Goal: Task Accomplishment & Management: Manage account settings

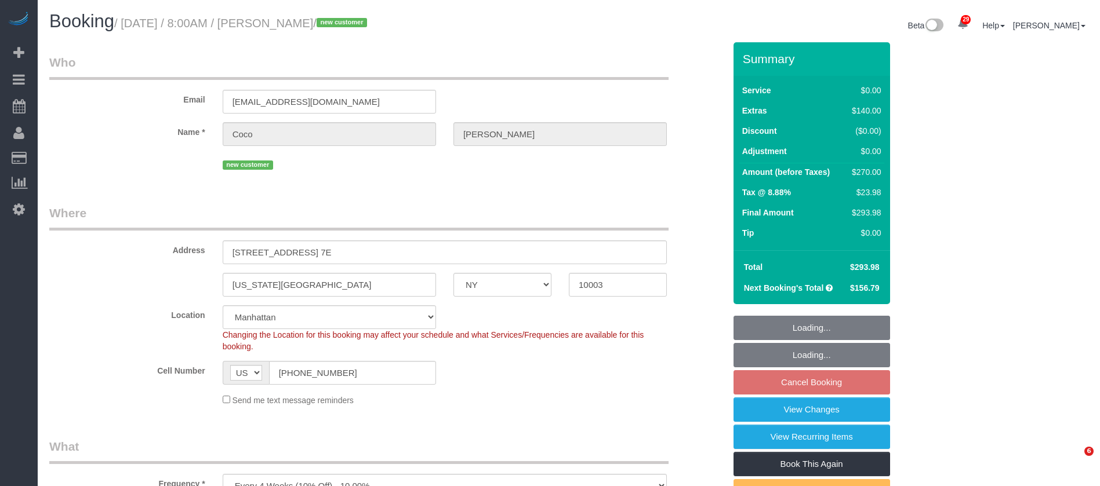
select select "NY"
select select "1"
select select "spot1"
select select "number:57"
select select "number:70"
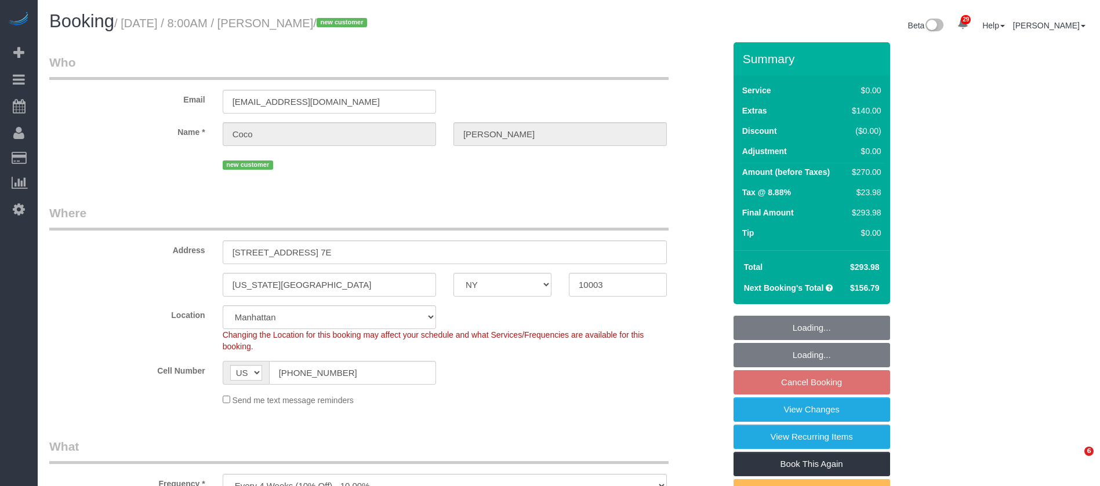
select select "number:15"
select select "number:5"
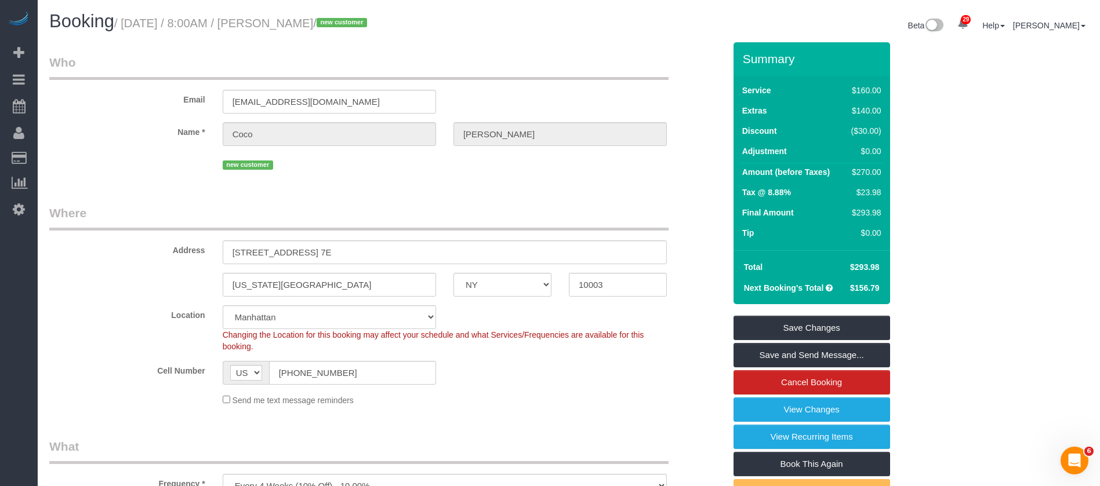
drag, startPoint x: 124, startPoint y: 20, endPoint x: 357, endPoint y: 19, distance: 233.1
click at [357, 19] on small "/ September 29, 2025 / 8:00AM / Coco Bryant / new customer" at bounding box center [242, 23] width 256 height 13
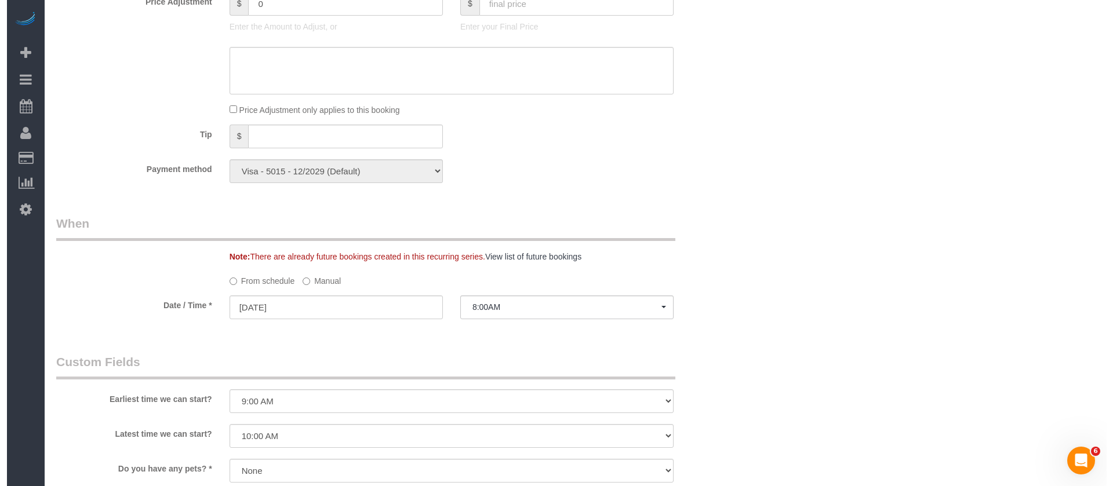
scroll to position [1391, 0]
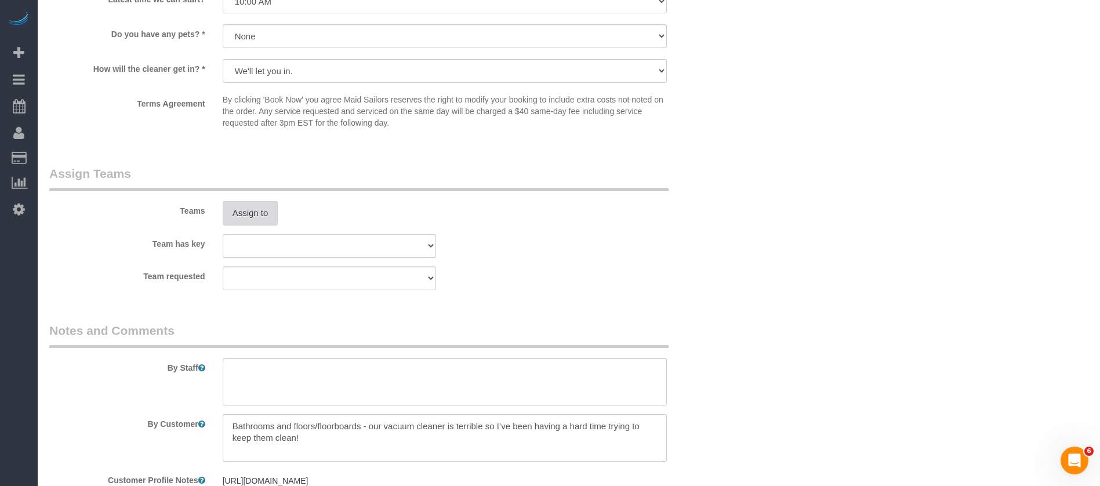
click at [231, 212] on button "Assign to" at bounding box center [251, 213] width 56 height 24
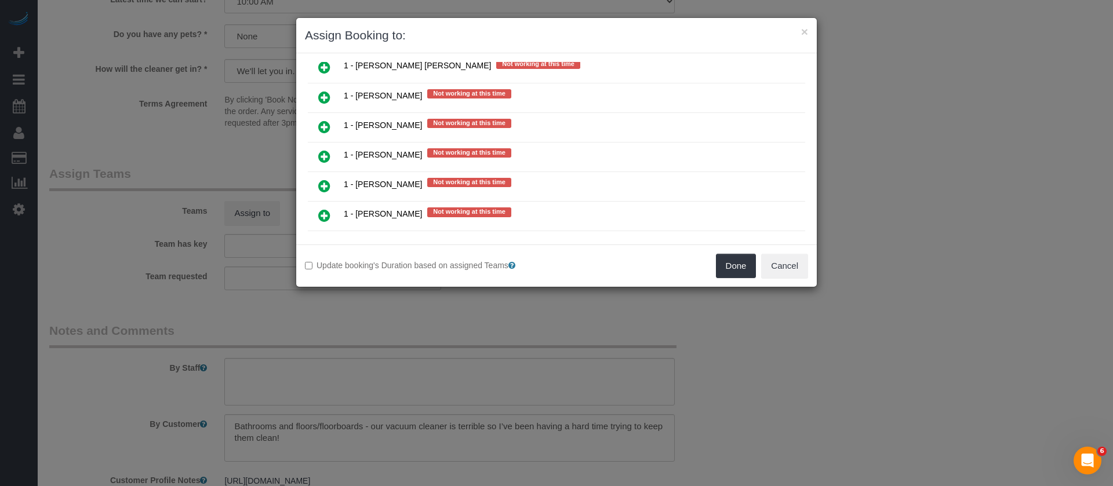
scroll to position [957, 0]
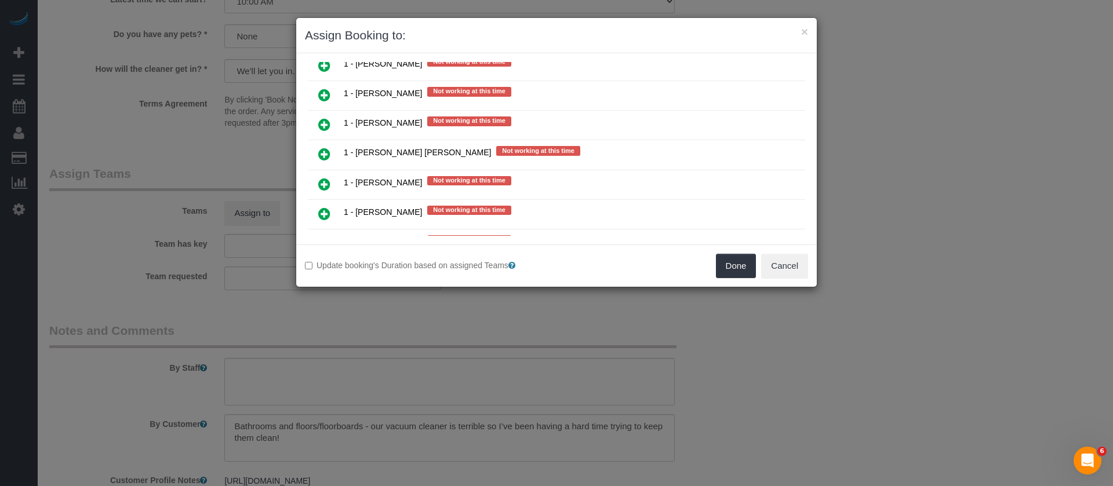
click at [322, 184] on icon at bounding box center [324, 184] width 12 height 14
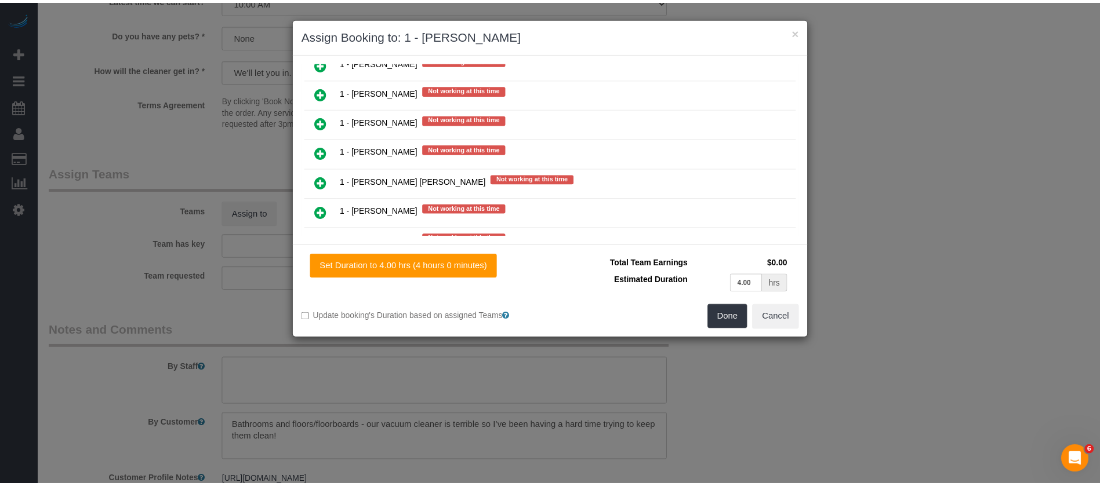
scroll to position [984, 0]
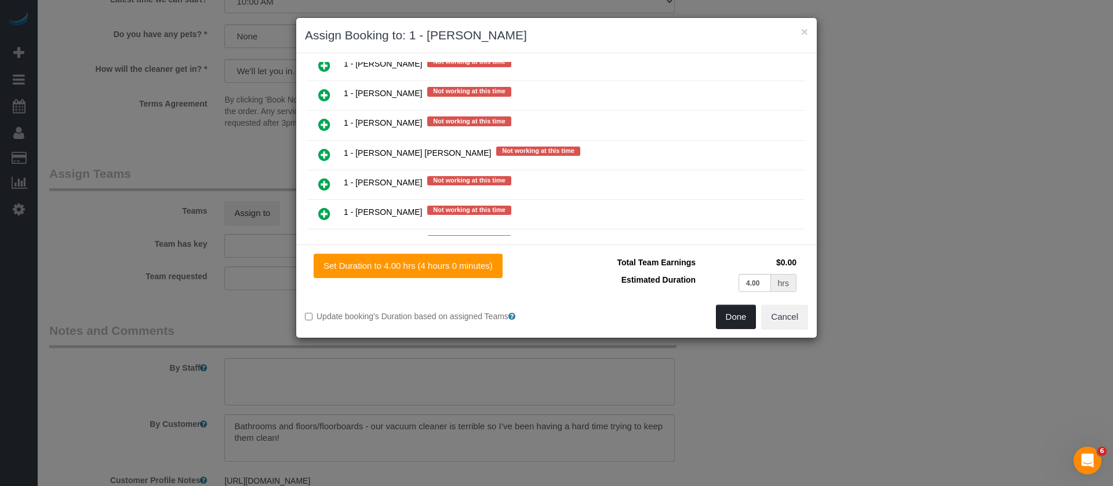
click at [734, 318] on button "Done" at bounding box center [736, 317] width 41 height 24
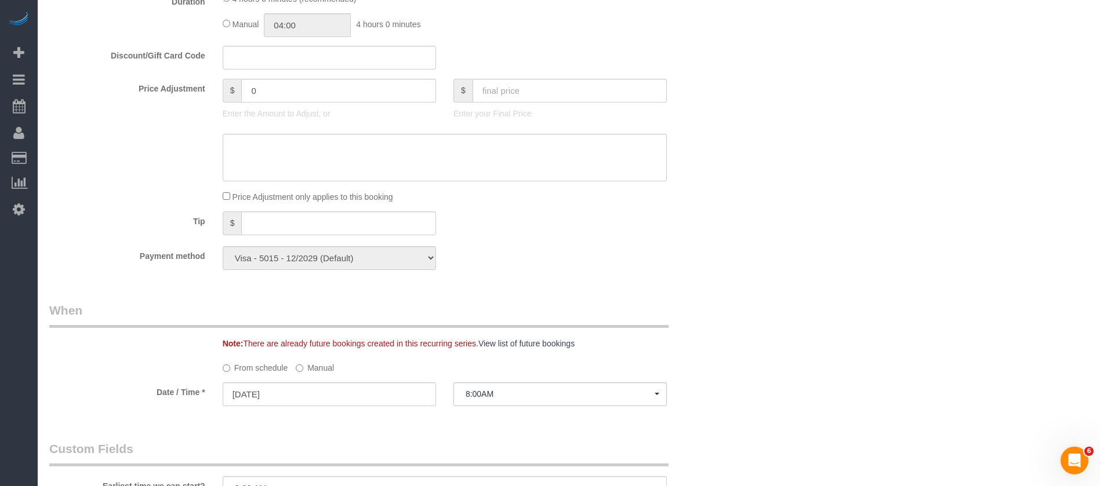
scroll to position [261, 0]
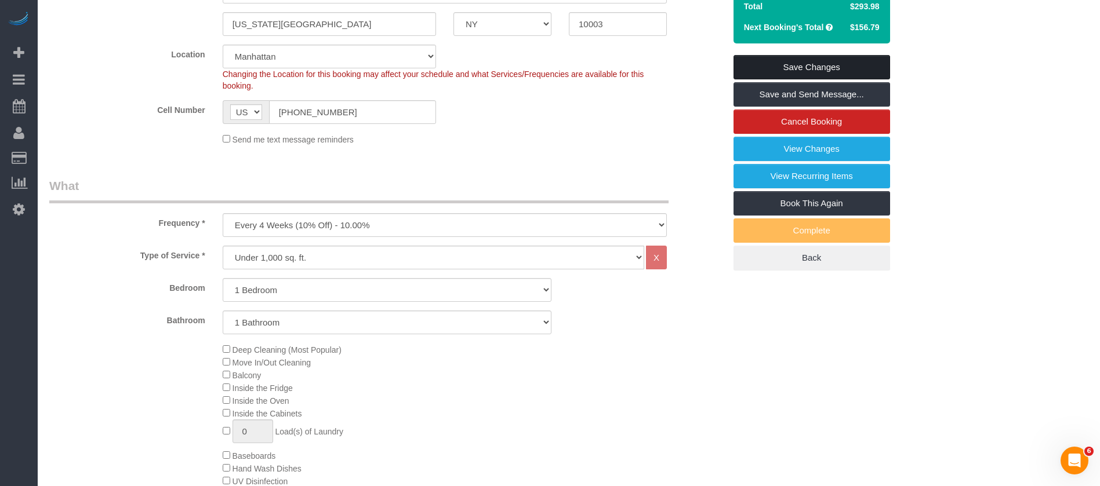
click at [837, 62] on link "Save Changes" at bounding box center [811, 67] width 157 height 24
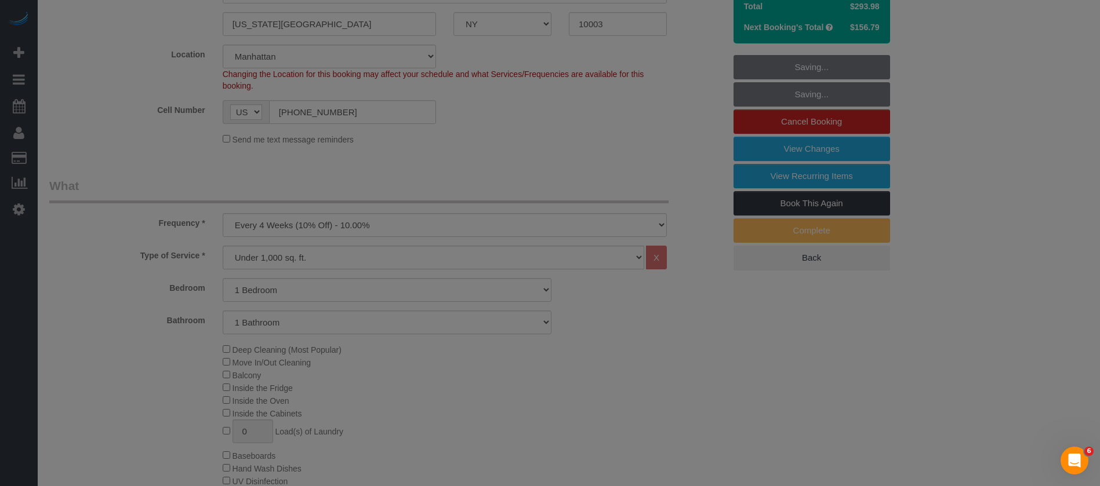
scroll to position [0, 0]
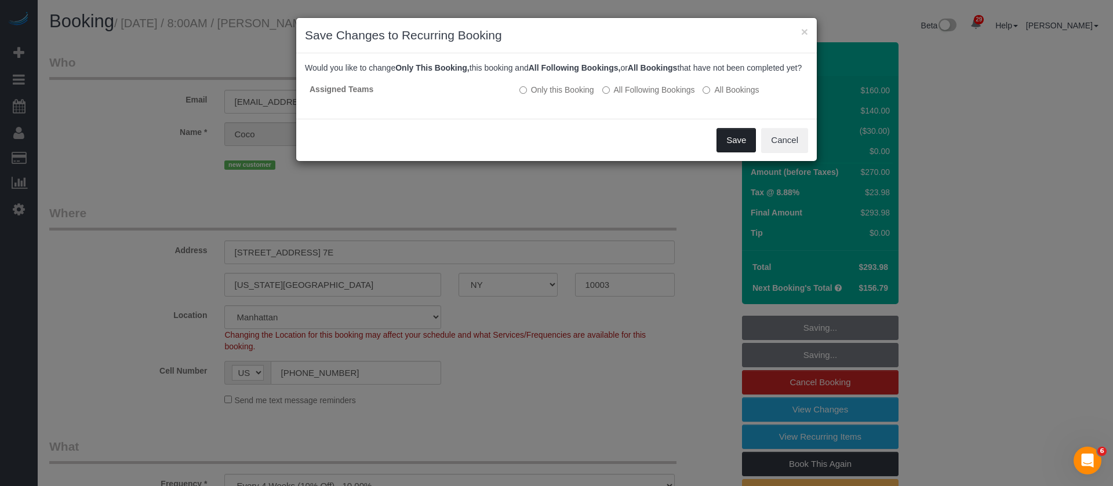
click at [725, 152] on button "Save" at bounding box center [736, 140] width 39 height 24
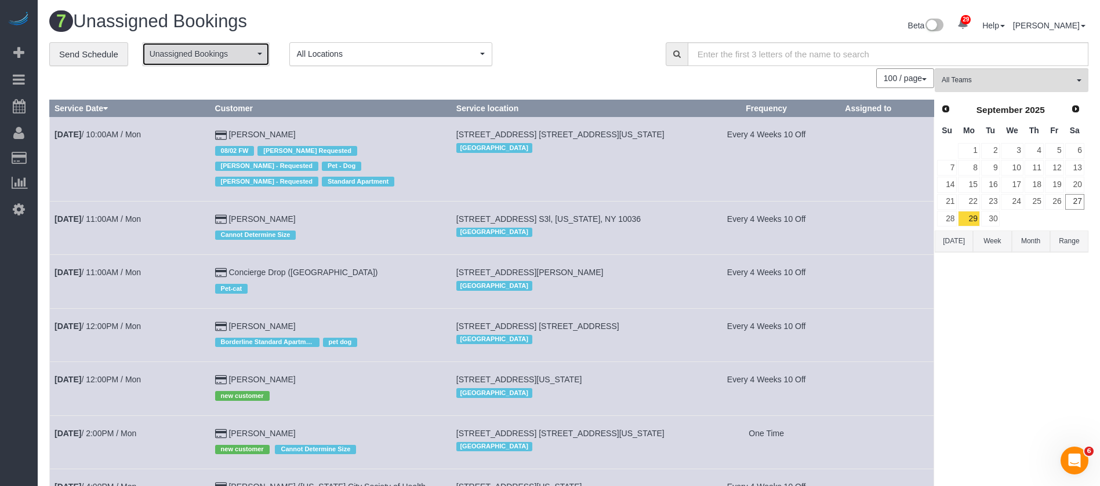
click at [245, 60] on button "Unassigned Bookings" at bounding box center [206, 54] width 128 height 24
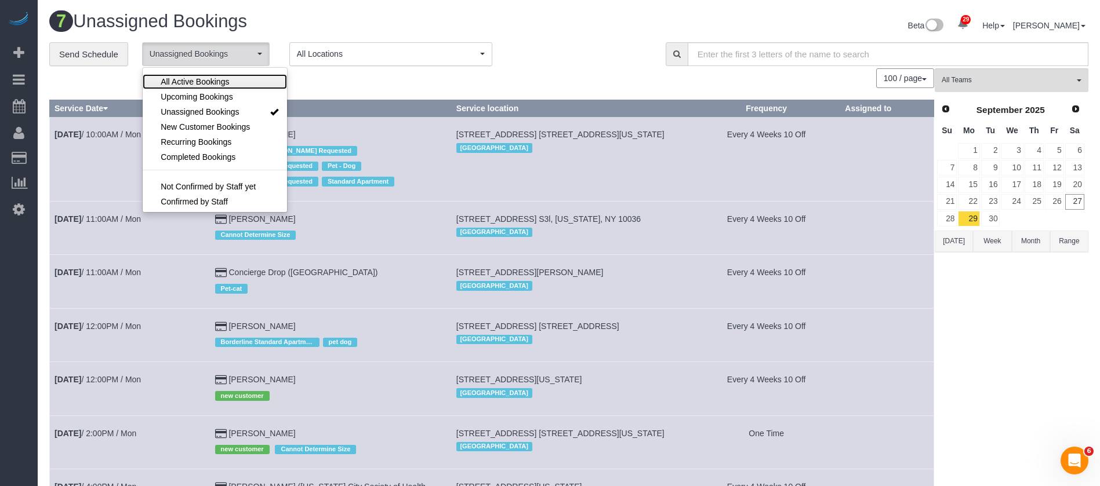
click at [214, 79] on span "All Active Bookings" at bounding box center [195, 82] width 68 height 12
select select "***"
click at [359, 88] on div "100 / page 10 / page 20 / page 30 / page 40 / page 50 / page 100 / page" at bounding box center [491, 78] width 885 height 20
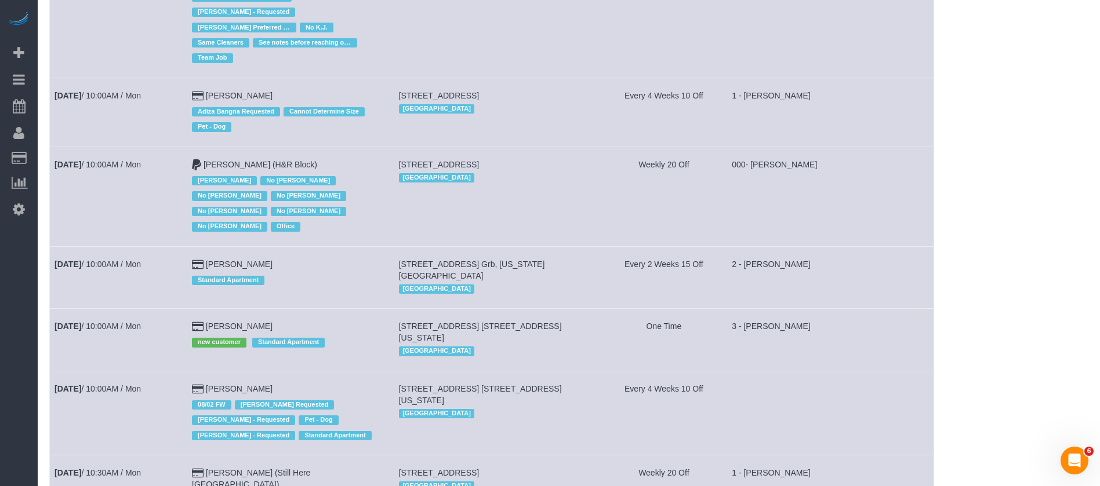
scroll to position [1391, 0]
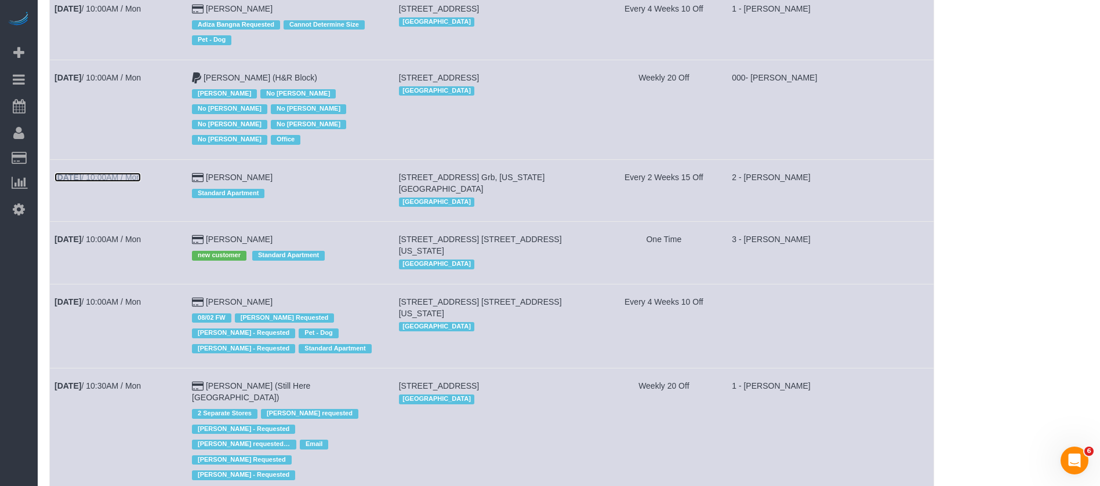
click at [129, 173] on link "Sep 29th / 10:00AM / Mon" at bounding box center [97, 177] width 86 height 9
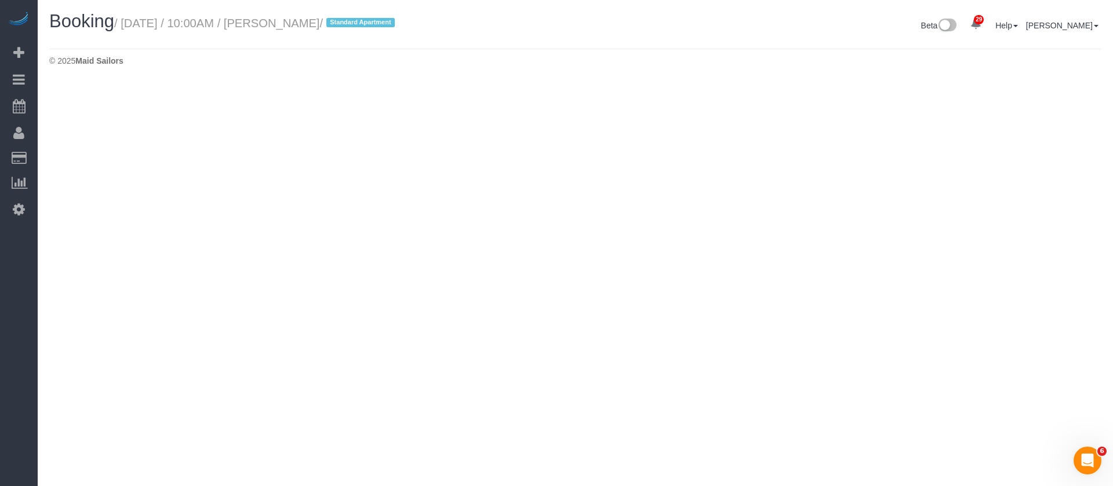
select select "NY"
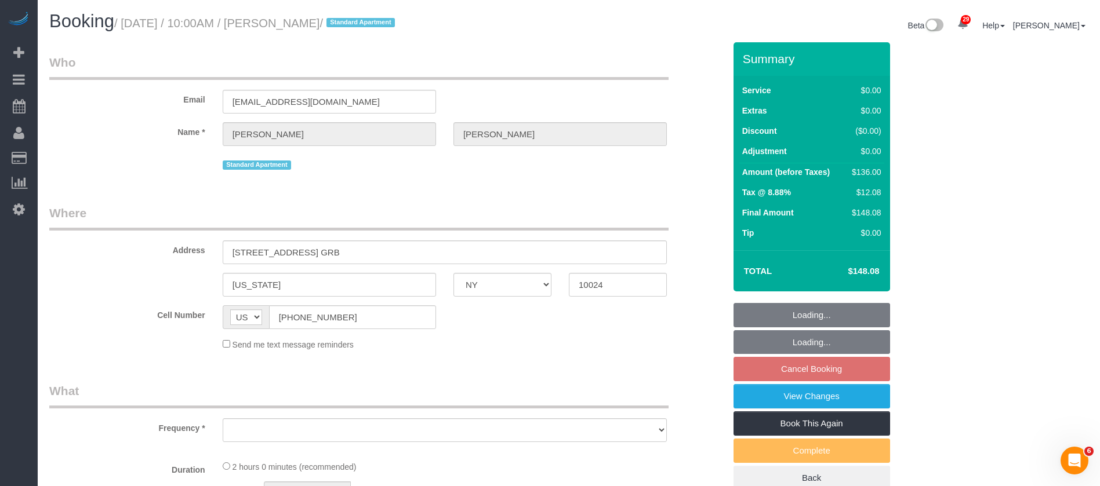
select select "object:4977"
select select "string:stripe-pm_1S7Kwf4VGloSiKo7PNDEgd5t"
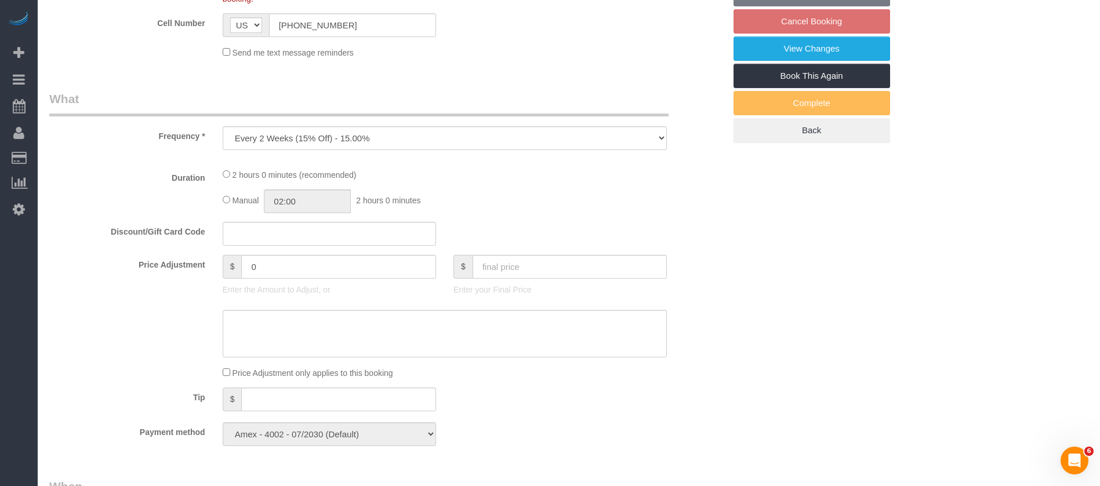
select select "1"
select select "spot58"
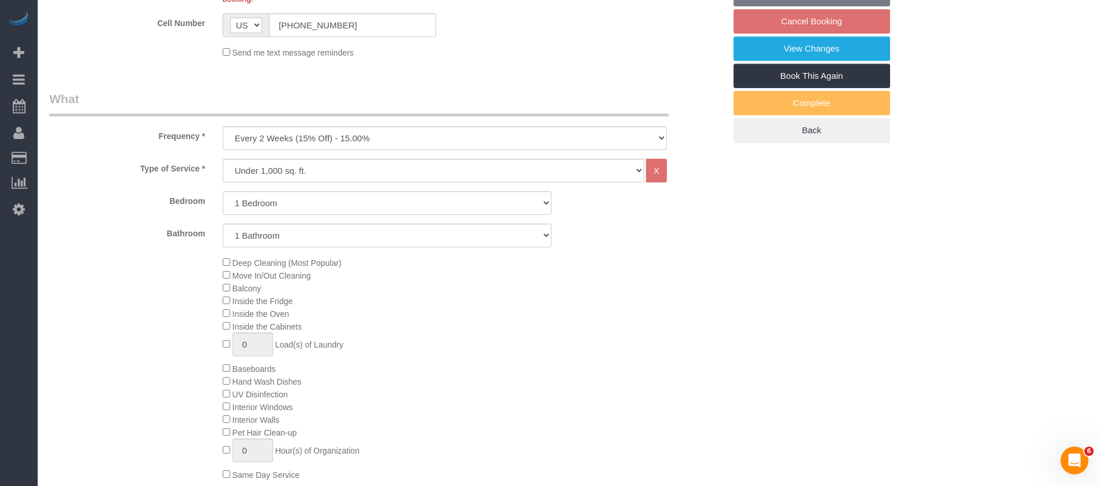
select select "number:58"
select select "number:76"
select select "number:15"
select select "number:6"
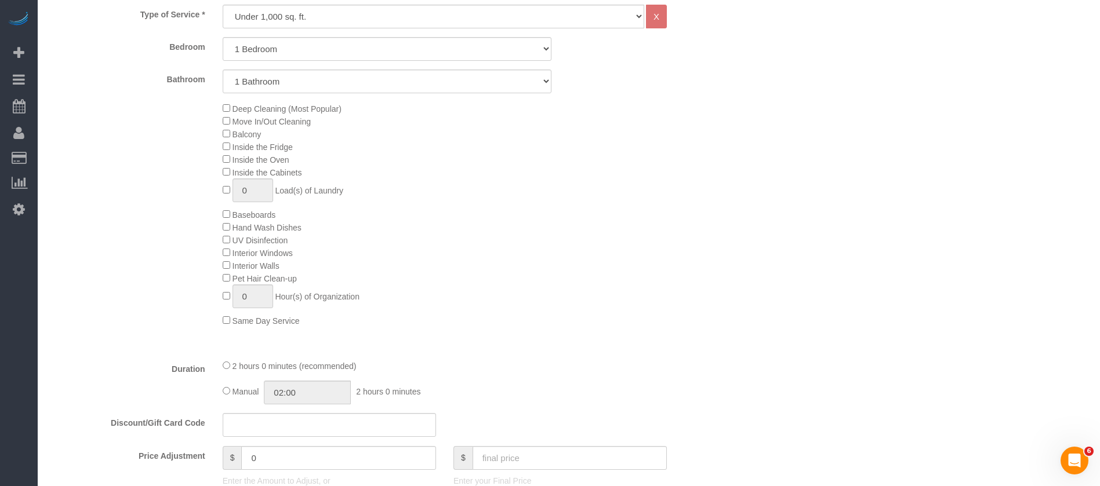
select select "object:5657"
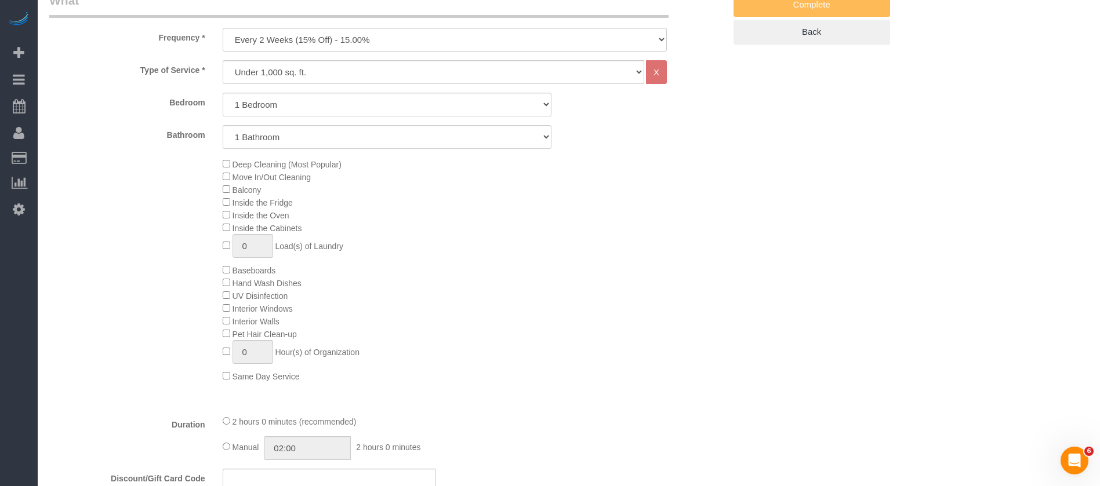
scroll to position [348, 0]
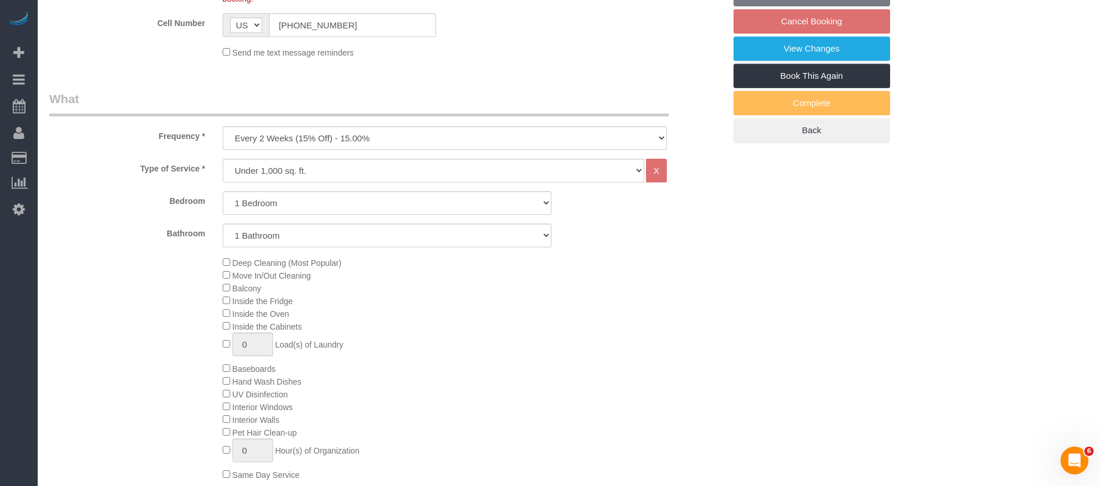
select select "1"
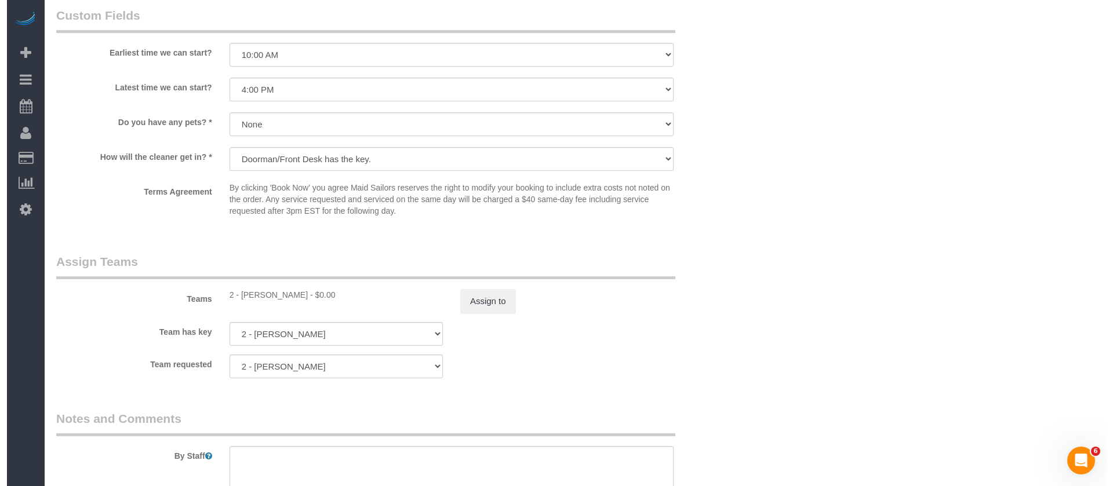
scroll to position [1391, 0]
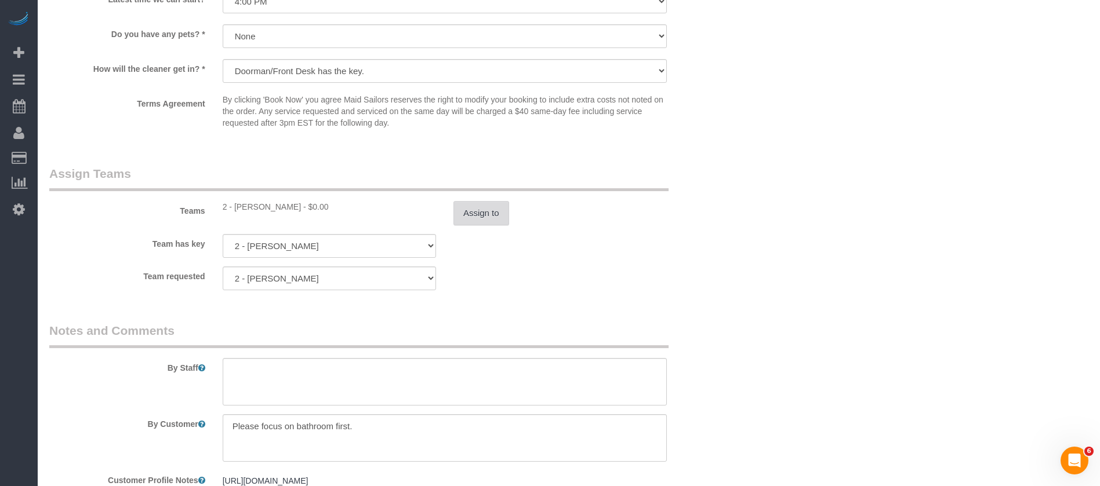
click at [495, 210] on button "Assign to" at bounding box center [481, 213] width 56 height 24
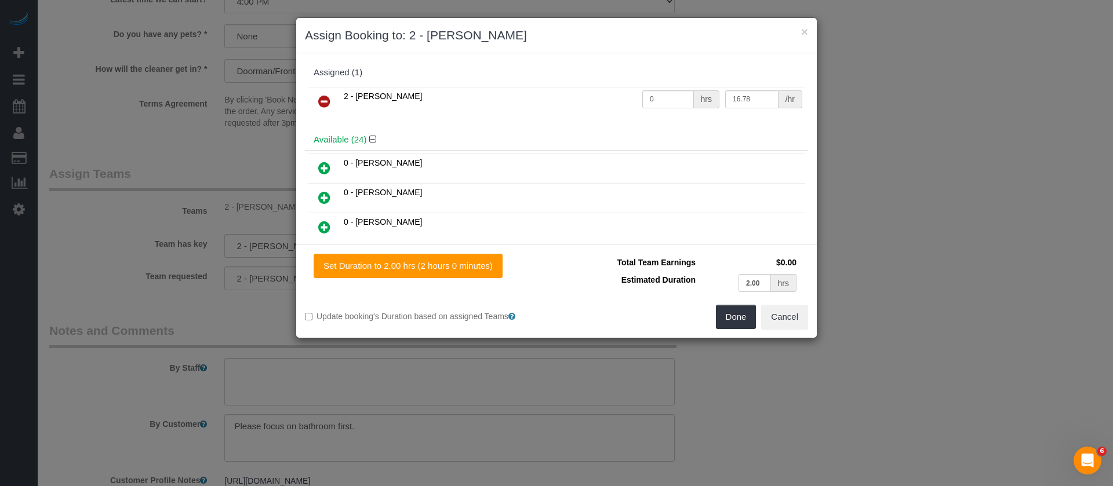
drag, startPoint x: 314, startPoint y: 96, endPoint x: 352, endPoint y: 116, distance: 42.8
click at [314, 96] on link at bounding box center [324, 101] width 27 height 23
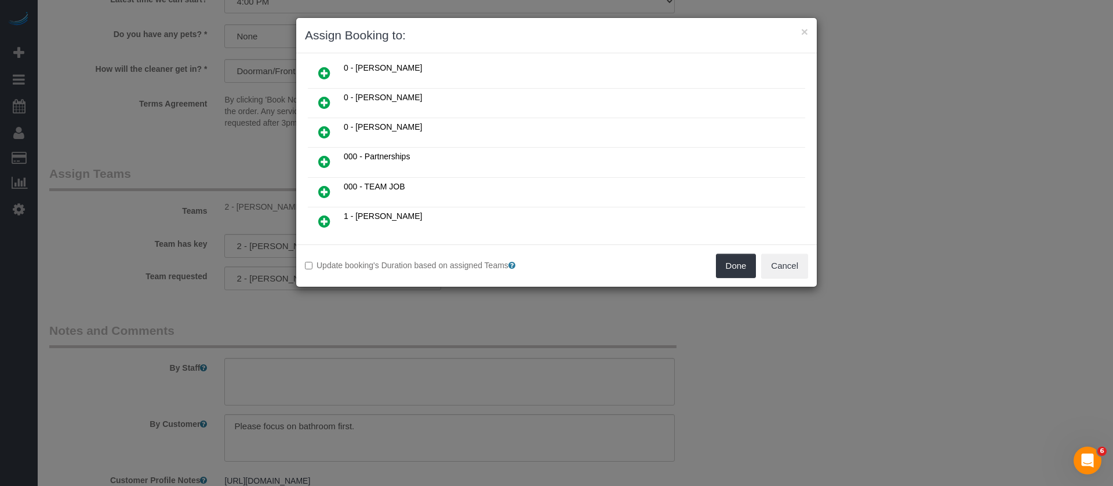
scroll to position [174, 0]
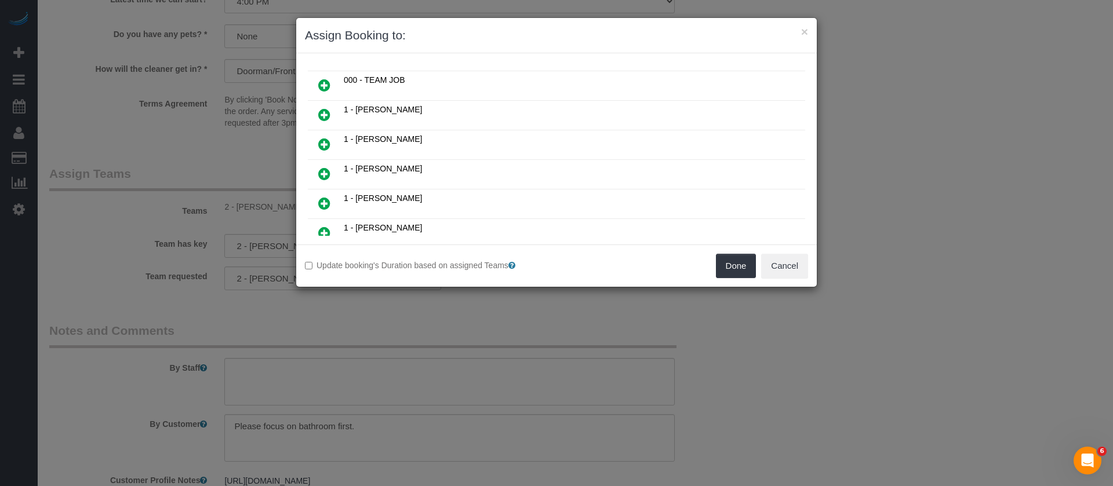
click at [325, 143] on icon at bounding box center [324, 144] width 12 height 14
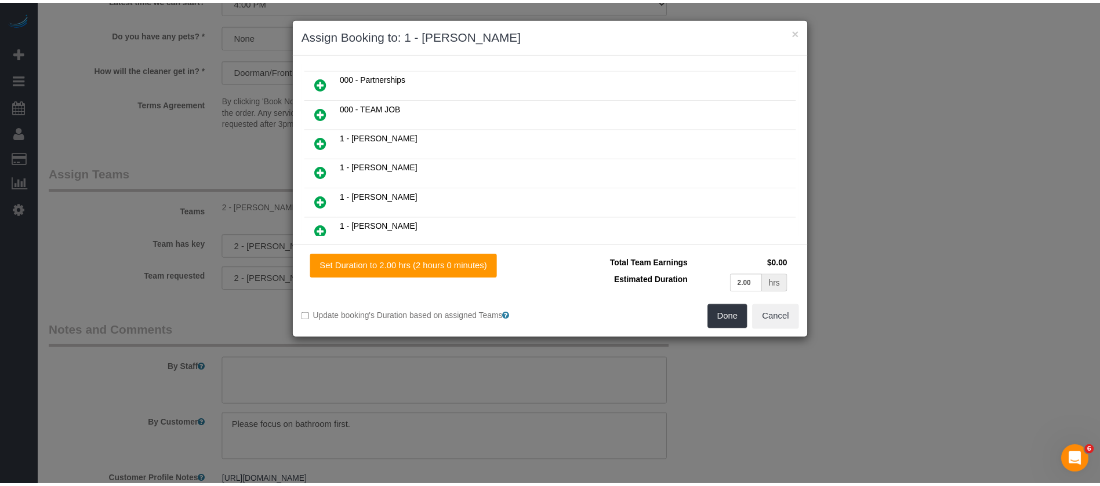
scroll to position [202, 0]
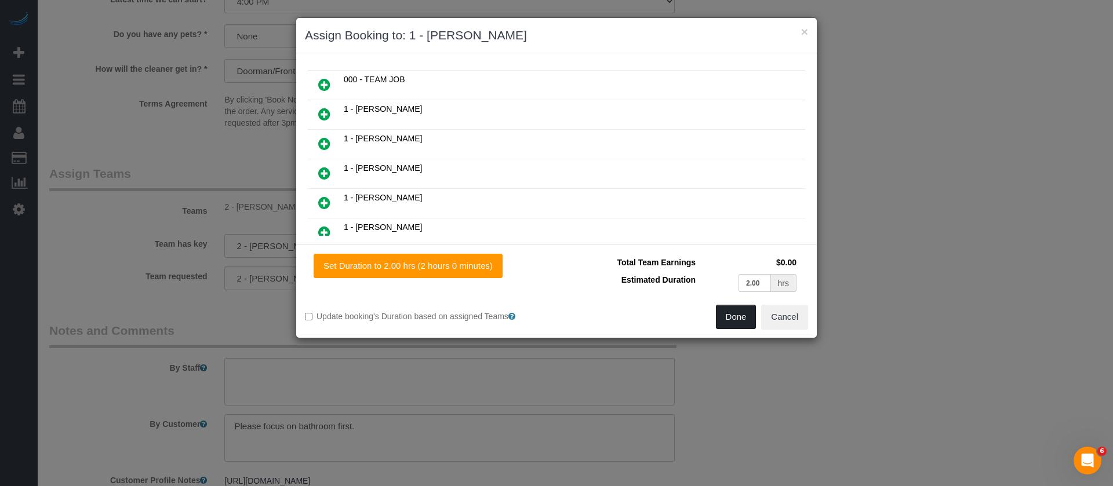
click at [734, 316] on button "Done" at bounding box center [736, 317] width 41 height 24
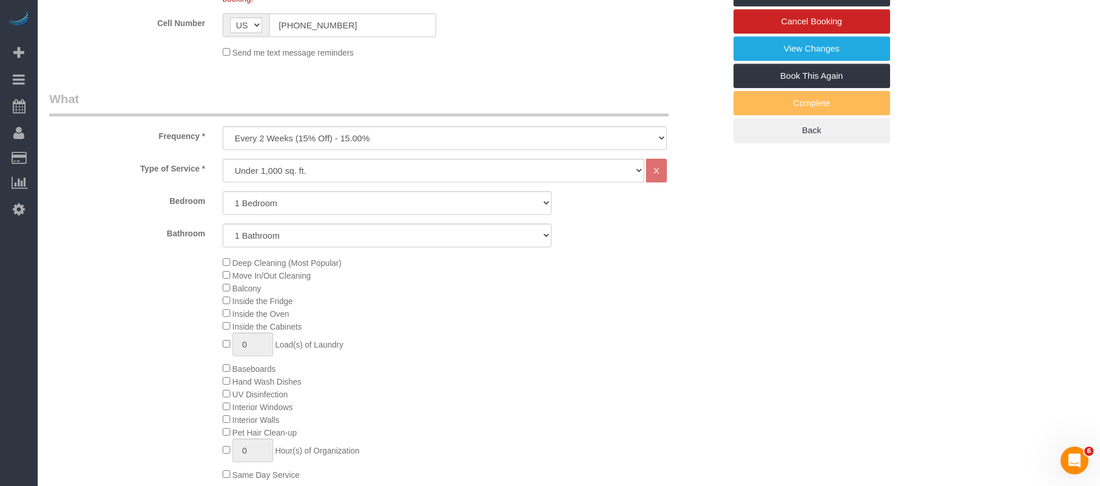
scroll to position [87, 0]
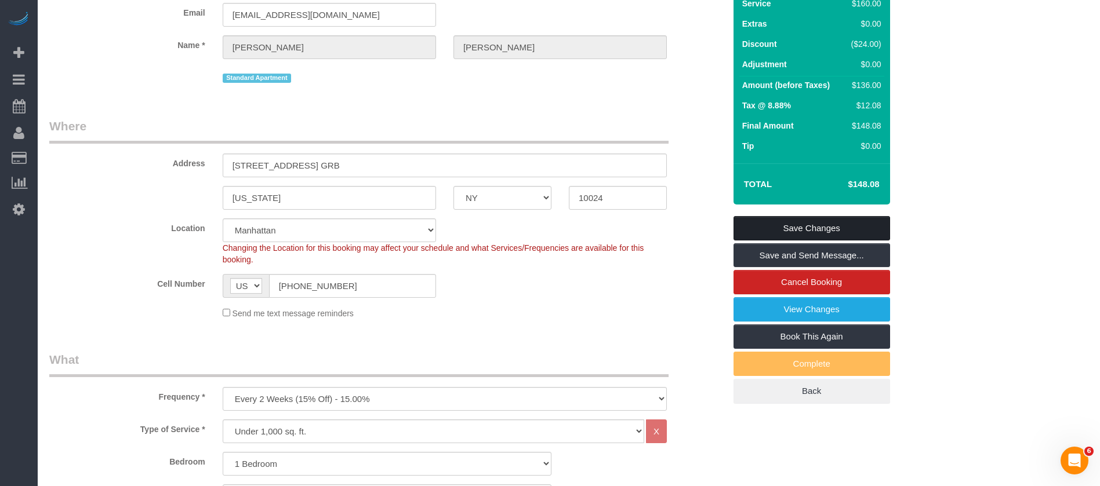
drag, startPoint x: 837, startPoint y: 224, endPoint x: 762, endPoint y: 190, distance: 82.0
click at [836, 225] on link "Save Changes" at bounding box center [811, 228] width 157 height 24
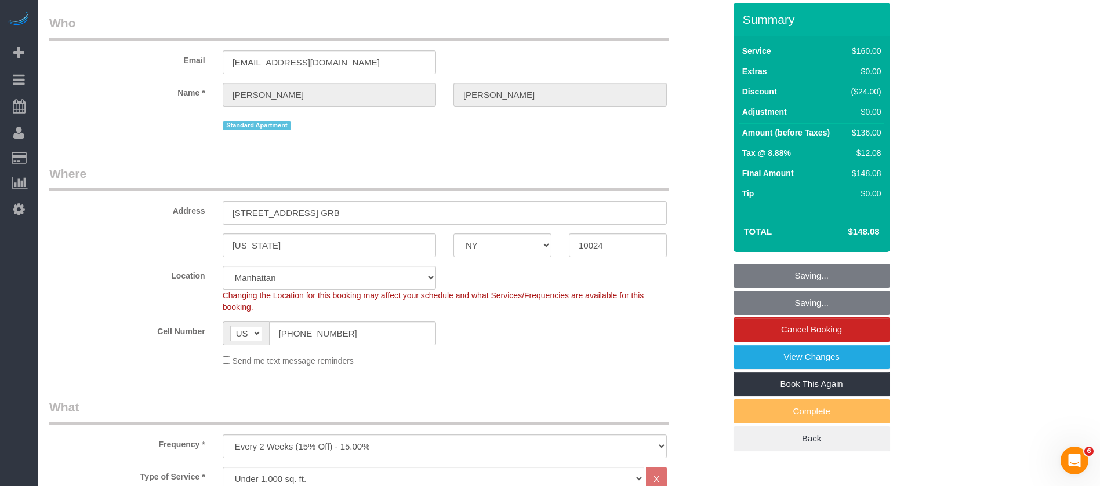
scroll to position [0, 0]
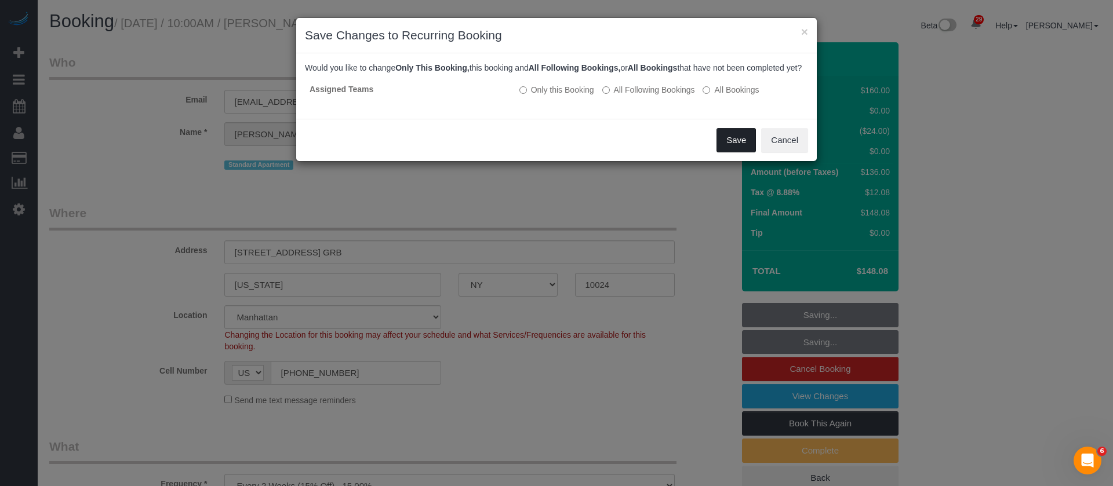
click at [739, 147] on button "Save" at bounding box center [736, 140] width 39 height 24
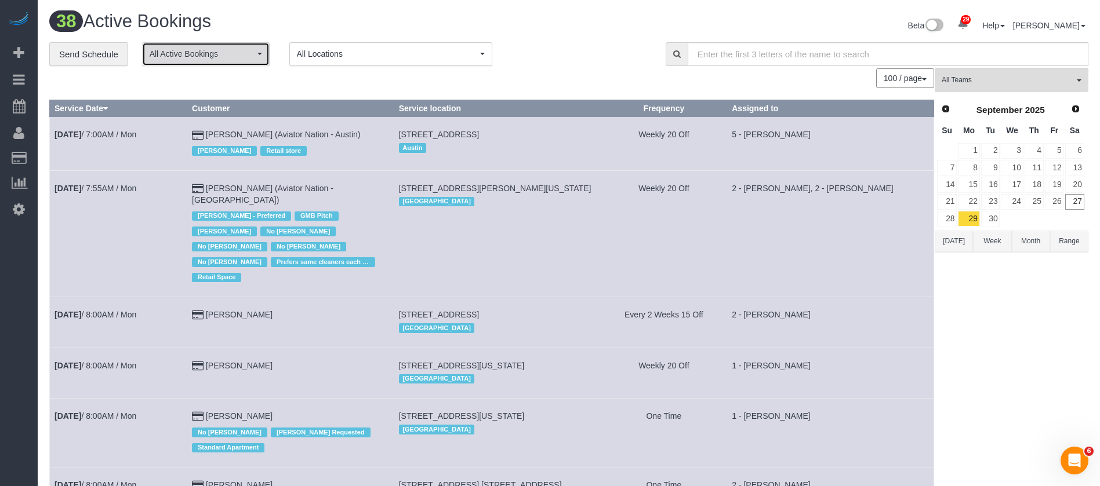
click at [260, 59] on button "All Active Bookings" at bounding box center [206, 54] width 128 height 24
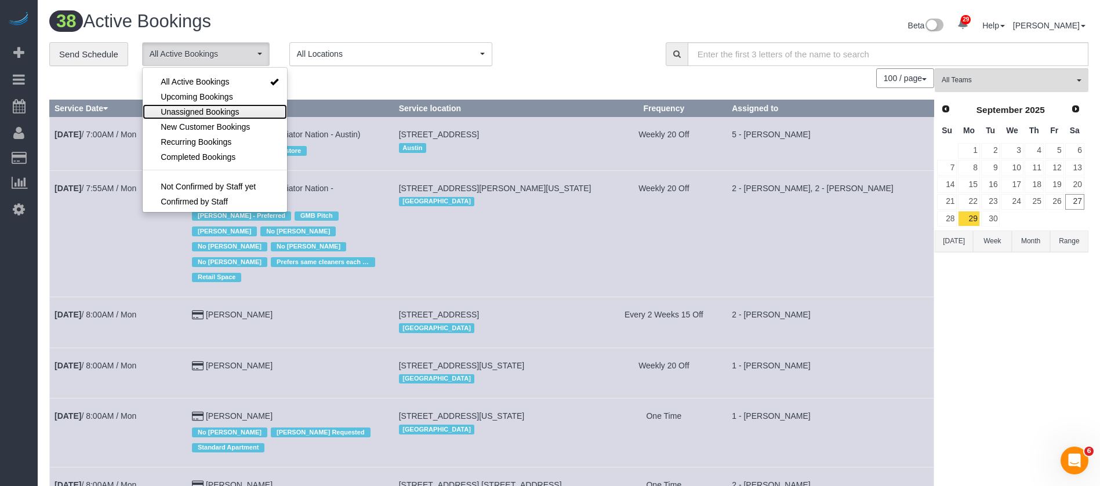
click at [212, 113] on span "Unassigned Bookings" at bounding box center [200, 112] width 78 height 12
click at [457, 28] on h1 "38 Active Bookings" at bounding box center [304, 22] width 511 height 20
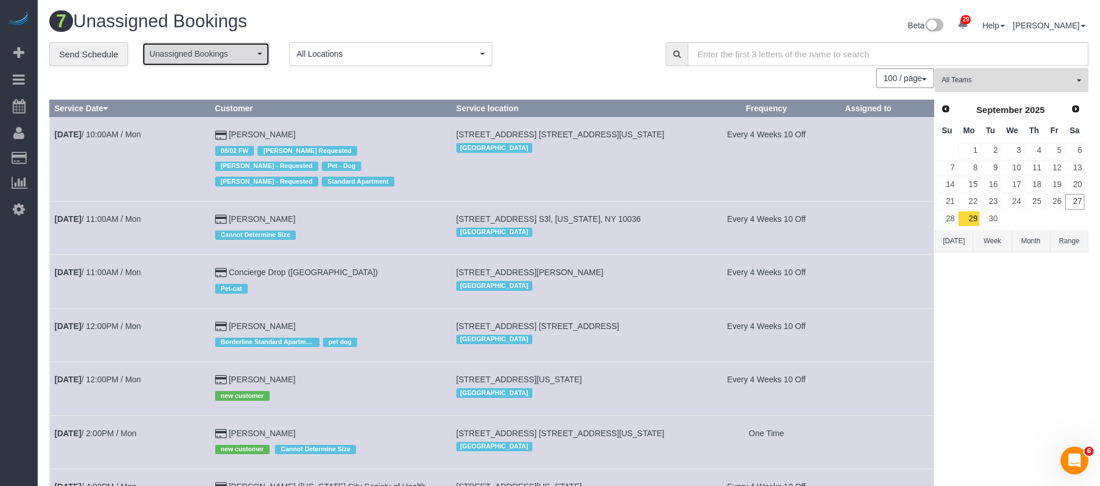
drag, startPoint x: 257, startPoint y: 59, endPoint x: 228, endPoint y: 76, distance: 33.3
click at [257, 57] on button "Unassigned Bookings" at bounding box center [206, 54] width 128 height 24
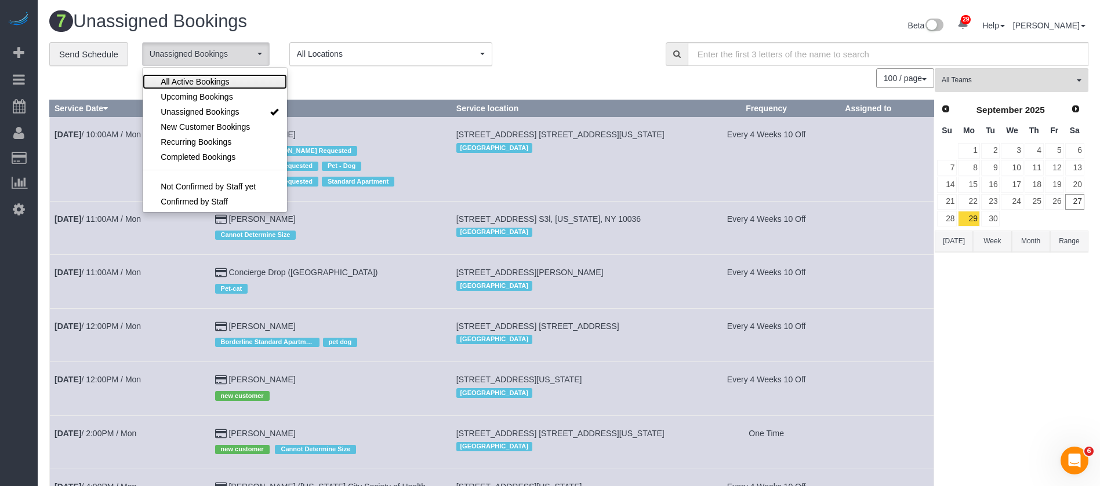
drag, startPoint x: 216, startPoint y: 81, endPoint x: 352, endPoint y: 81, distance: 136.2
click at [217, 81] on span "All Active Bookings" at bounding box center [195, 82] width 68 height 12
click at [445, 81] on div "100 / page 10 / page 20 / page 30 / page 40 / page 50 / page 100 / page" at bounding box center [491, 78] width 885 height 20
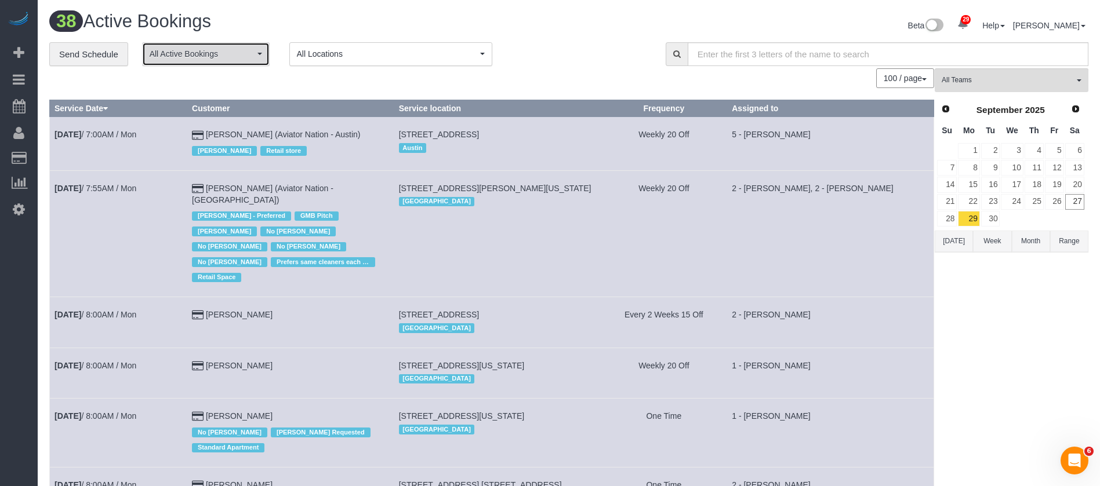
click at [255, 53] on button "All Active Bookings" at bounding box center [206, 54] width 128 height 24
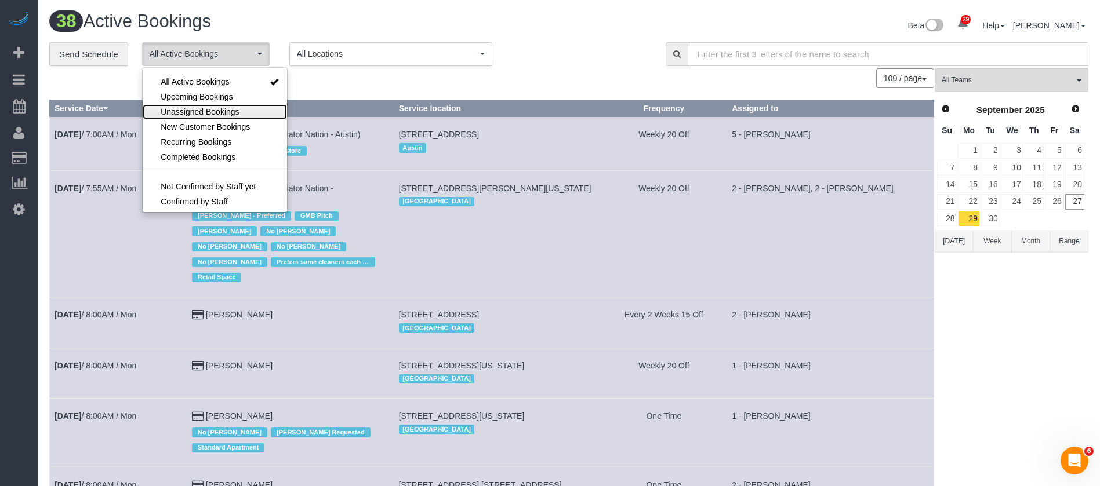
click at [201, 110] on span "Unassigned Bookings" at bounding box center [200, 112] width 78 height 12
select select "**********"
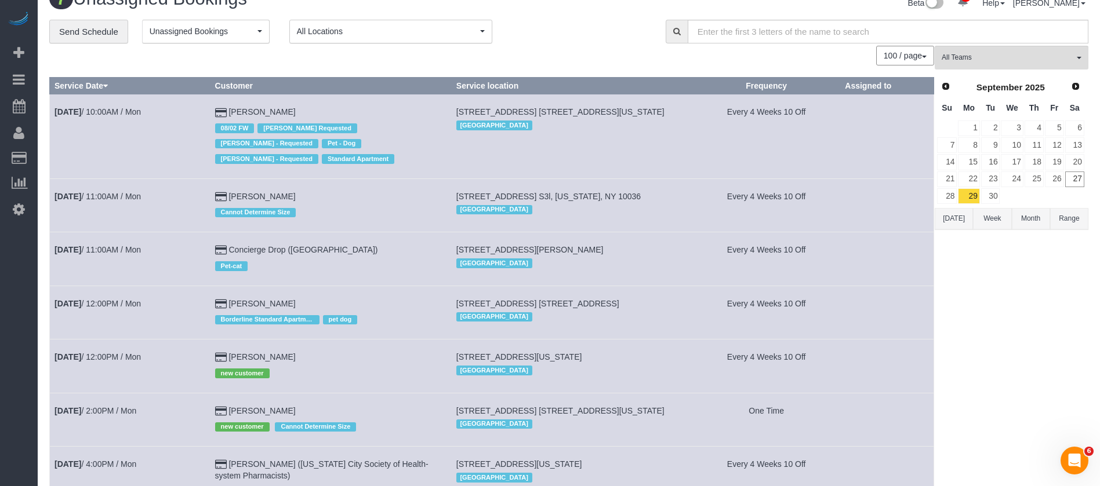
scroll to position [132, 0]
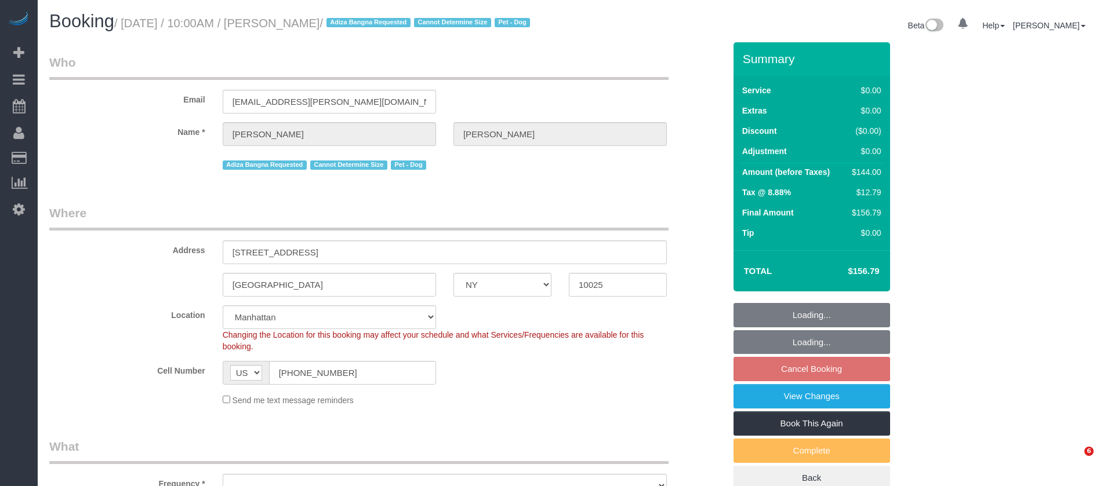
select select "NY"
select select "object:825"
select select "string:stripe-pm_1R59h04VGloSiKo7g9WmXDAi"
select select "number:56"
select select "number:70"
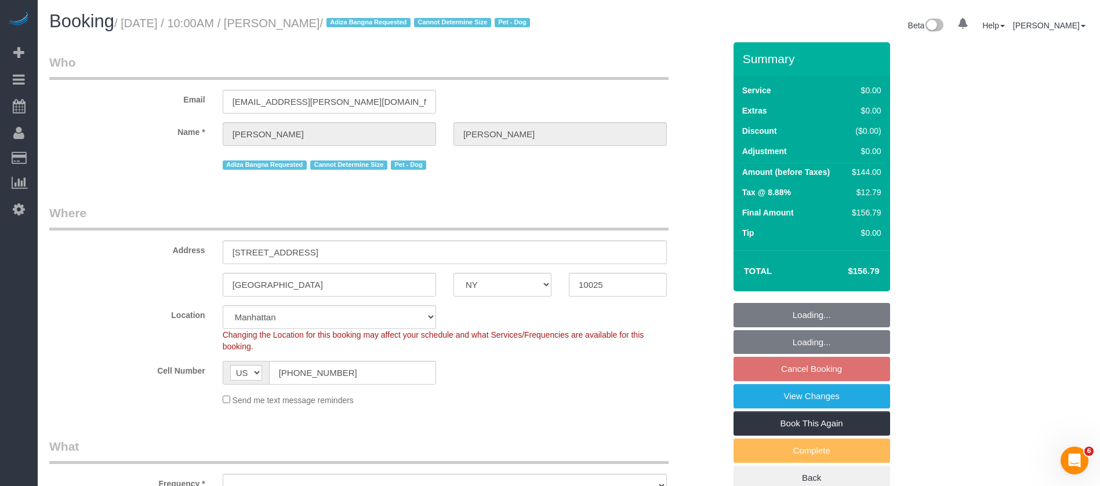
select select "number:13"
select select "number:5"
select select "object:974"
select select "spot2"
select select "1"
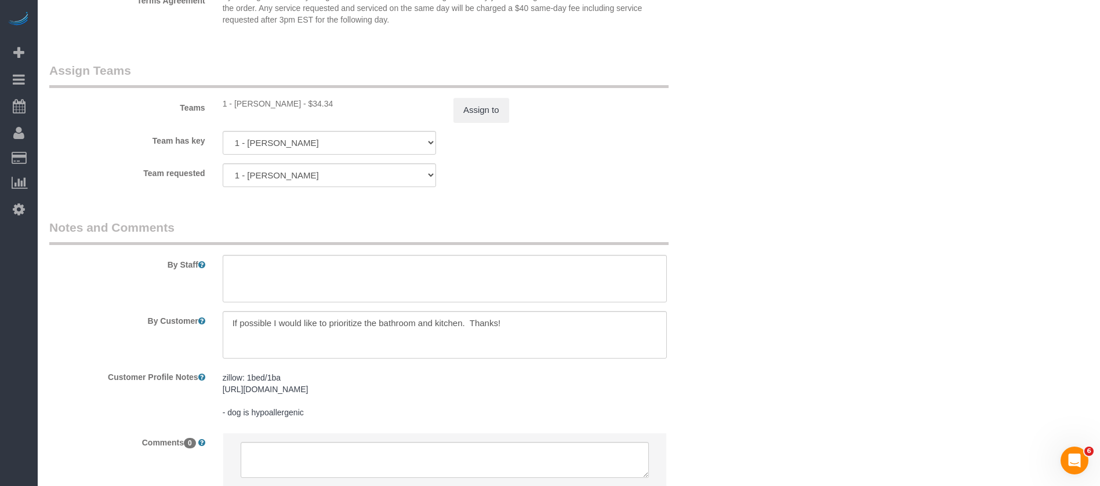
scroll to position [1565, 0]
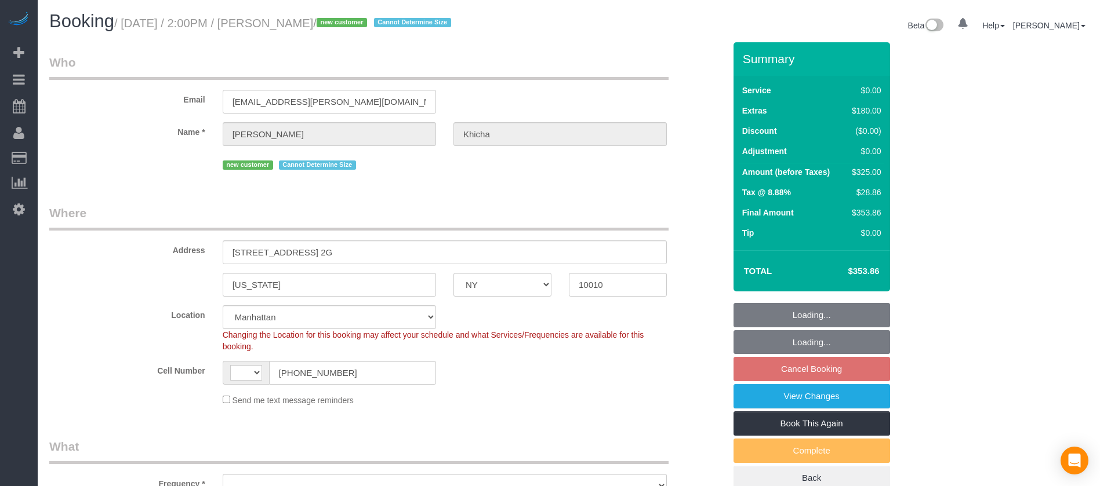
select select "NY"
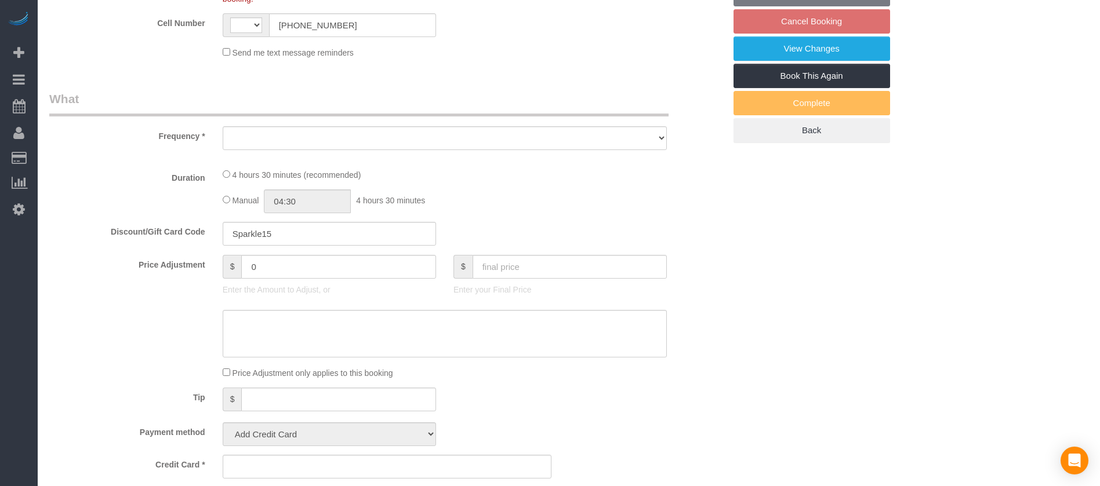
select select "string:US"
select select "object:918"
select select "string:stripe-pm_1SAdRf4VGloSiKo7zYrfcx6t"
select select "1"
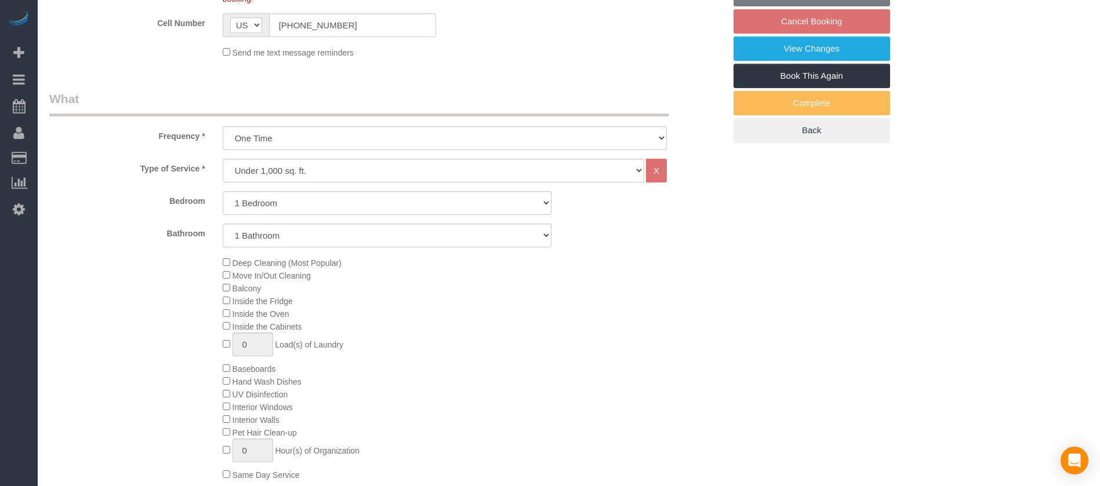
select select "number:62"
select select "number:90"
select select "number:15"
select select "number:5"
select select "spot4"
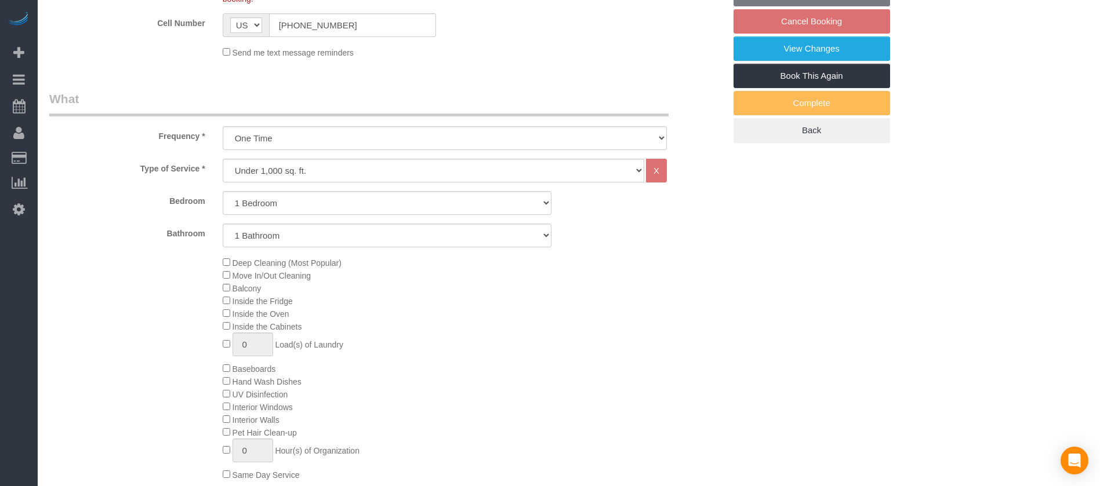
select select "1"
select select "object:1524"
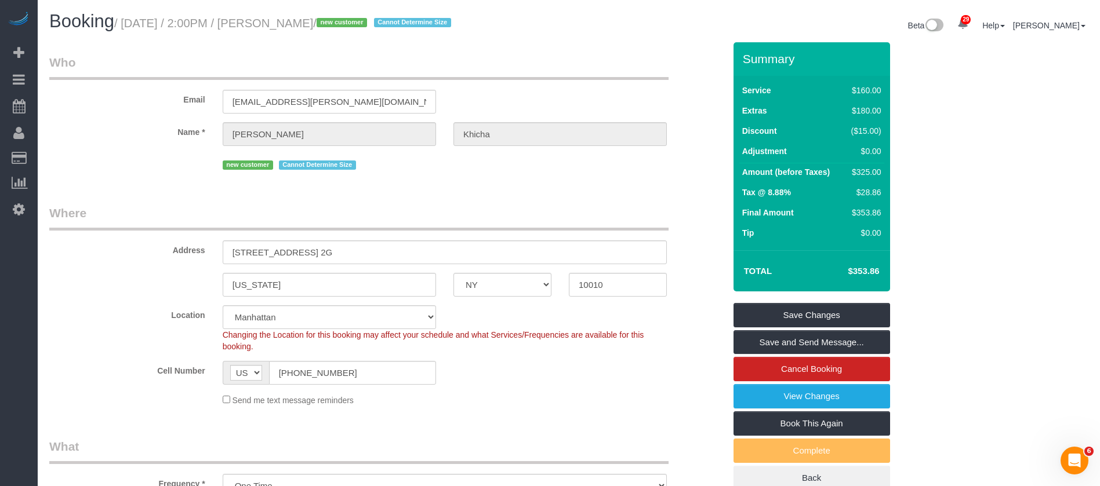
drag, startPoint x: 125, startPoint y: 19, endPoint x: 383, endPoint y: 12, distance: 257.5
click at [383, 12] on h1 "Booking / September 29, 2025 / 2:00PM / Sangeeta Khicha / new customer Cannot D…" at bounding box center [304, 22] width 511 height 20
copy small "September 29, 2025 / 2:00PM / Sangeeta Khicha"
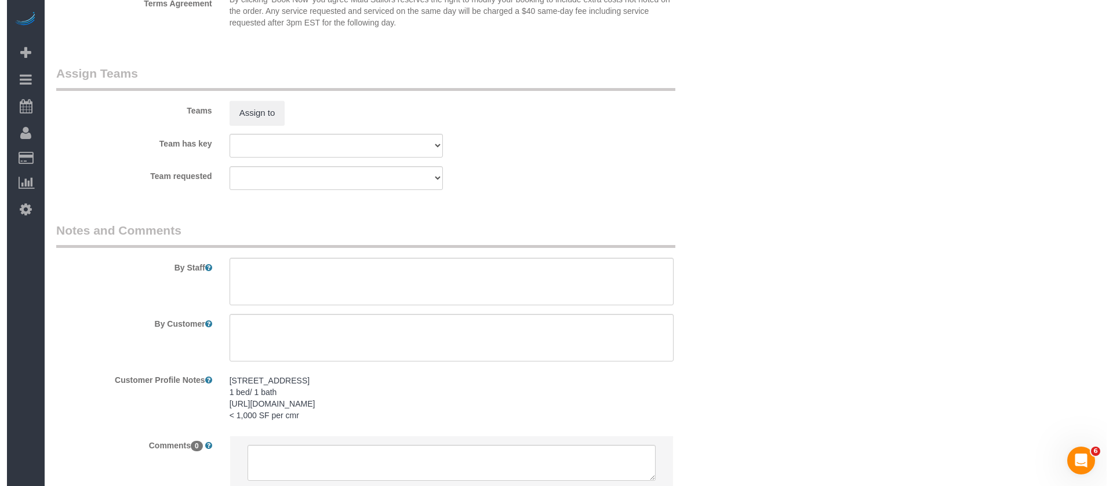
scroll to position [1473, 0]
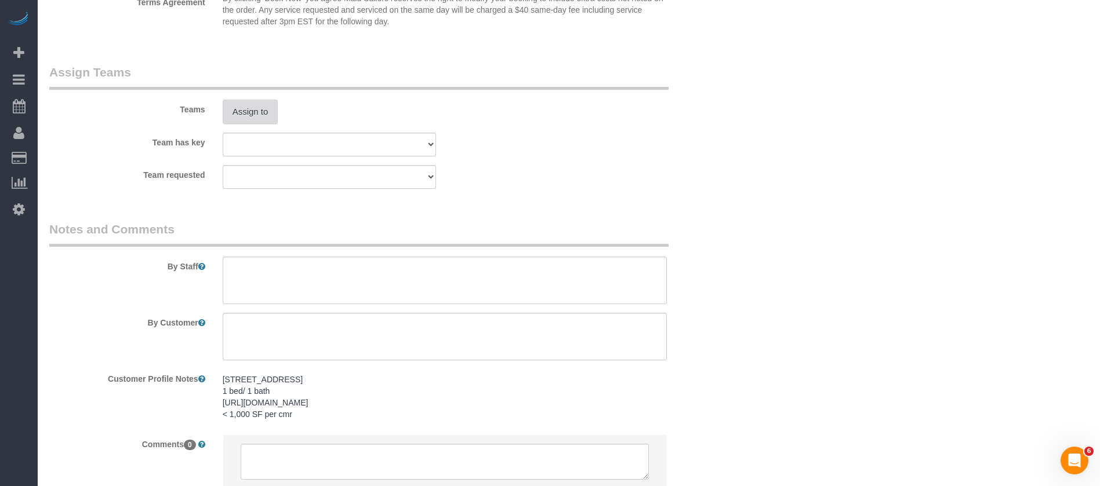
click at [253, 110] on button "Assign to" at bounding box center [251, 112] width 56 height 24
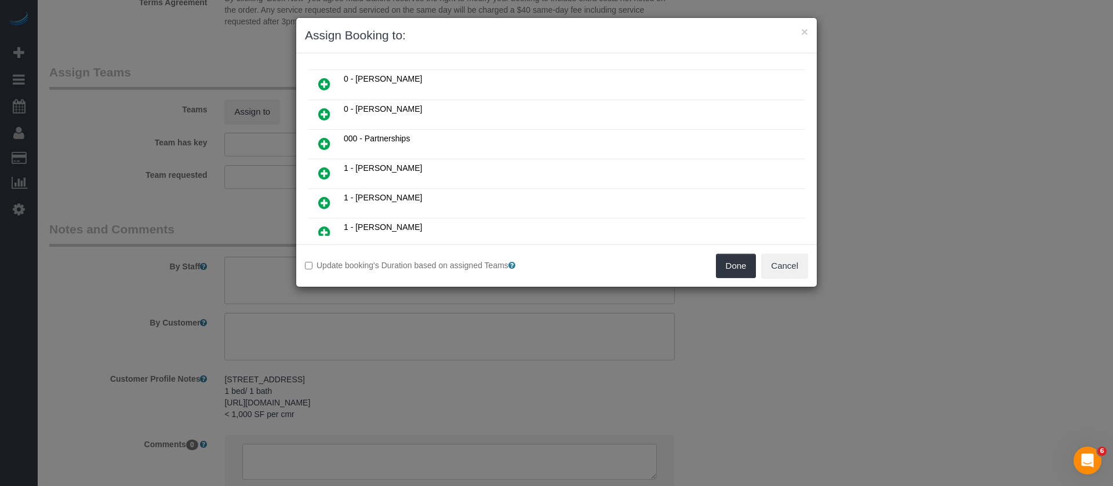
scroll to position [348, 0]
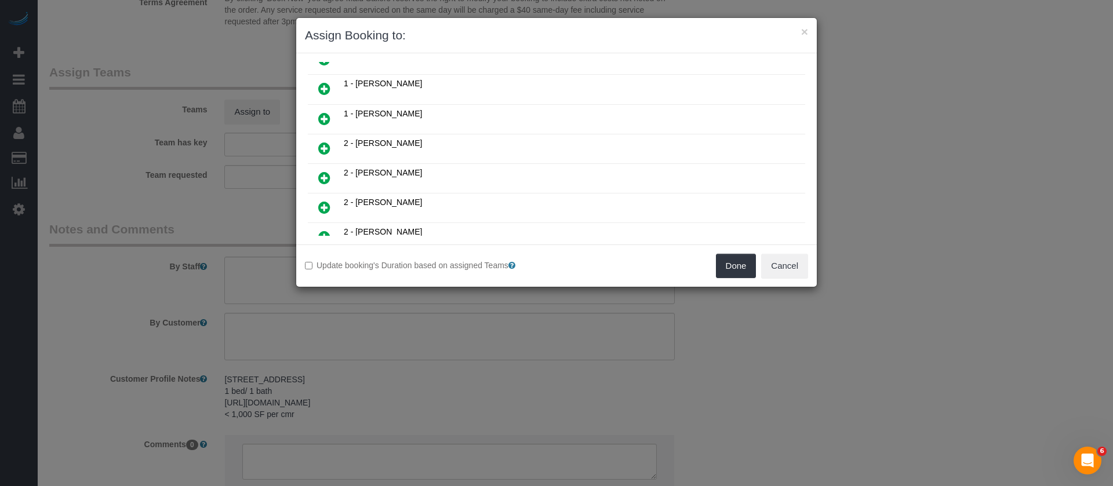
drag, startPoint x: 324, startPoint y: 148, endPoint x: 368, endPoint y: 150, distance: 43.5
click at [323, 146] on icon at bounding box center [324, 148] width 12 height 14
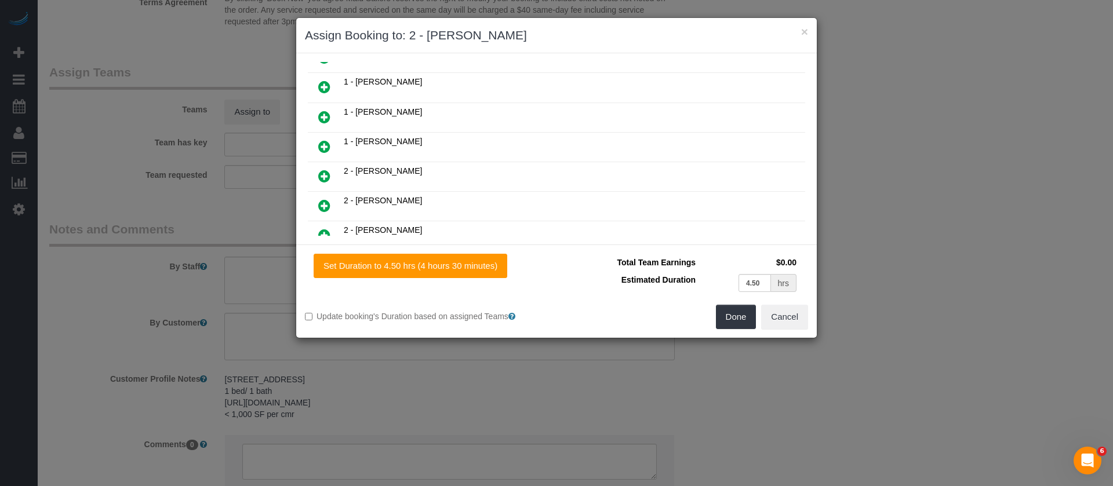
scroll to position [376, 0]
drag, startPoint x: 739, startPoint y: 315, endPoint x: 718, endPoint y: 303, distance: 24.7
click at [738, 314] on button "Done" at bounding box center [736, 317] width 41 height 24
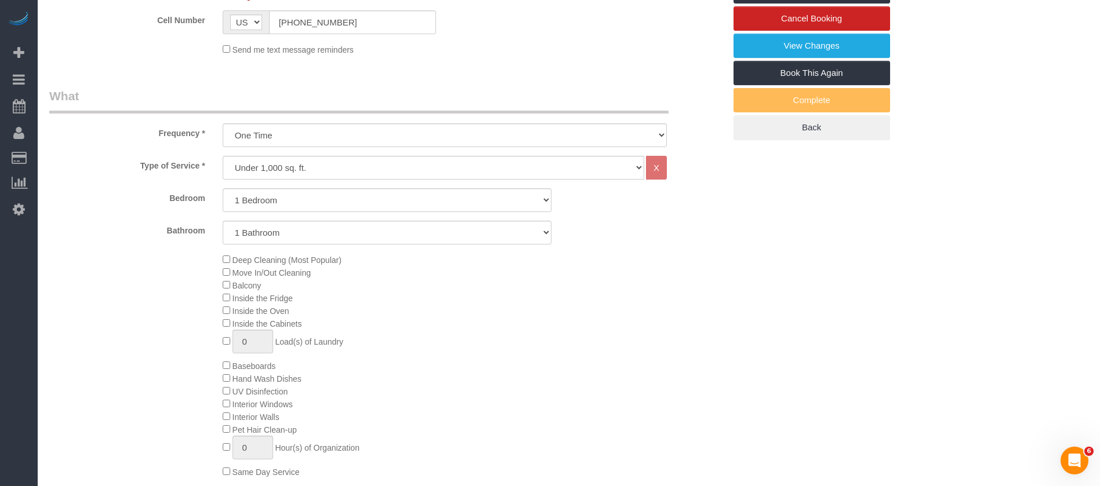
scroll to position [168, 0]
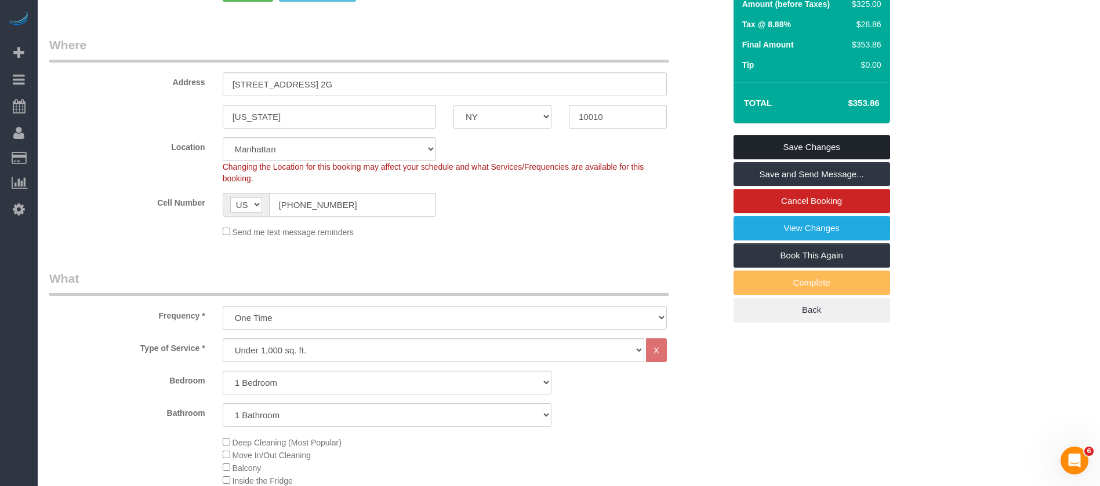
drag, startPoint x: 845, startPoint y: 144, endPoint x: 384, endPoint y: 199, distance: 464.7
click at [846, 143] on link "Save Changes" at bounding box center [811, 147] width 157 height 24
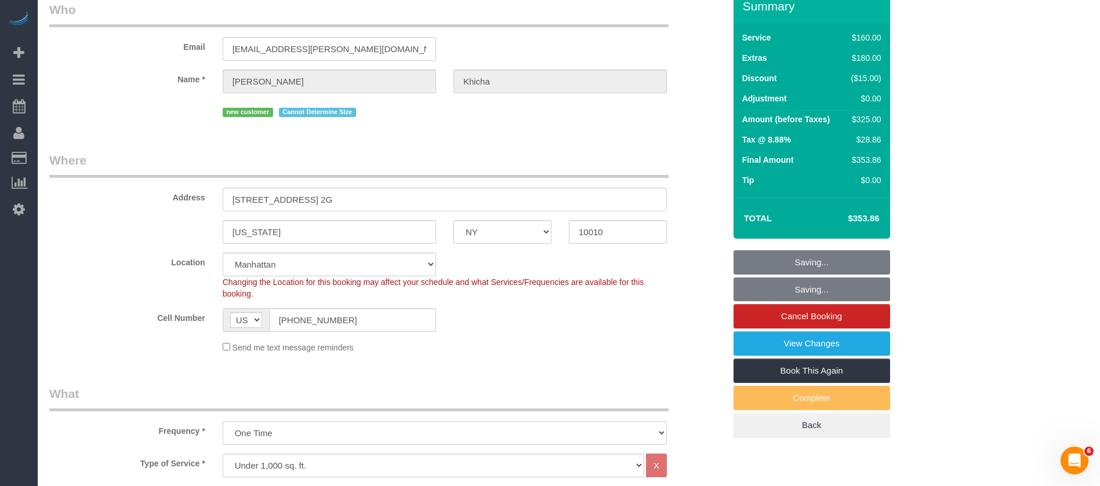
scroll to position [0, 0]
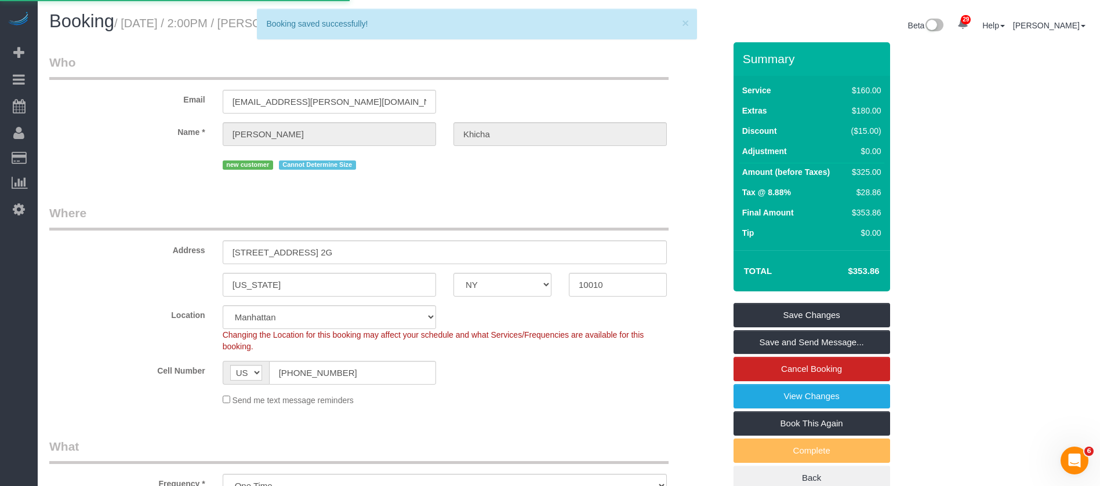
select select "**********"
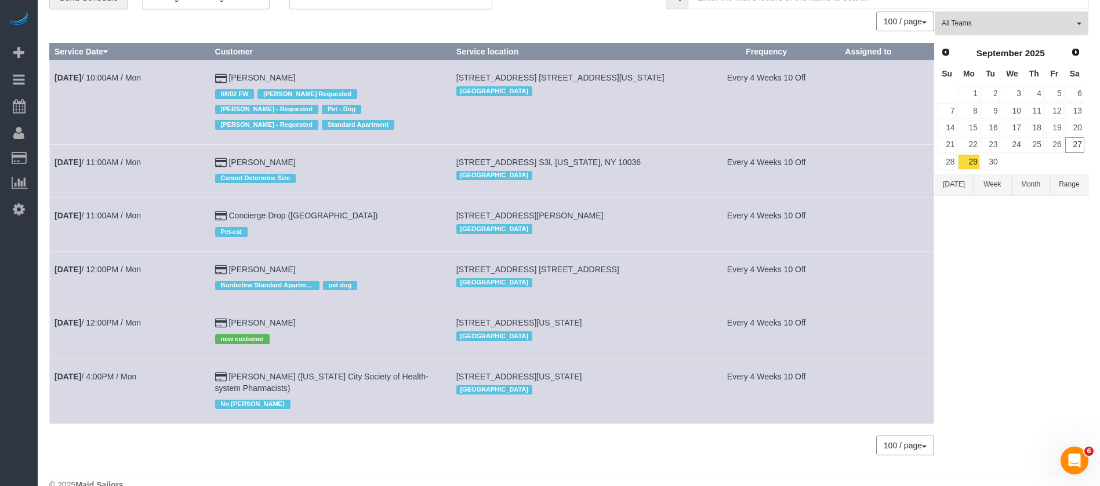
scroll to position [78, 0]
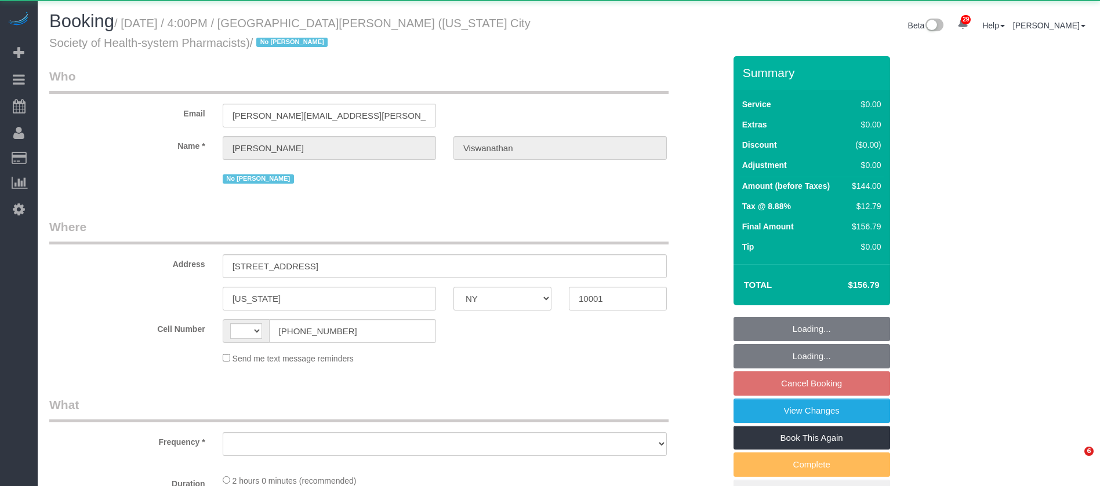
select select "NY"
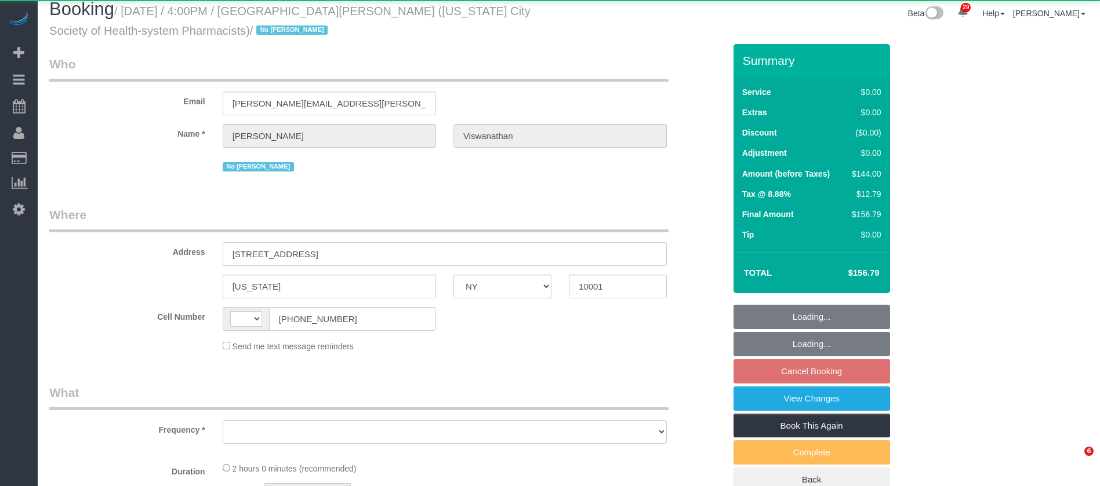
select select "string:stripe-pm_1PH4ys4VGloSiKo7AWBBUlHu"
select select "number:89"
select select "number:90"
select select "number:15"
select select "number:5"
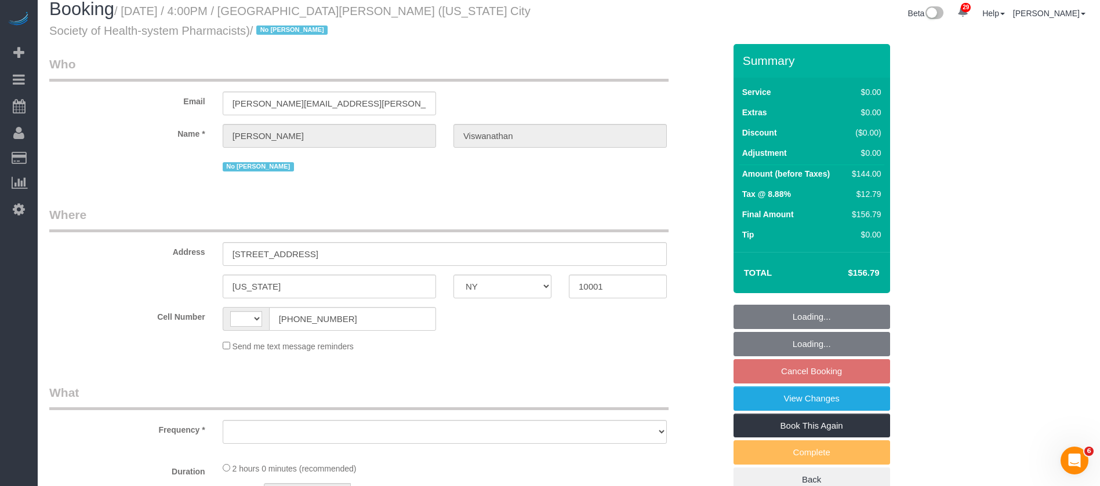
scroll to position [0, 0]
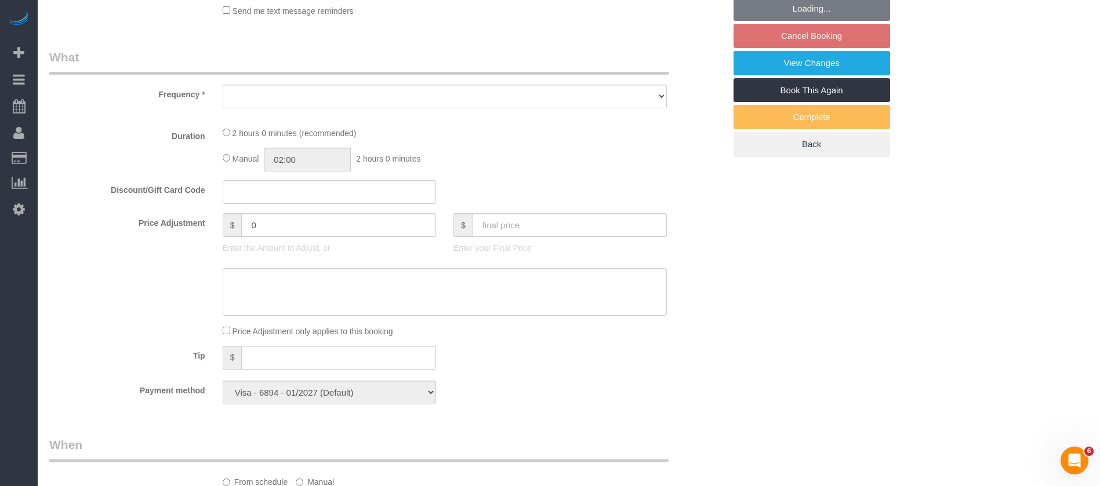
select select "string:[GEOGRAPHIC_DATA]"
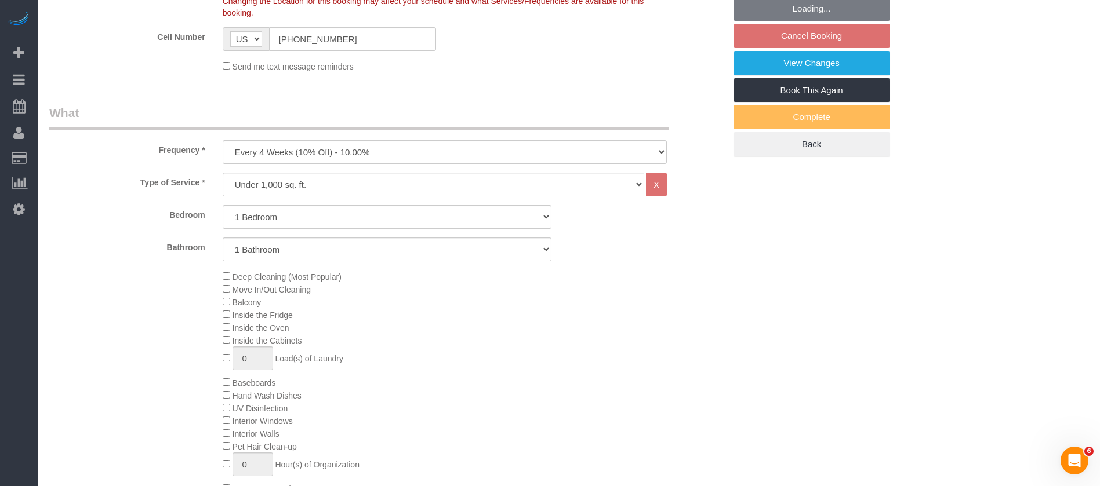
select select "object:1496"
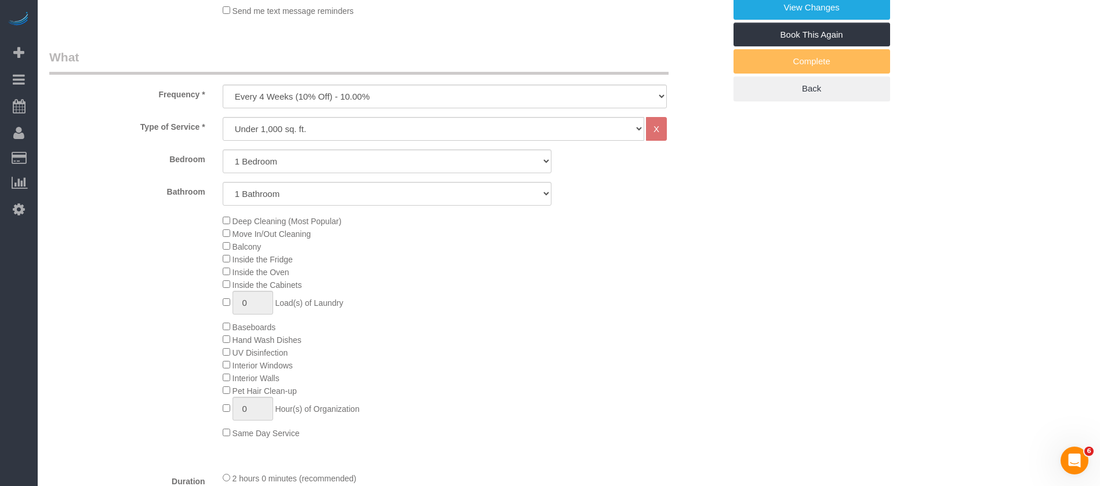
select select "spot6"
select select "1"
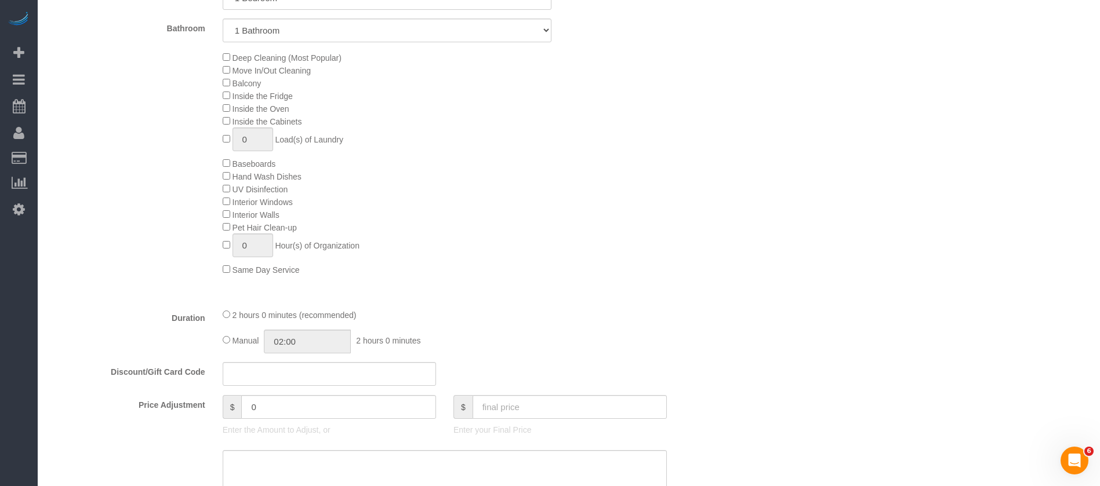
scroll to position [751, 0]
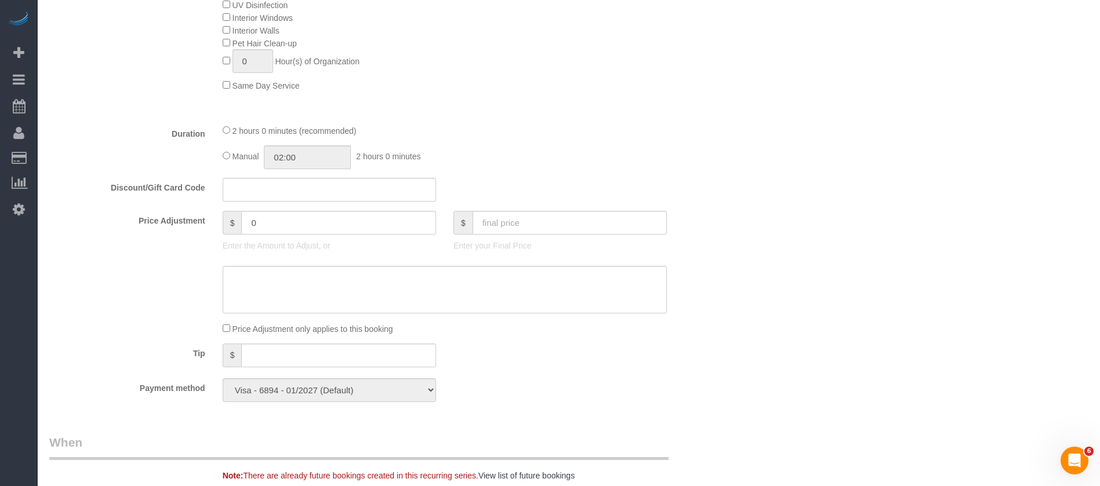
select select "object:1544"
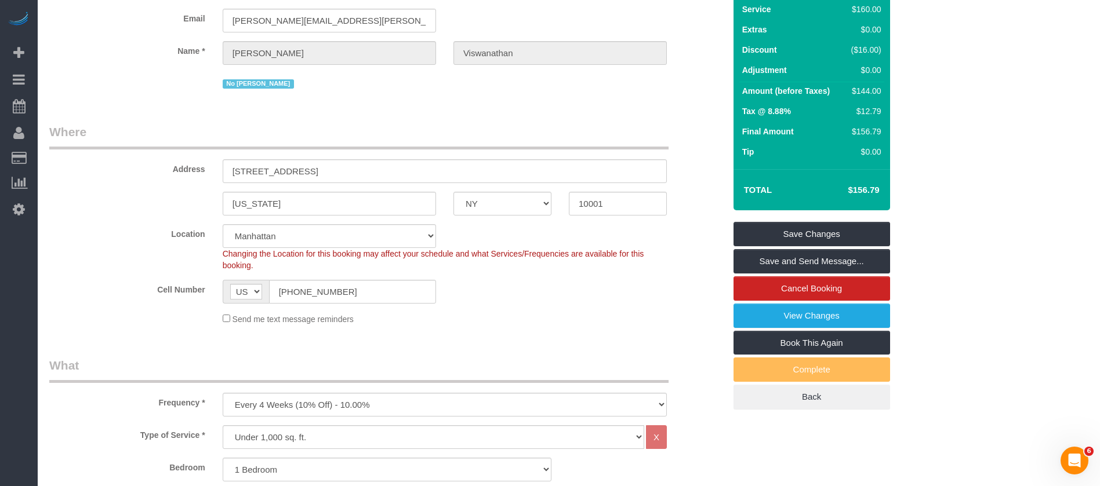
scroll to position [0, 0]
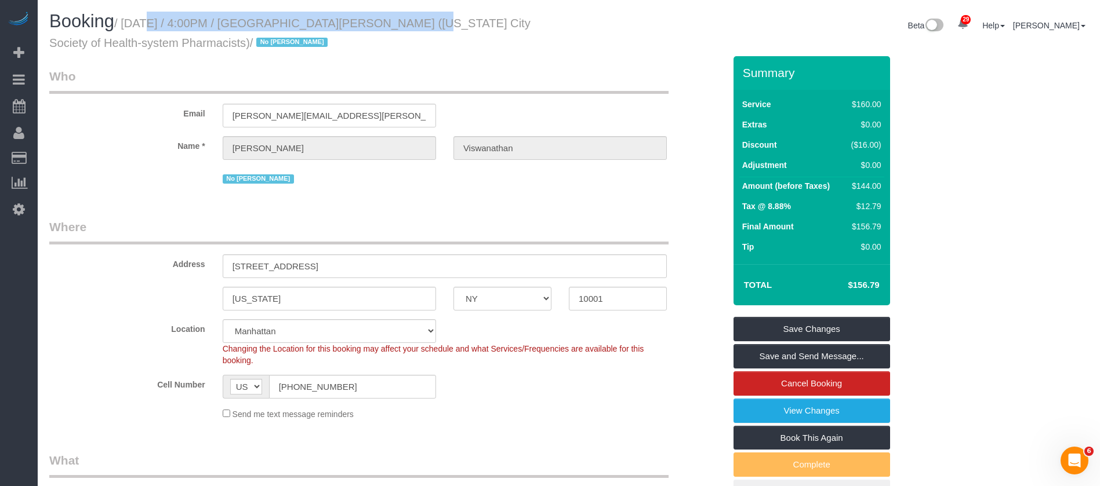
drag, startPoint x: 130, startPoint y: 19, endPoint x: 399, endPoint y: 14, distance: 269.0
click at [399, 14] on h1 "Booking / September 29, 2025 / 4:00PM / Harsha Viswanathan (New York City Socie…" at bounding box center [304, 31] width 511 height 39
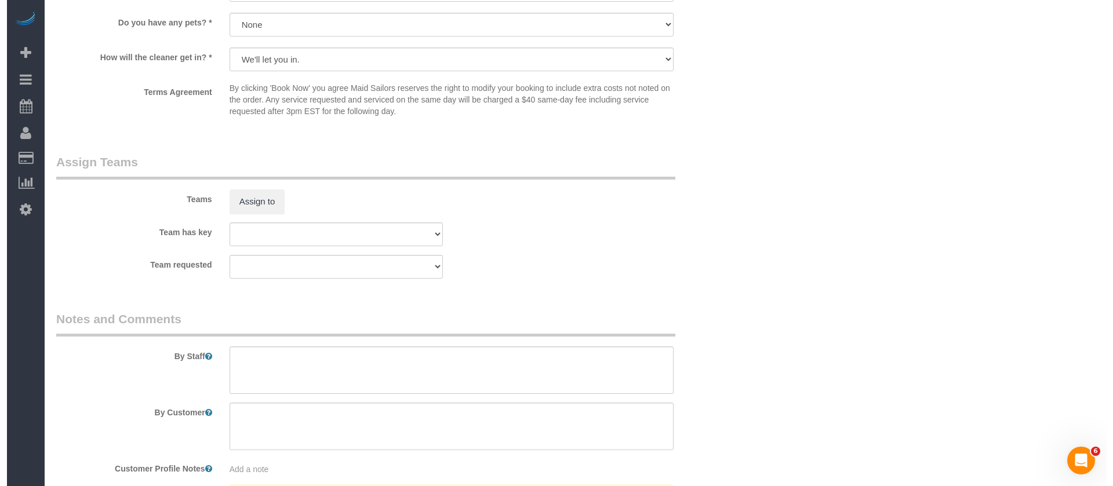
scroll to position [1478, 0]
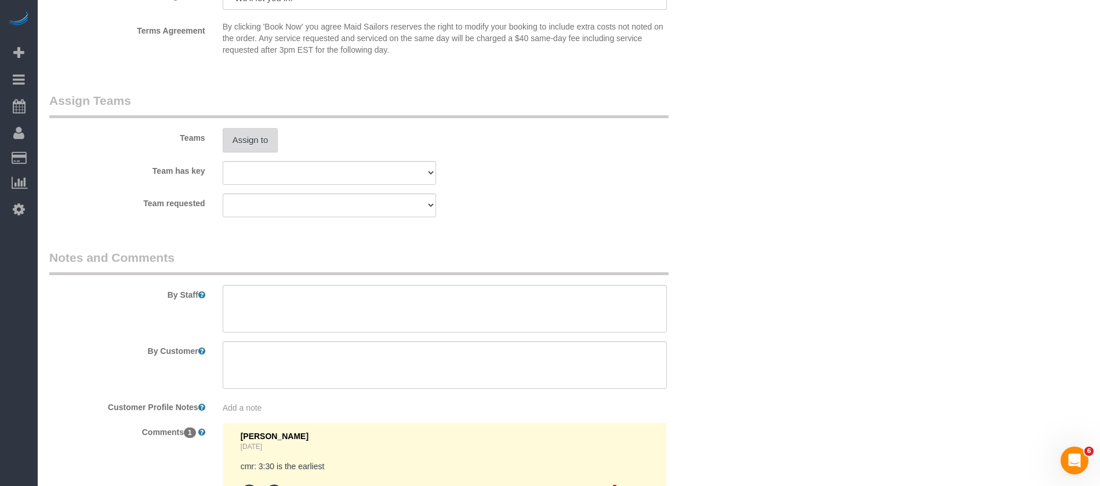
click at [256, 132] on button "Assign to" at bounding box center [251, 140] width 56 height 24
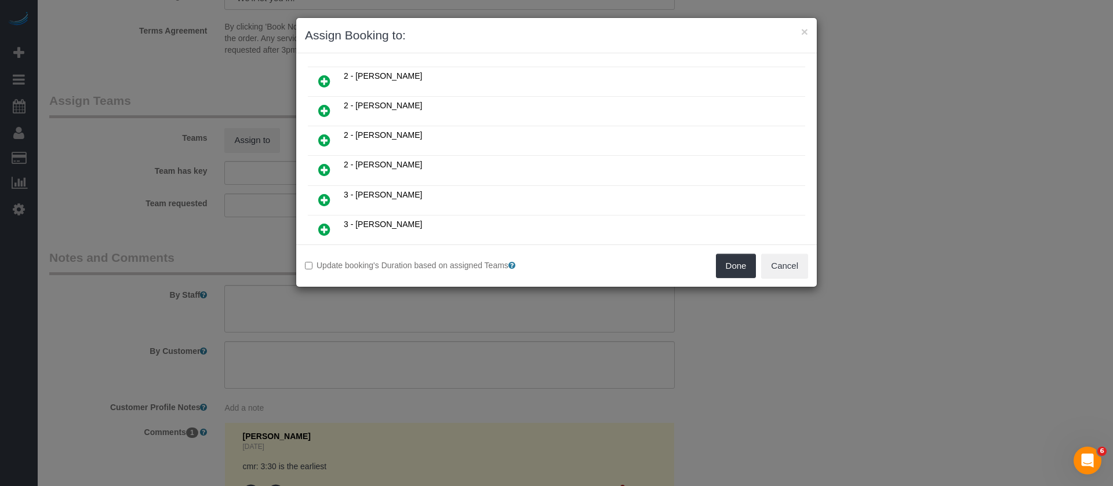
scroll to position [435, 0]
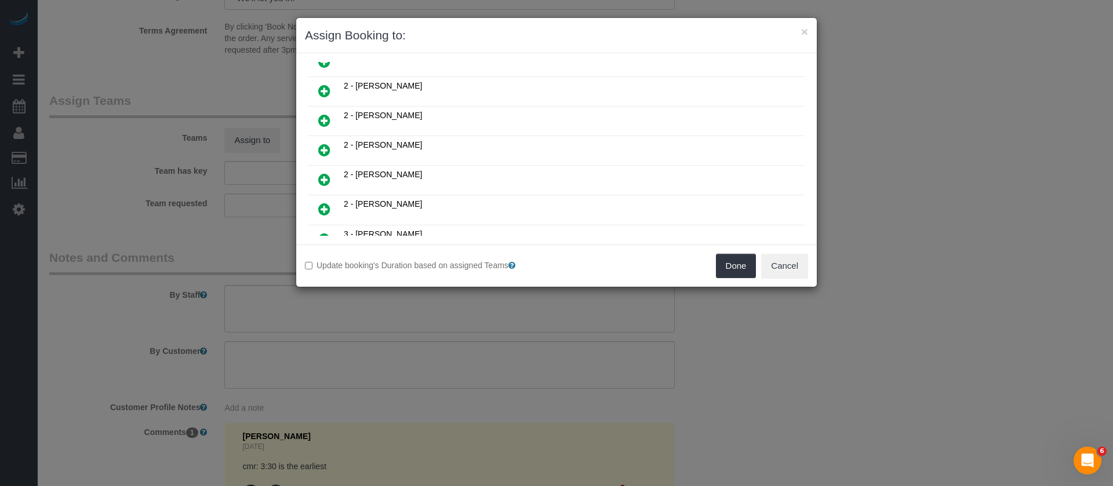
drag, startPoint x: 319, startPoint y: 91, endPoint x: 543, endPoint y: 140, distance: 228.6
click at [319, 90] on icon at bounding box center [324, 91] width 12 height 14
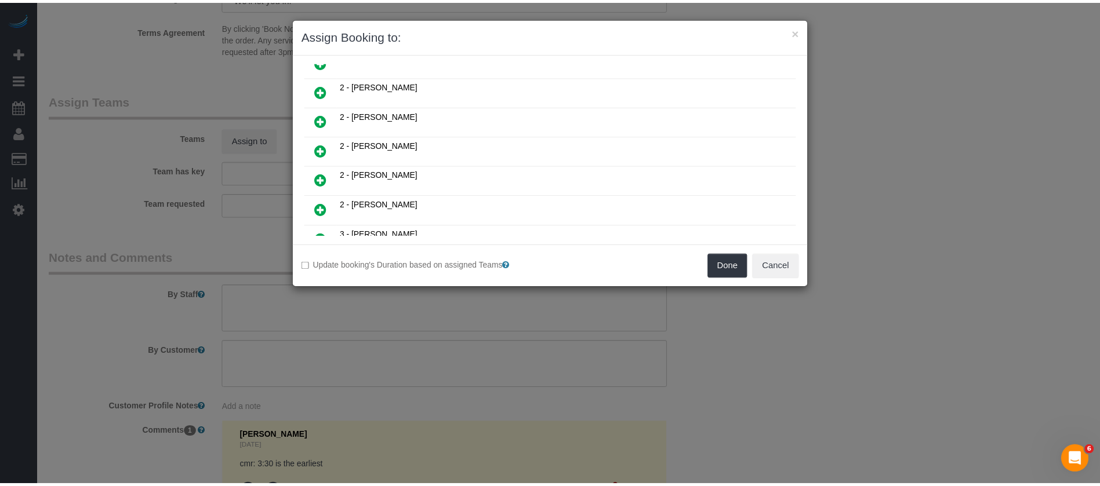
scroll to position [463, 0]
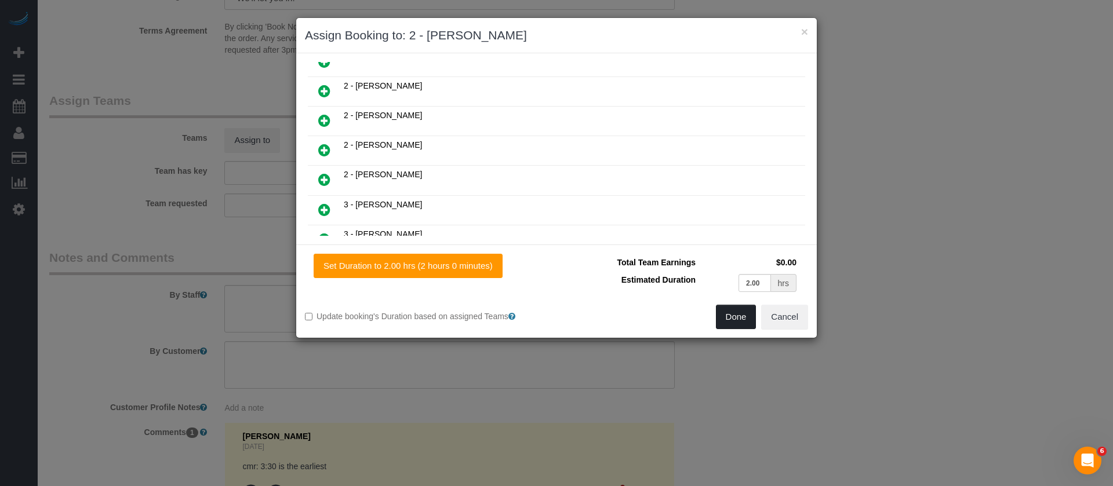
drag, startPoint x: 740, startPoint y: 315, endPoint x: 732, endPoint y: 304, distance: 14.2
click at [739, 315] on button "Done" at bounding box center [736, 317] width 41 height 24
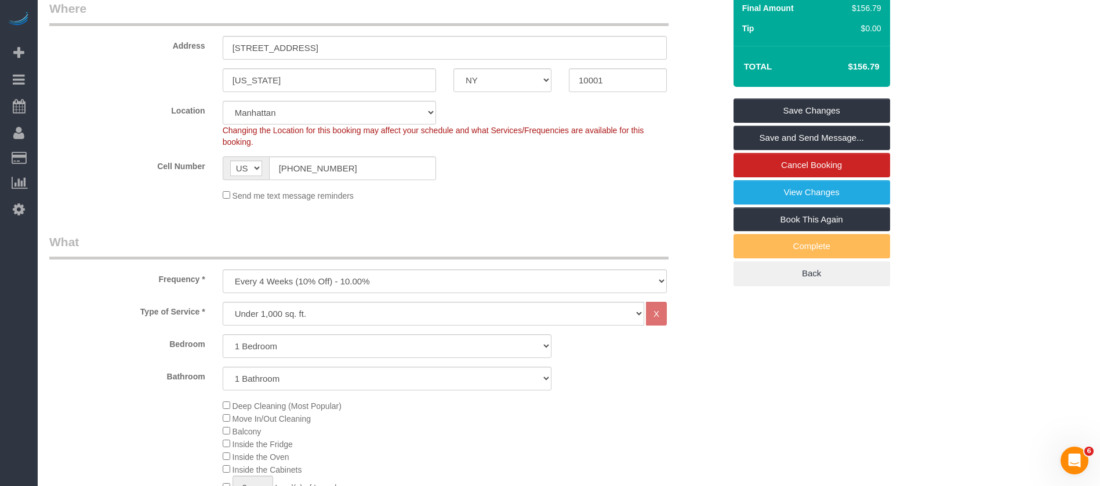
scroll to position [0, 0]
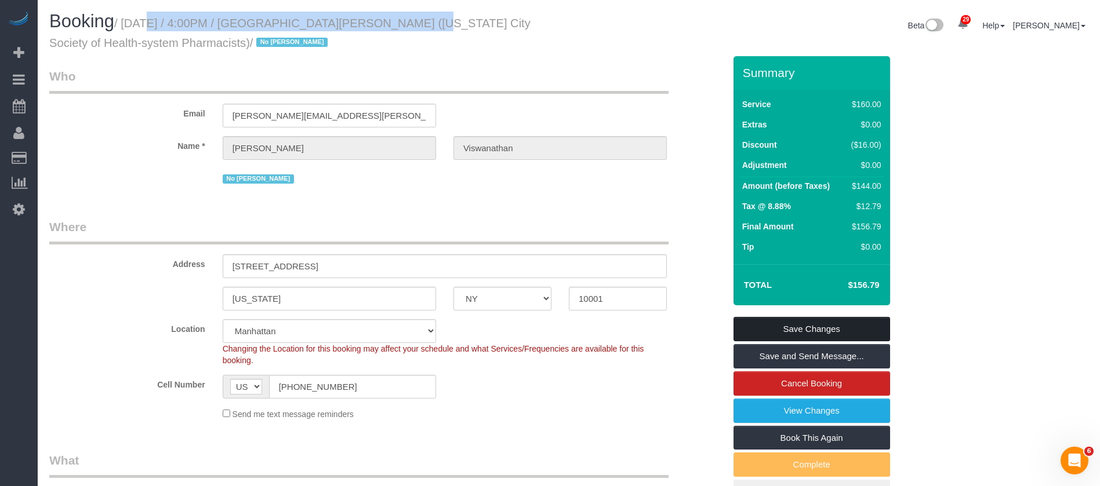
click at [809, 325] on link "Save Changes" at bounding box center [811, 329] width 157 height 24
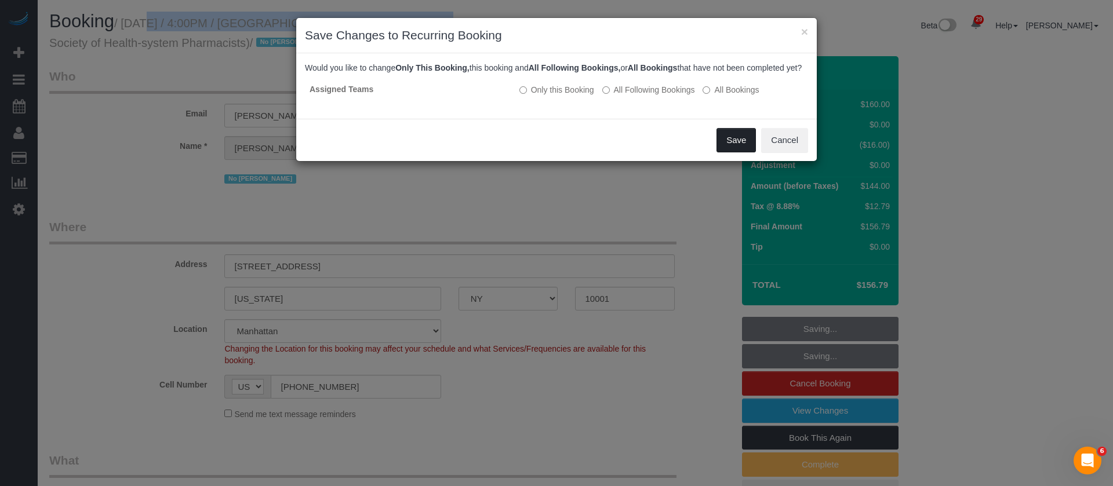
drag, startPoint x: 735, startPoint y: 148, endPoint x: 715, endPoint y: 136, distance: 22.7
click at [735, 150] on button "Save" at bounding box center [736, 140] width 39 height 24
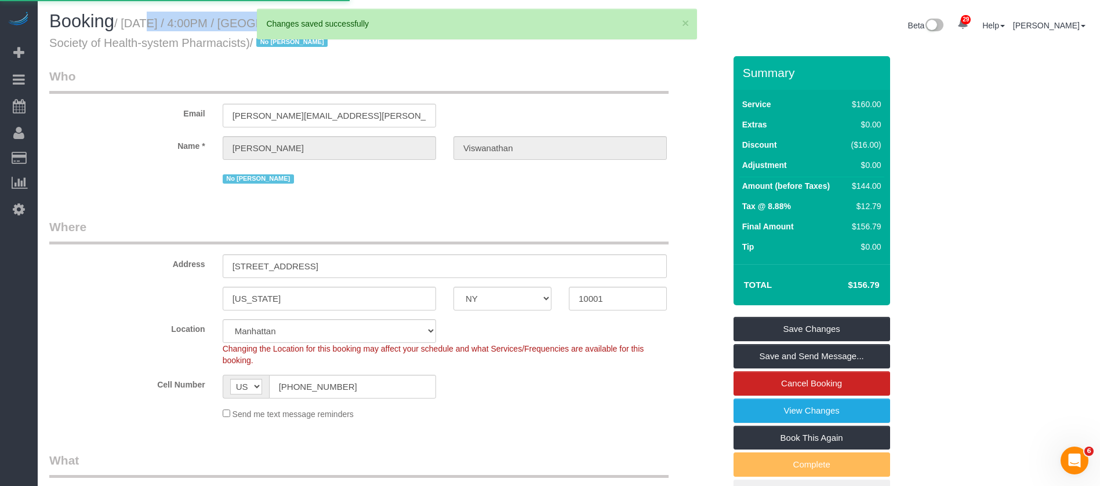
select select "**********"
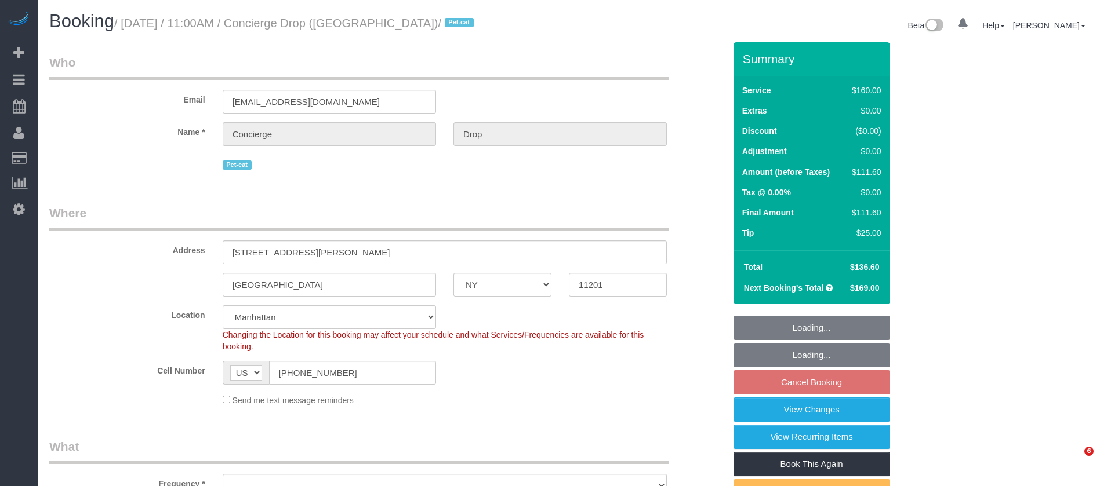
select select "NY"
select select "number:89"
select select "number:90"
select select "number:15"
select select "number:6"
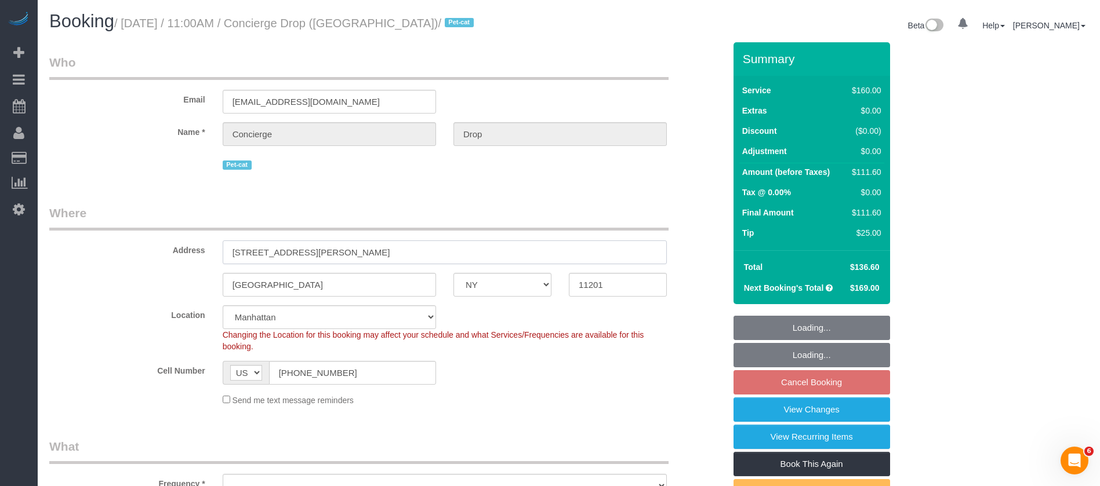
select select "string:stripe-pm_1RaQn24VGloSiKo7zeOF73Wj"
select select "object:966"
select select "spot2"
select select "object:1467"
drag, startPoint x: 300, startPoint y: 248, endPoint x: 337, endPoint y: 250, distance: 36.6
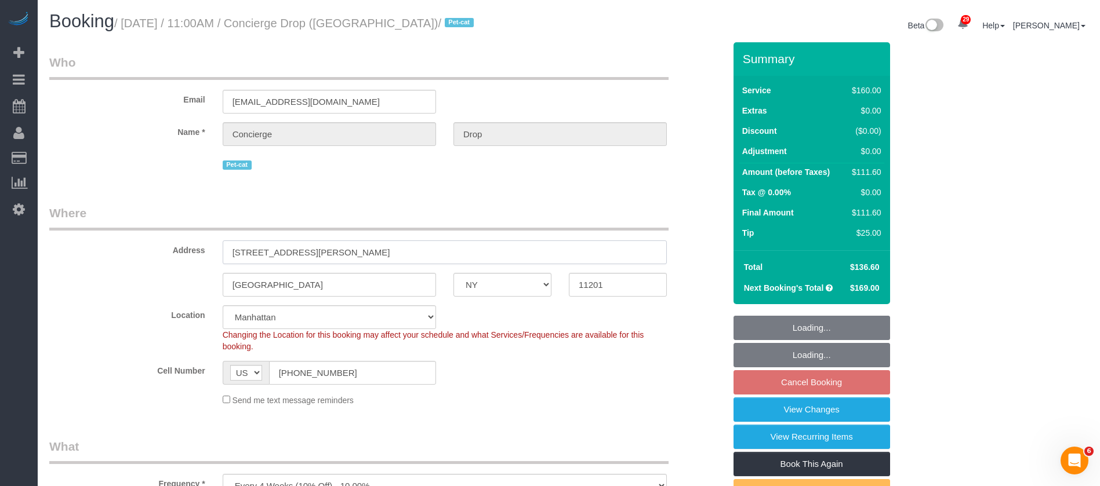
click at [341, 251] on input "[STREET_ADDRESS][PERSON_NAME]" at bounding box center [445, 253] width 444 height 24
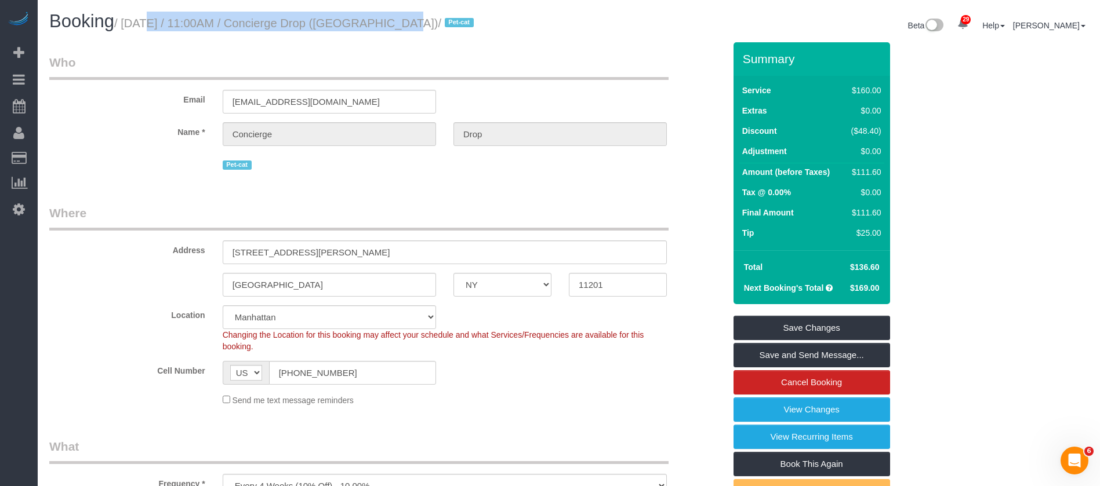
drag, startPoint x: 126, startPoint y: 23, endPoint x: 381, endPoint y: 22, distance: 255.7
click at [381, 22] on small "/ [DATE] / 11:00AM / Concierge Drop ([GEOGRAPHIC_DATA]) / Pet-cat" at bounding box center [295, 23] width 363 height 13
copy small "[DATE] / 11:00AM / Concierge Drop"
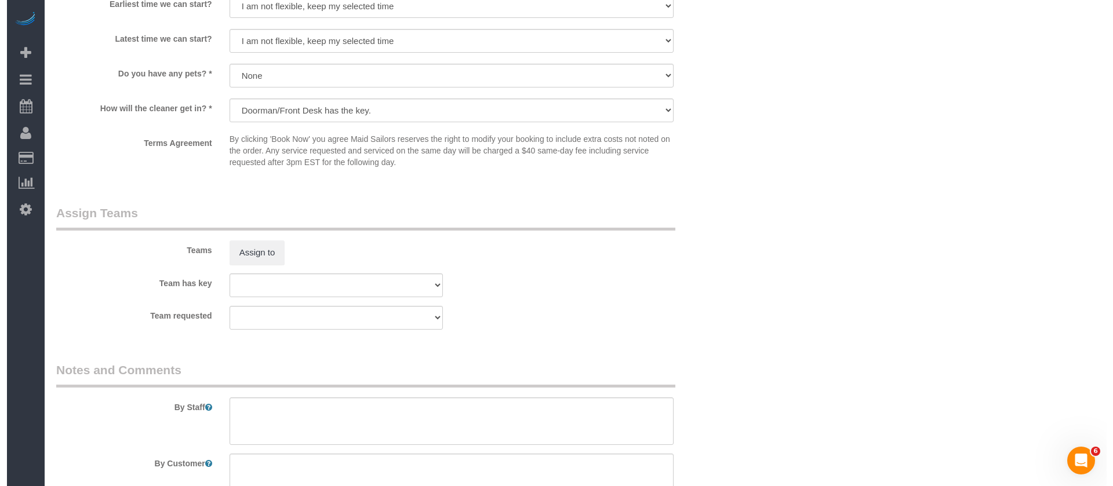
scroll to position [1130, 0]
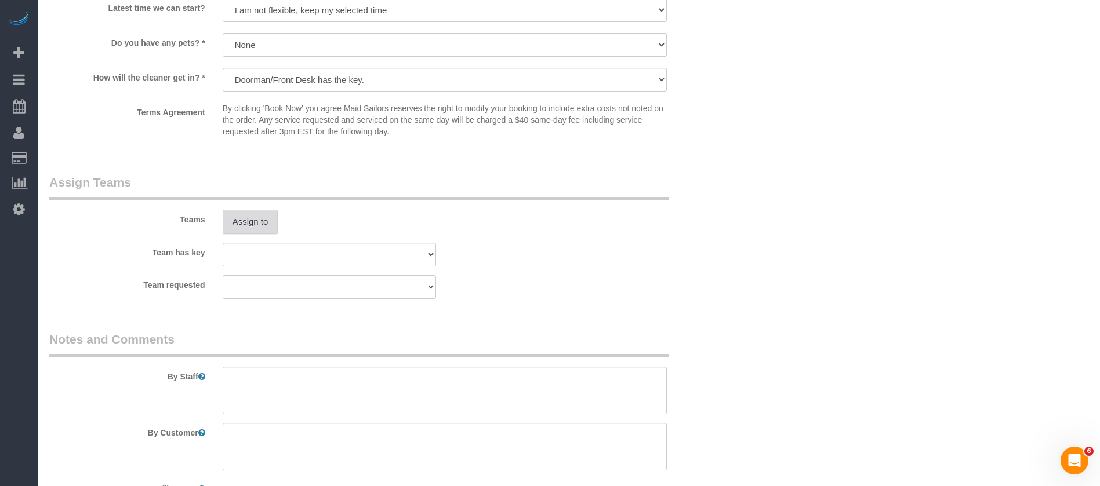
click at [245, 223] on button "Assign to" at bounding box center [251, 222] width 56 height 24
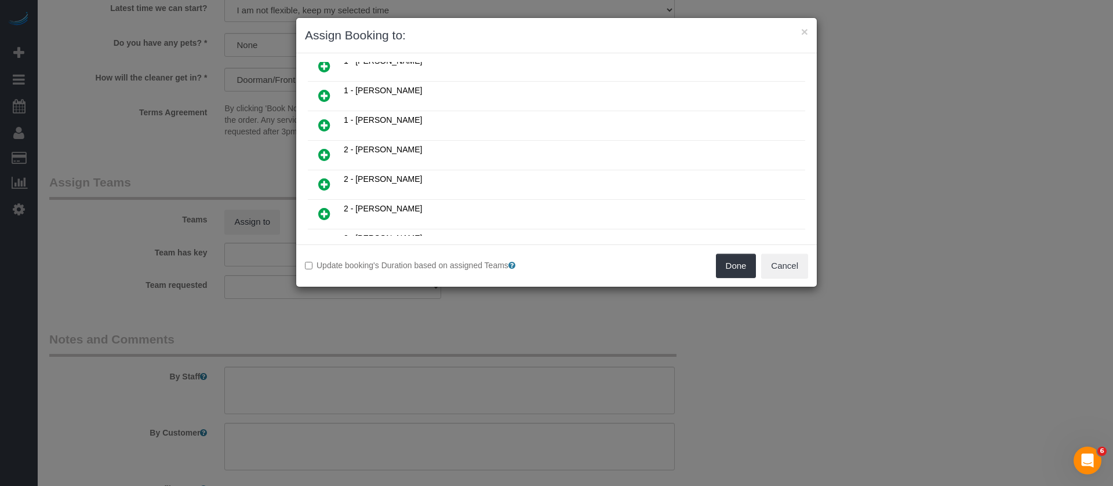
scroll to position [435, 0]
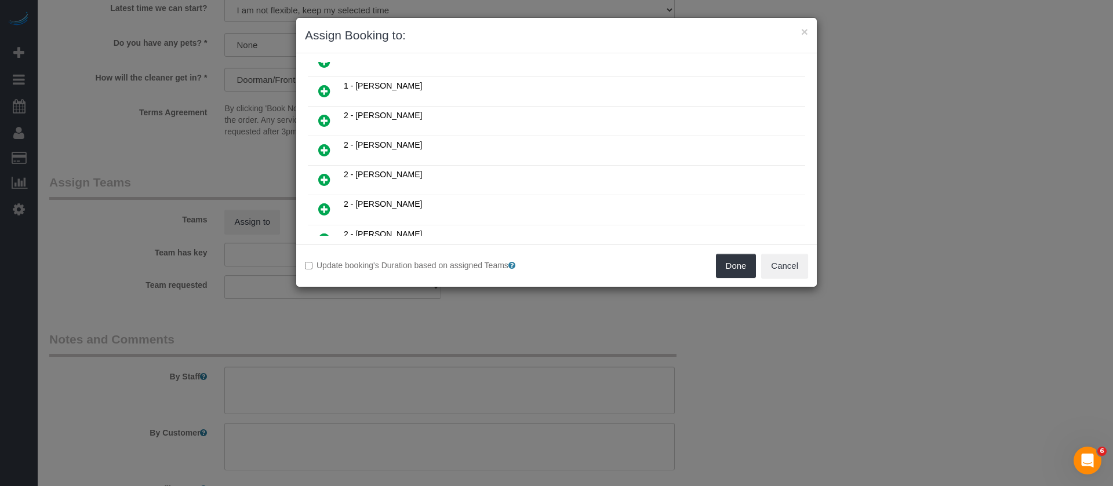
click at [327, 177] on icon at bounding box center [324, 180] width 12 height 14
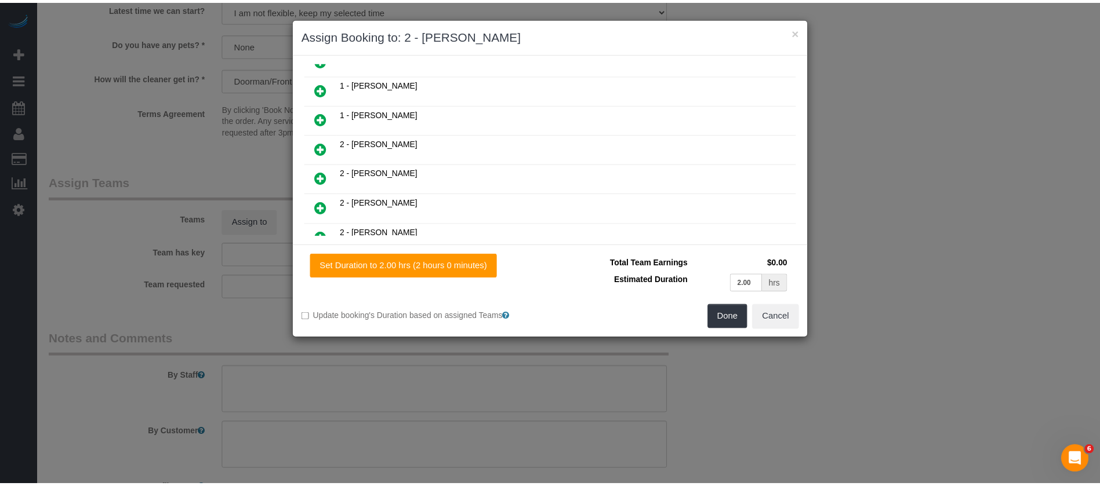
scroll to position [463, 0]
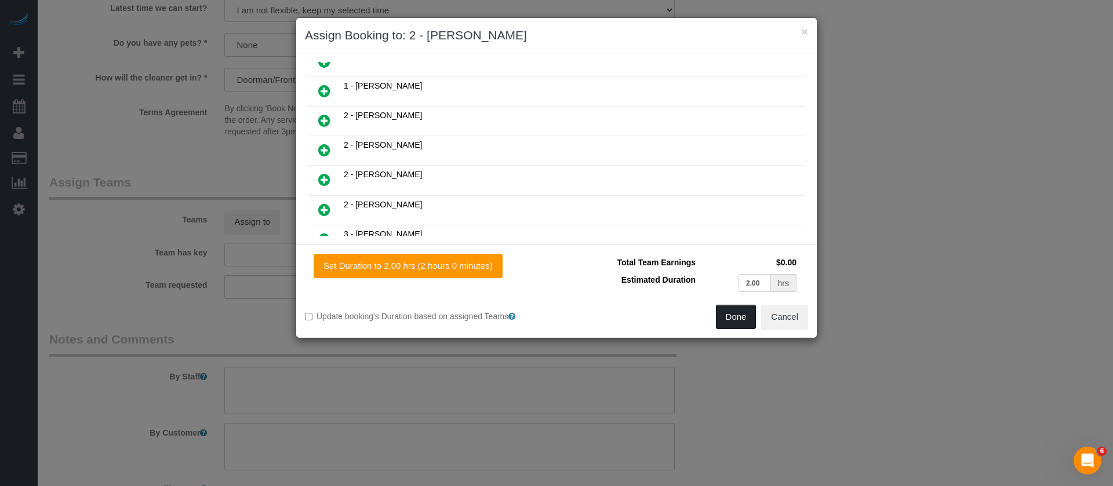
click at [722, 312] on button "Done" at bounding box center [736, 317] width 41 height 24
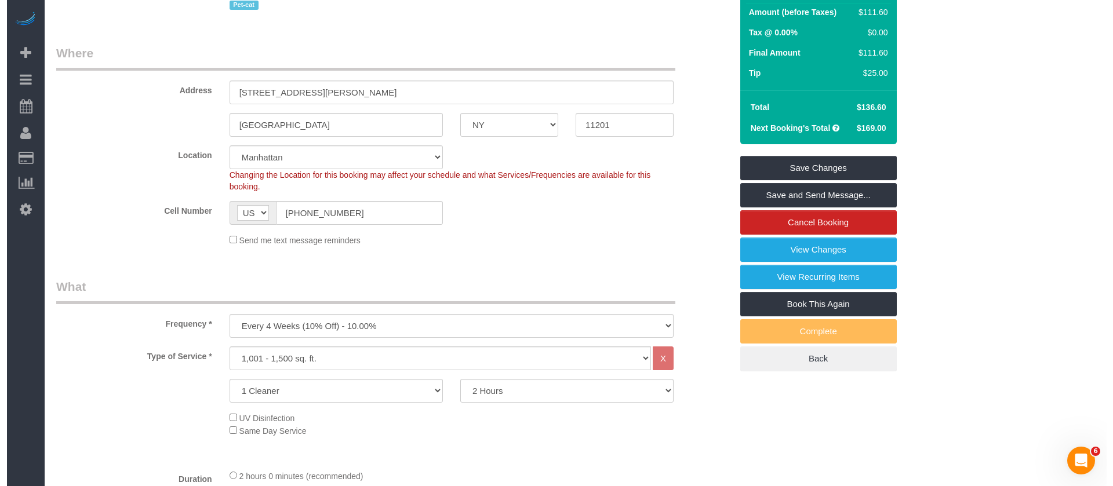
scroll to position [0, 0]
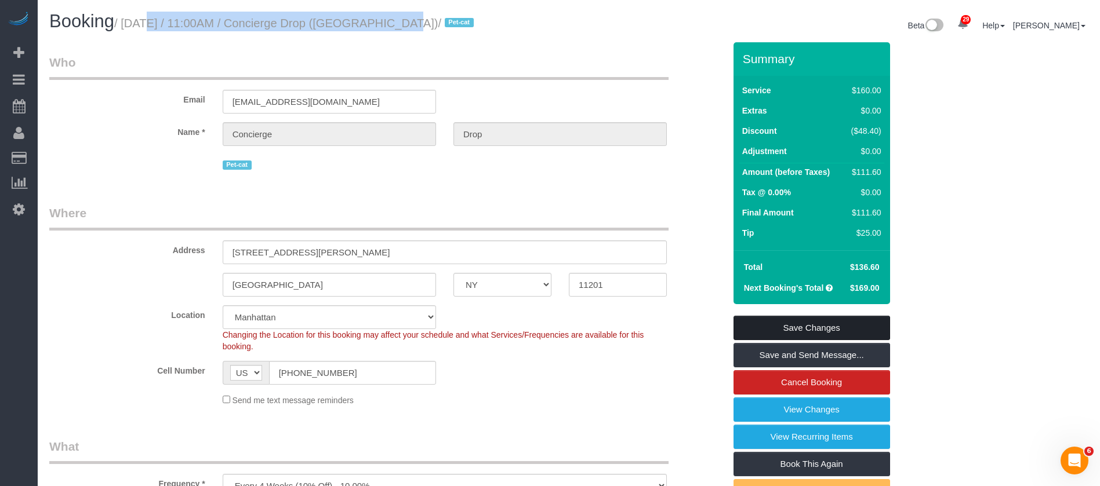
click at [834, 325] on link "Save Changes" at bounding box center [811, 328] width 157 height 24
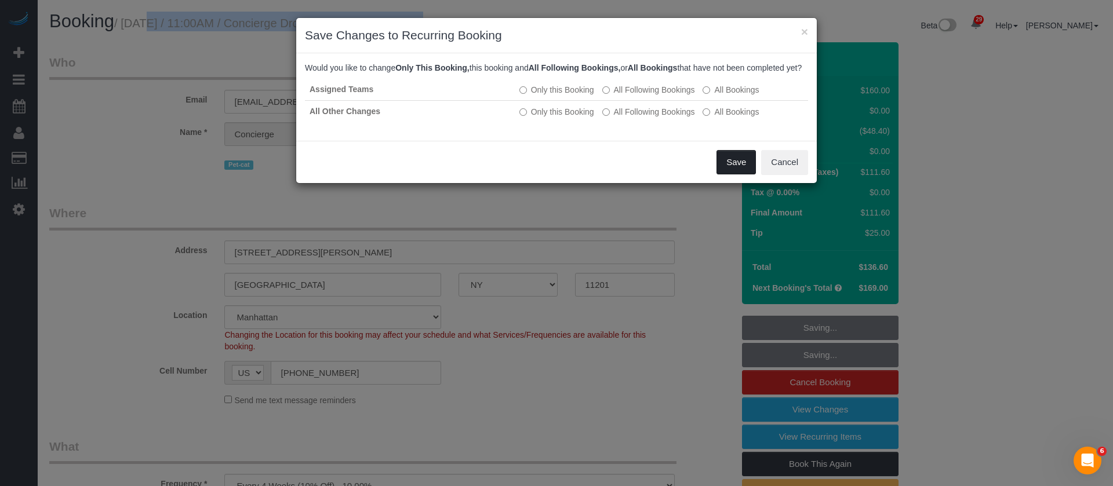
click at [737, 175] on button "Save" at bounding box center [736, 162] width 39 height 24
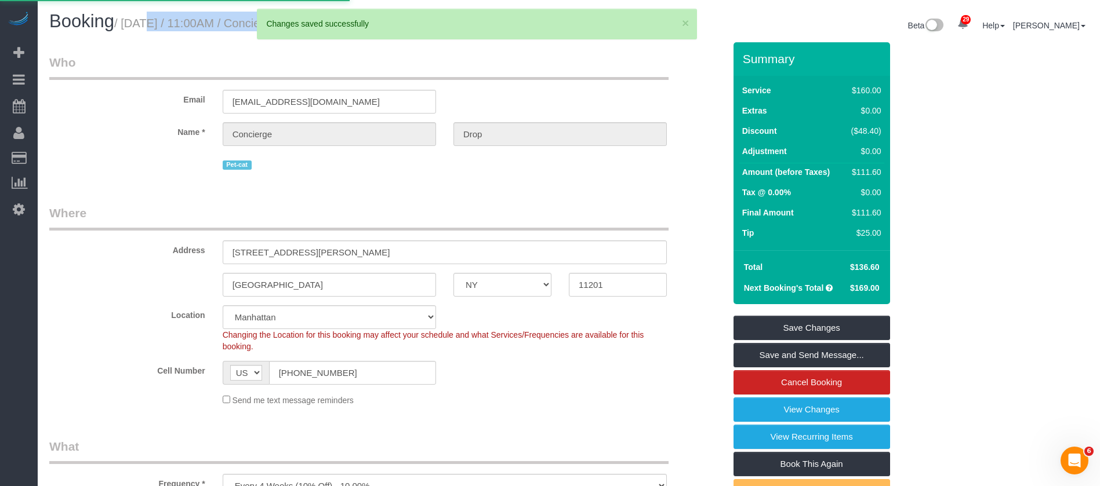
select select "**********"
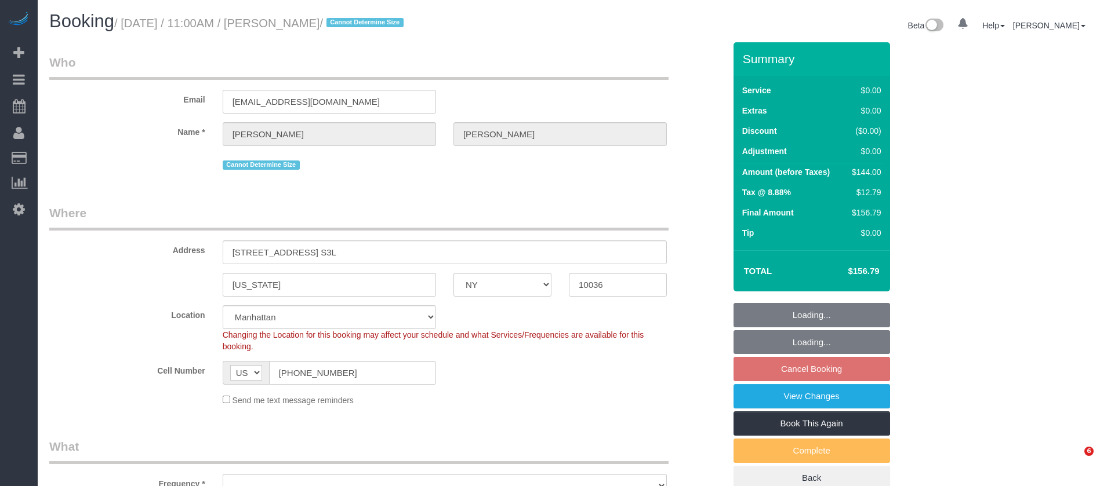
select select "NY"
select select "string:stripe-pm_1Kqo7h4VGloSiKo7pXY69Drf"
select select "number:89"
select select "number:90"
select select "number:15"
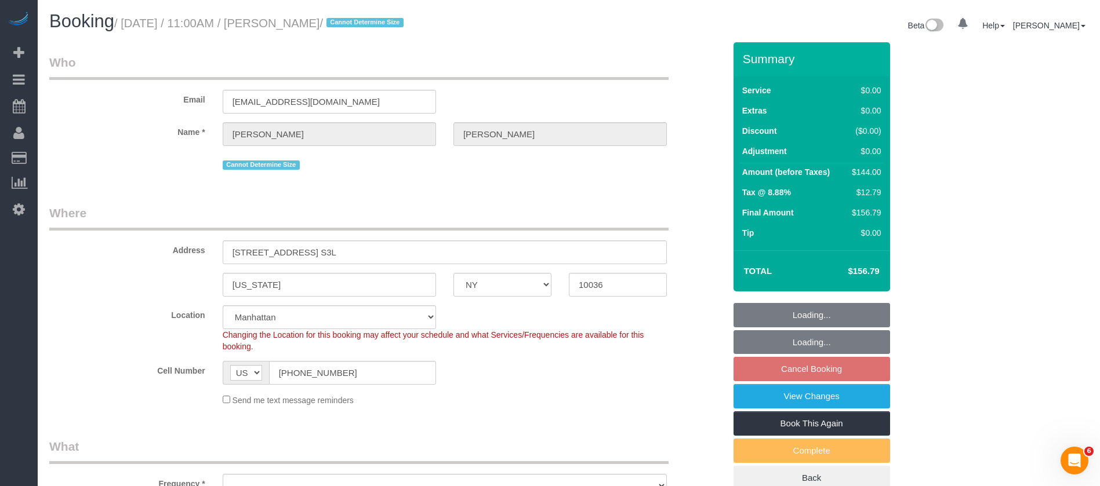
select select "number:6"
select select "spot2"
select select "1"
select select "object:1520"
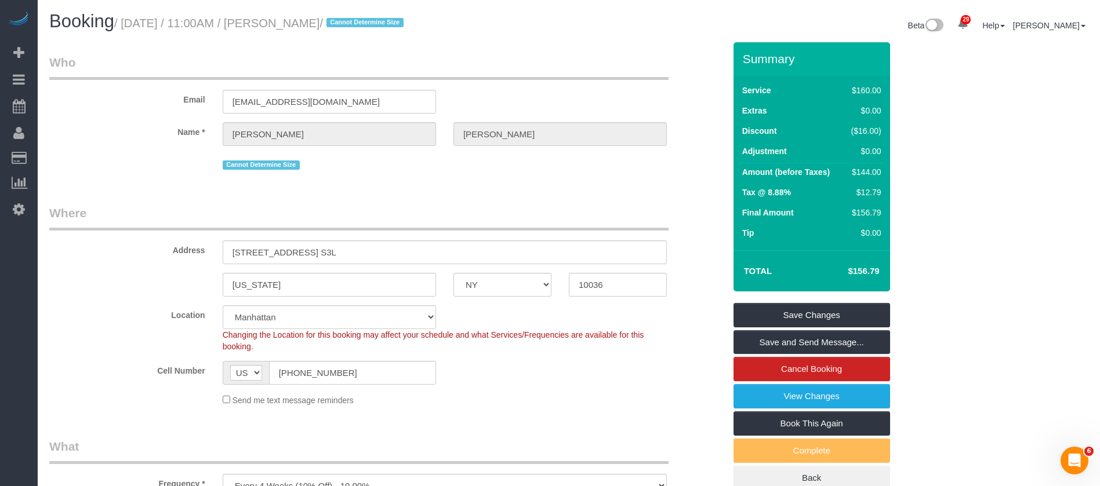
drag, startPoint x: 126, startPoint y: 24, endPoint x: 384, endPoint y: 21, distance: 257.4
click at [384, 21] on small "/ September 29, 2025 / 11:00AM / Vanessa Langan / Cannot Determine Size" at bounding box center [260, 23] width 293 height 13
copy small "September 29, 2025 / 11:00AM / Vanessa Langan"
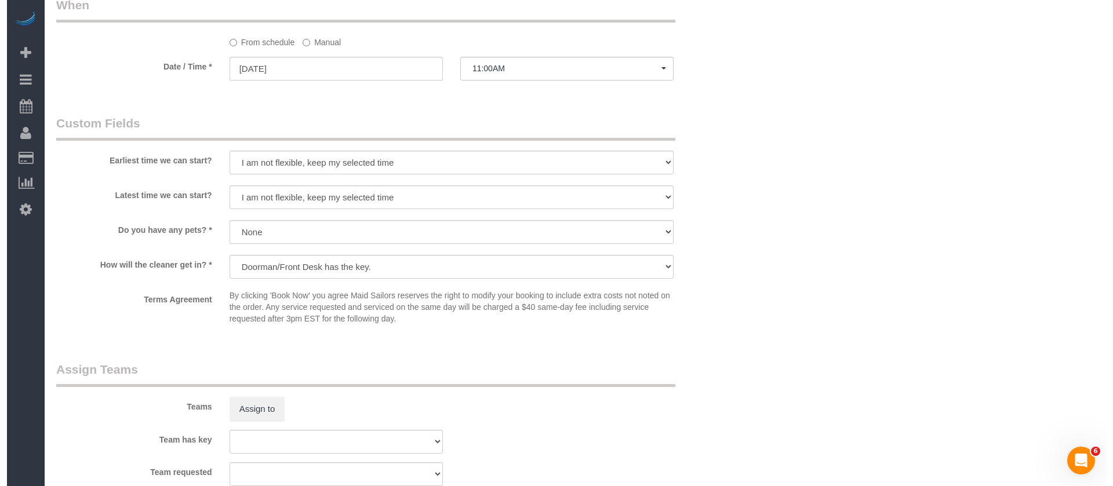
scroll to position [1304, 0]
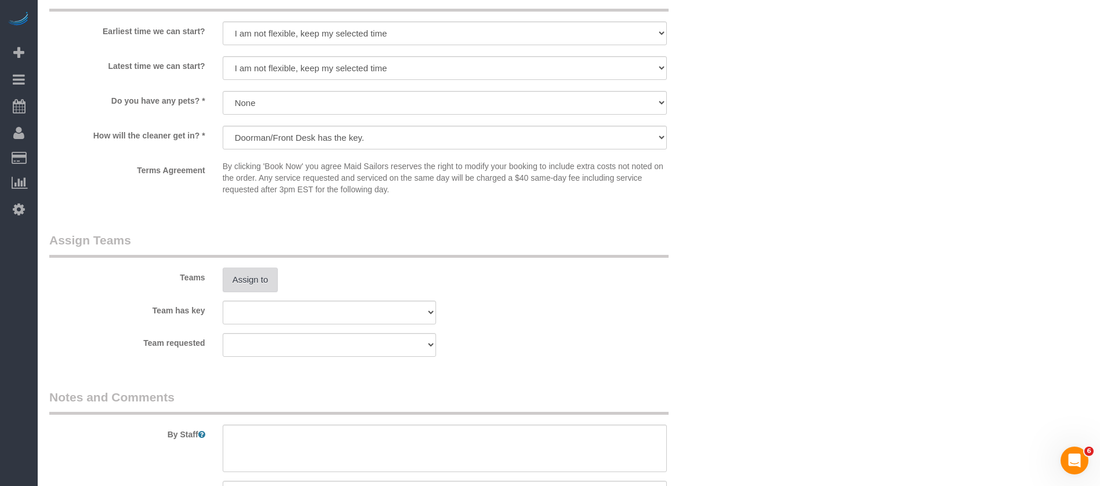
click at [249, 275] on button "Assign to" at bounding box center [251, 280] width 56 height 24
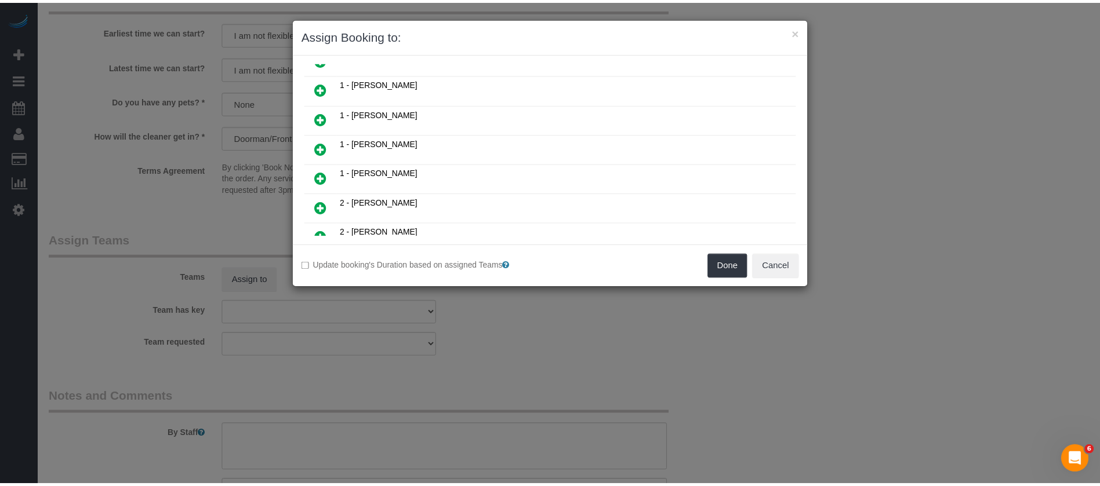
scroll to position [0, 0]
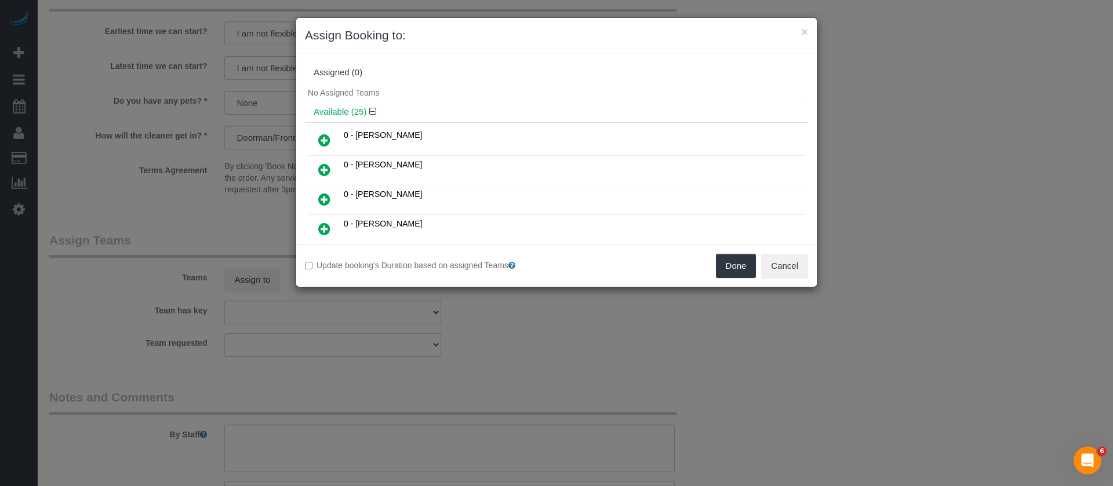
drag, startPoint x: 320, startPoint y: 169, endPoint x: 362, endPoint y: 191, distance: 47.4
click at [322, 170] on icon at bounding box center [324, 170] width 12 height 14
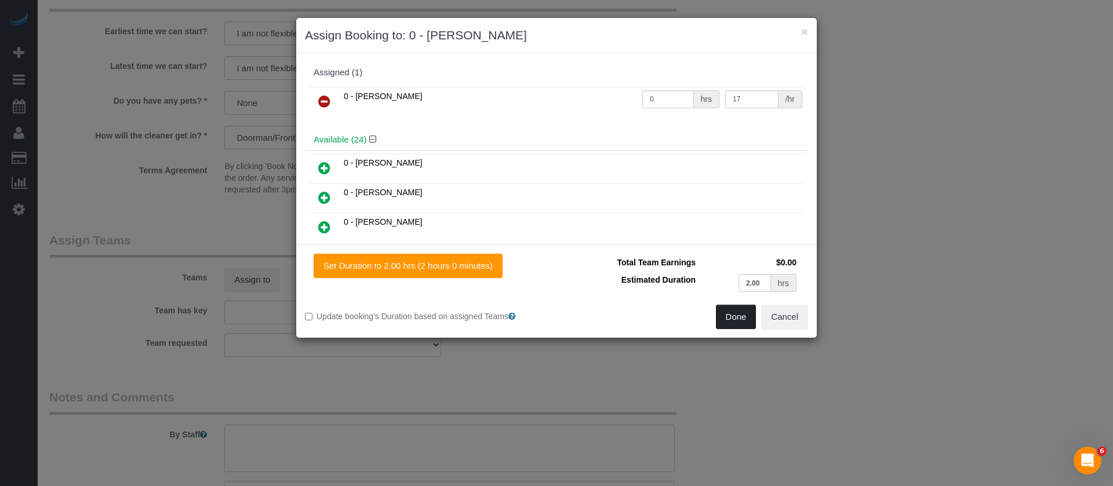
click at [728, 314] on button "Done" at bounding box center [736, 317] width 41 height 24
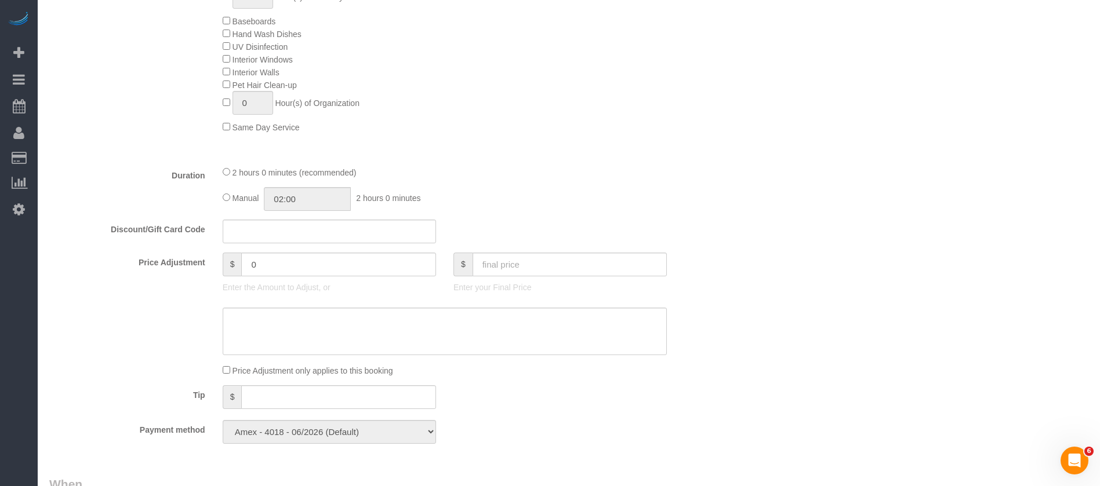
scroll to position [174, 0]
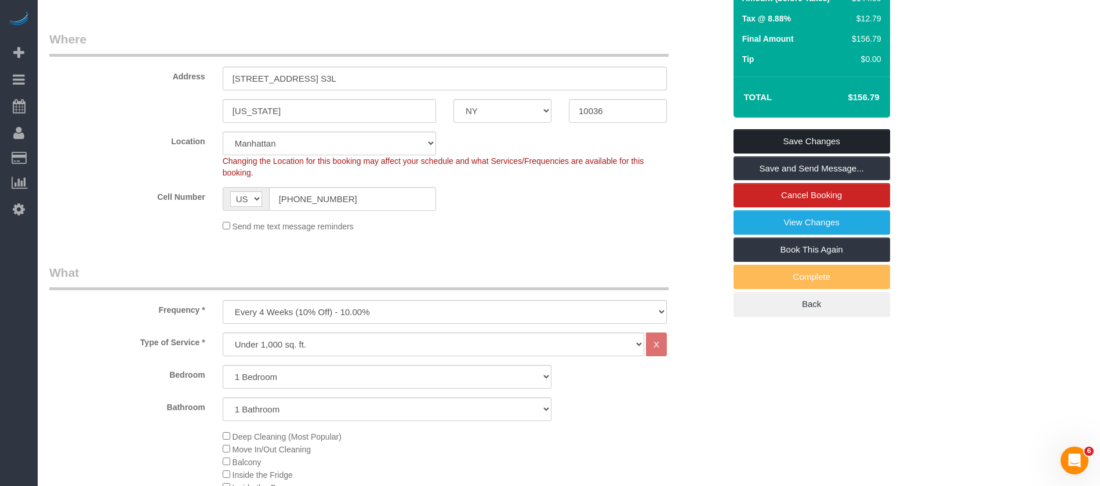
click at [830, 132] on link "Save Changes" at bounding box center [811, 141] width 157 height 24
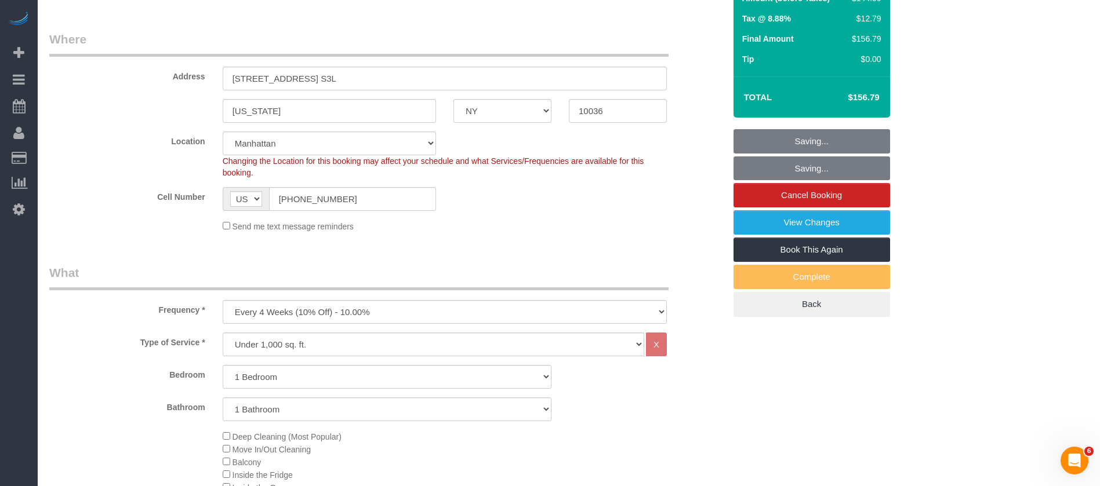
scroll to position [0, 0]
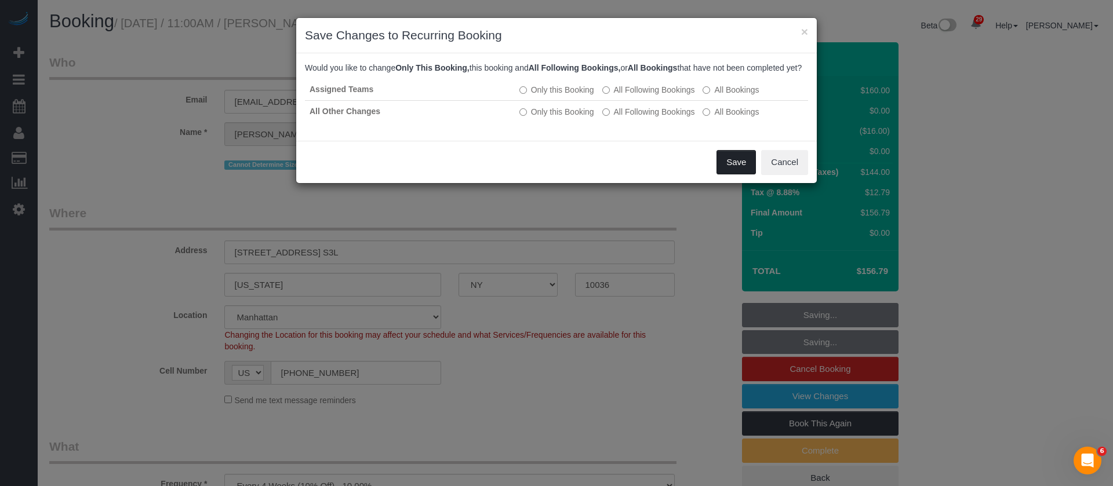
drag, startPoint x: 724, startPoint y: 170, endPoint x: 496, endPoint y: 141, distance: 229.7
click at [724, 172] on button "Save" at bounding box center [736, 162] width 39 height 24
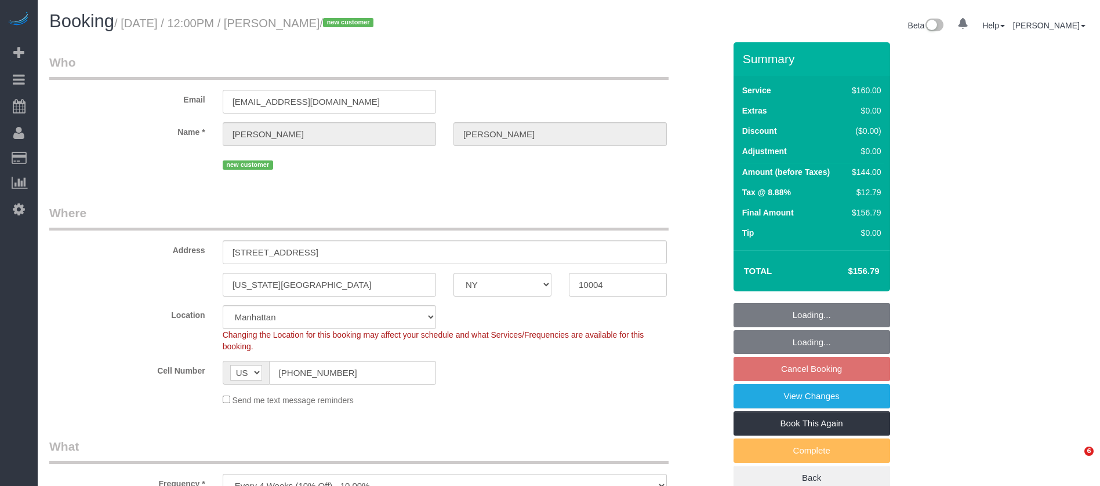
select select "NY"
select select "number:89"
select select "number:90"
select select "number:15"
select select "number:6"
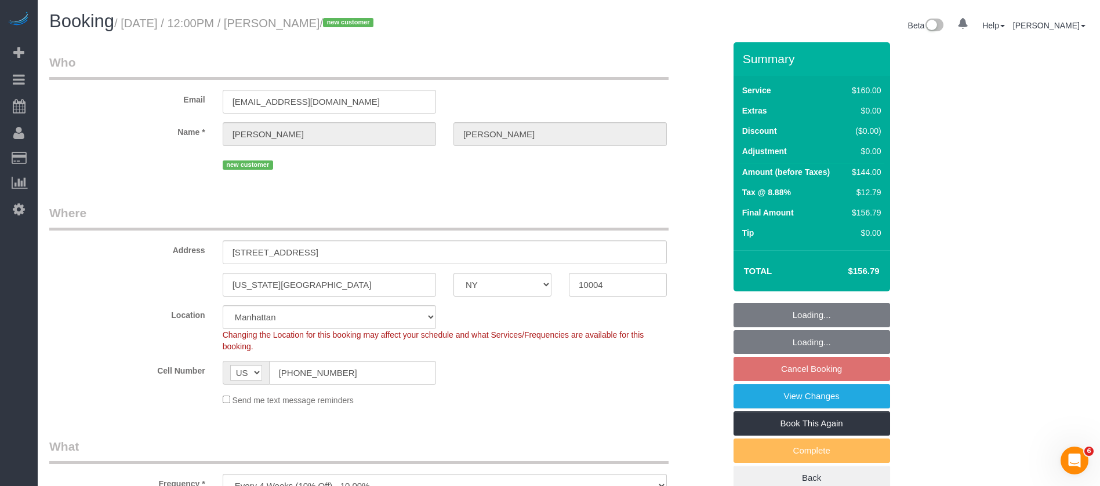
select select "object:1041"
select select "spot2"
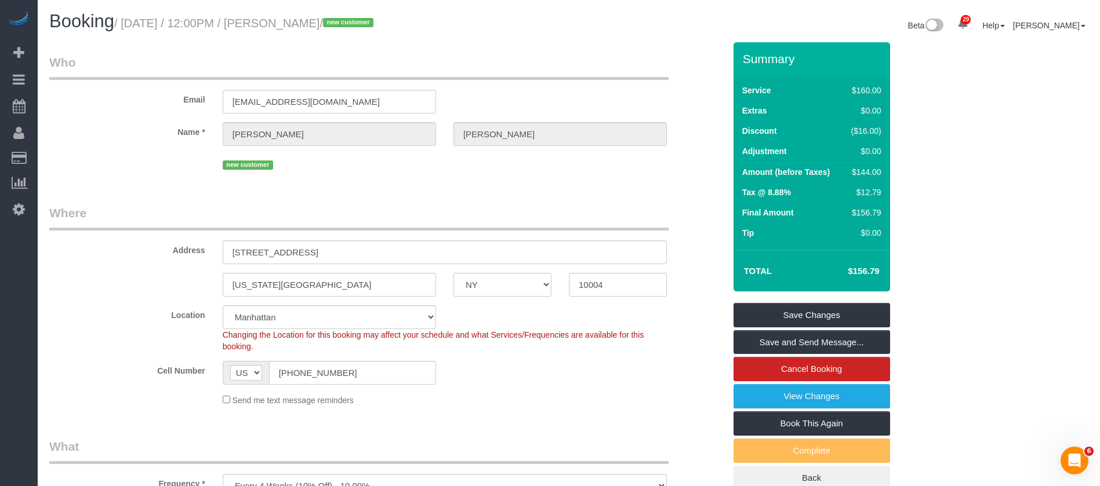
drag, startPoint x: 124, startPoint y: 19, endPoint x: 374, endPoint y: 16, distance: 249.9
click at [374, 17] on small "/ [DATE] / 12:00PM / [PERSON_NAME] / new customer" at bounding box center [245, 23] width 263 height 13
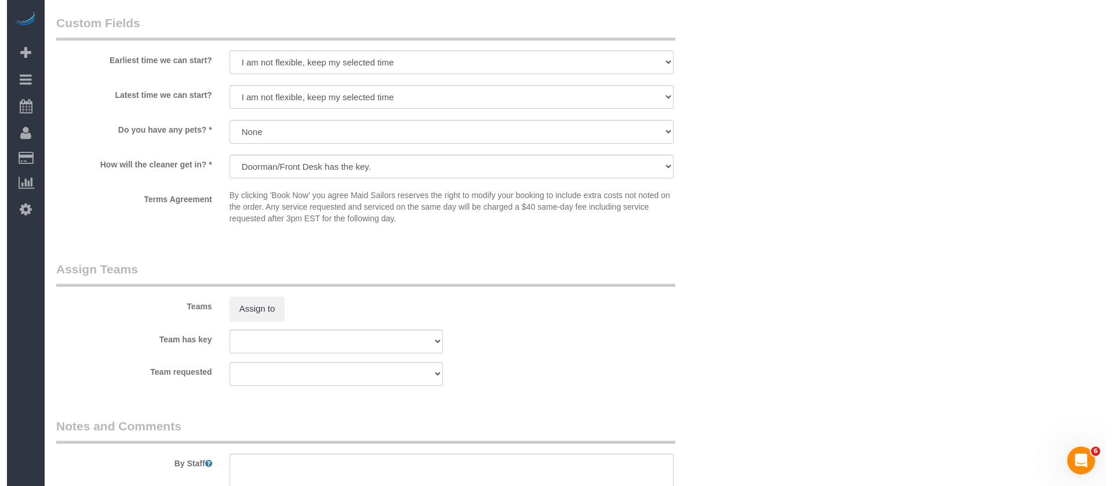
scroll to position [1287, 0]
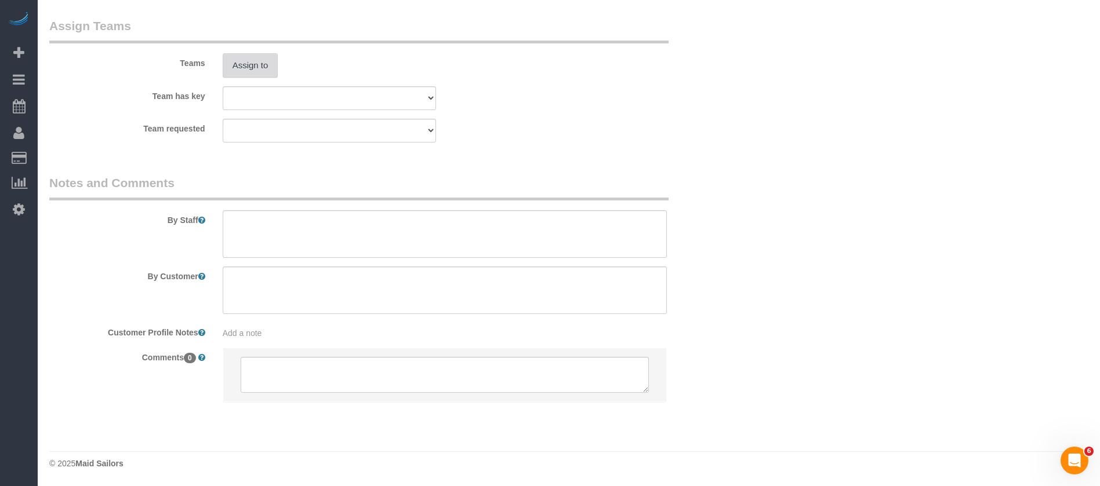
click at [254, 74] on button "Assign to" at bounding box center [251, 65] width 56 height 24
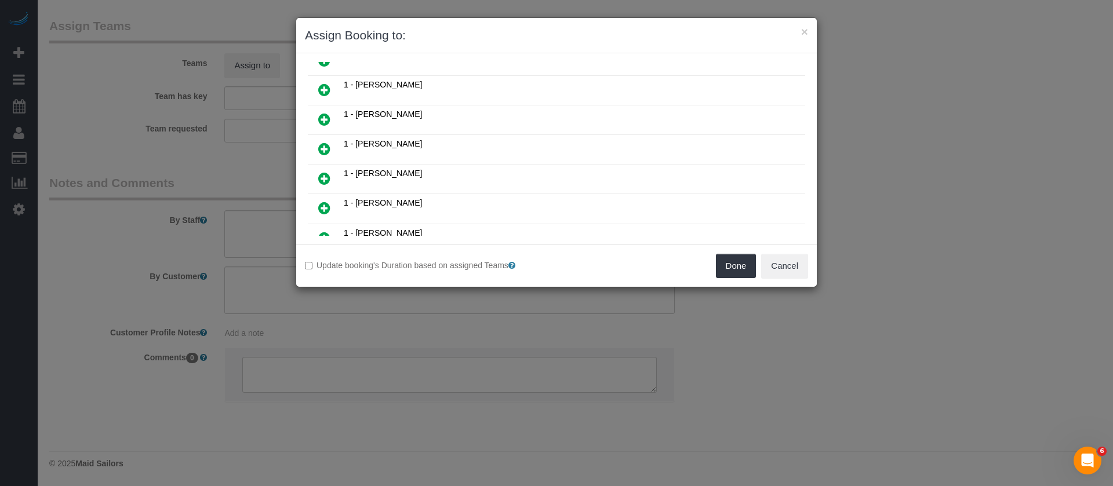
scroll to position [348, 0]
click at [326, 146] on icon at bounding box center [324, 148] width 12 height 14
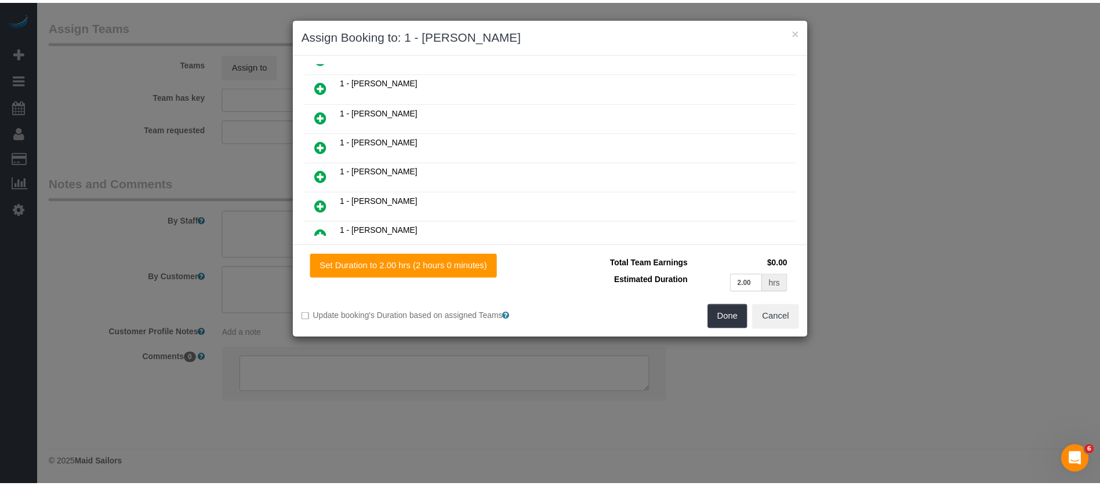
scroll to position [376, 0]
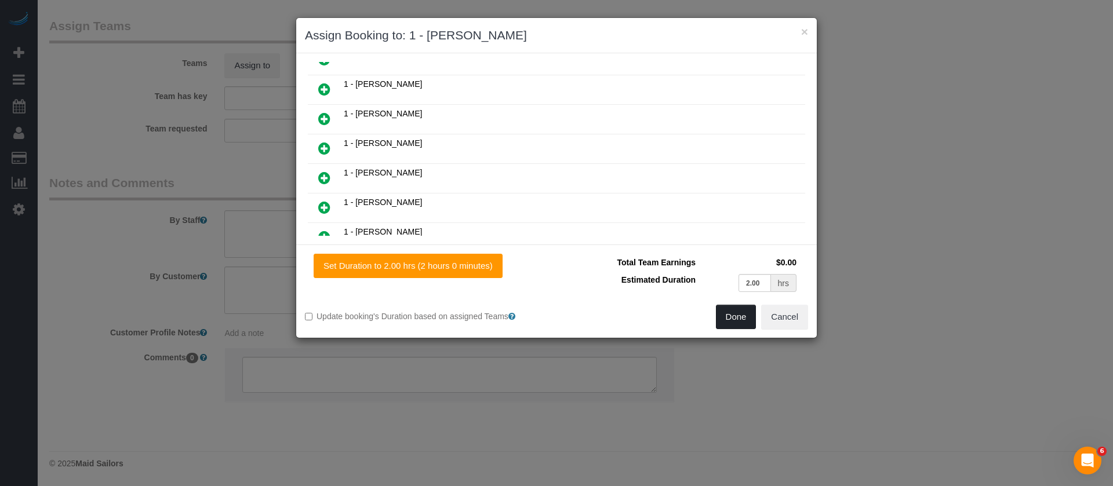
drag, startPoint x: 729, startPoint y: 315, endPoint x: 729, endPoint y: 302, distance: 13.3
click at [730, 315] on button "Done" at bounding box center [736, 317] width 41 height 24
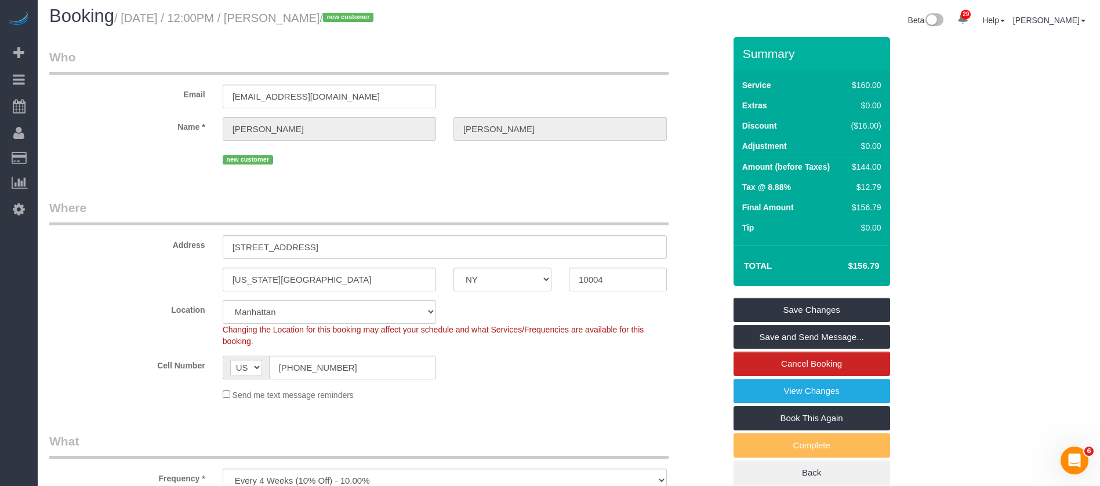
scroll to position [0, 0]
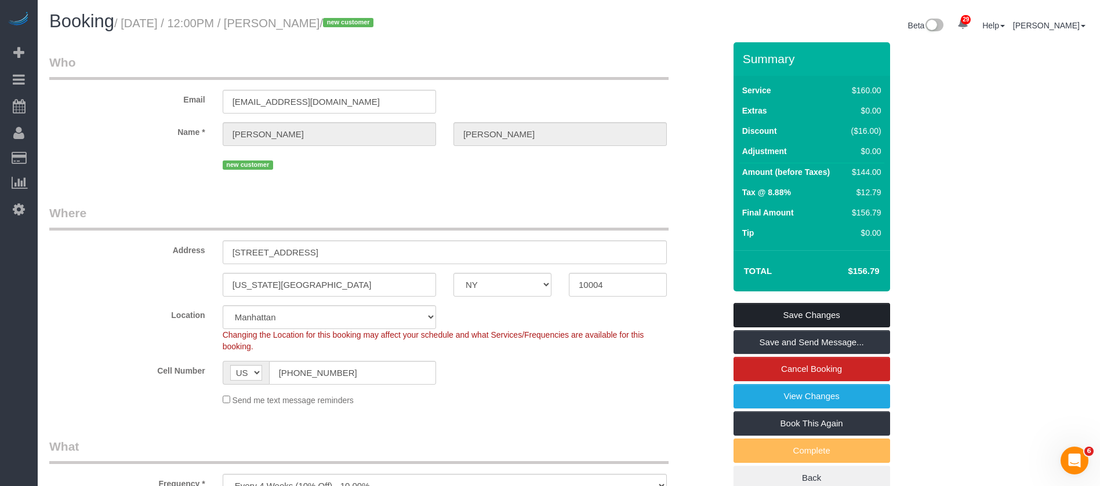
click at [833, 303] on link "Save Changes" at bounding box center [811, 315] width 157 height 24
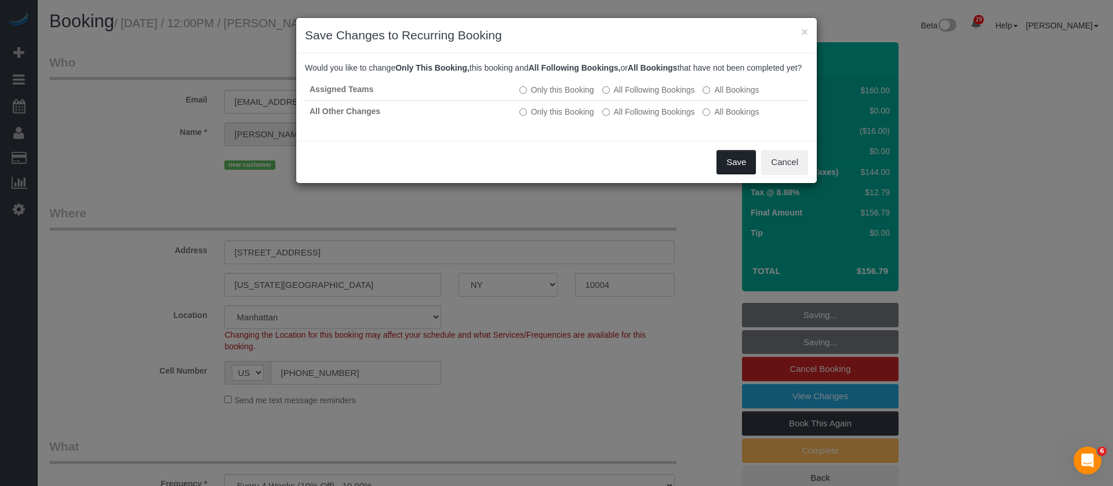
click at [744, 172] on button "Save" at bounding box center [736, 162] width 39 height 24
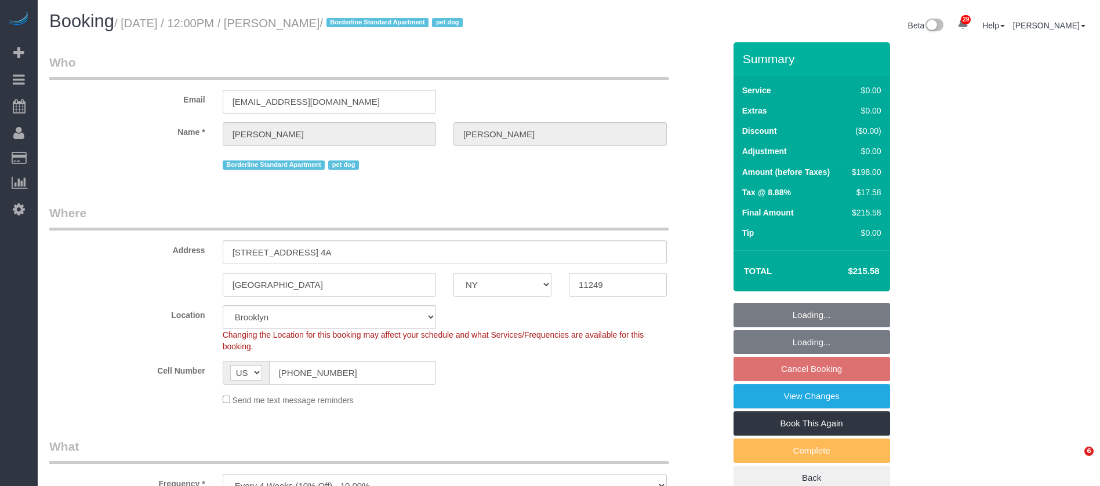
select select "NY"
select select "2"
select select "number:60"
select select "number:77"
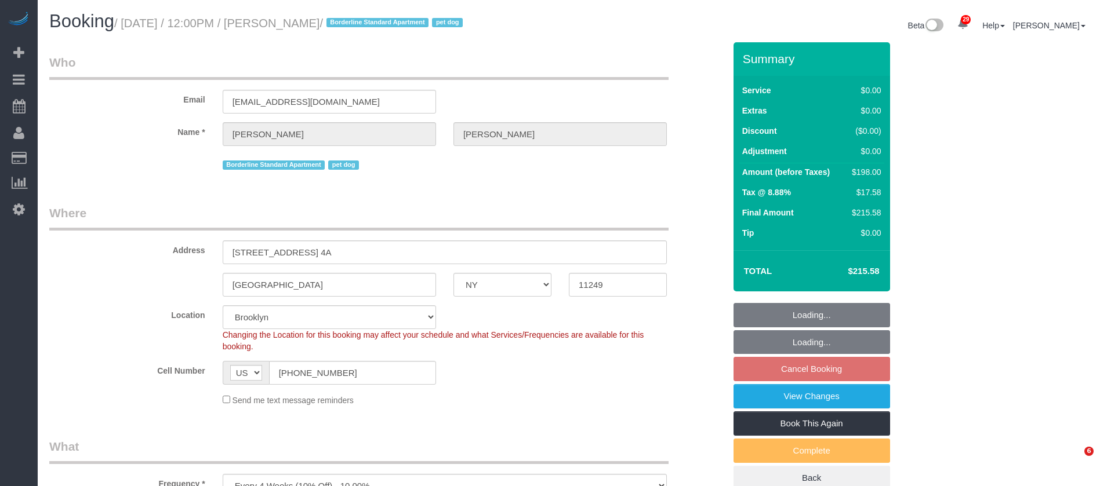
select select "number:13"
select select "number:5"
select select "spot65"
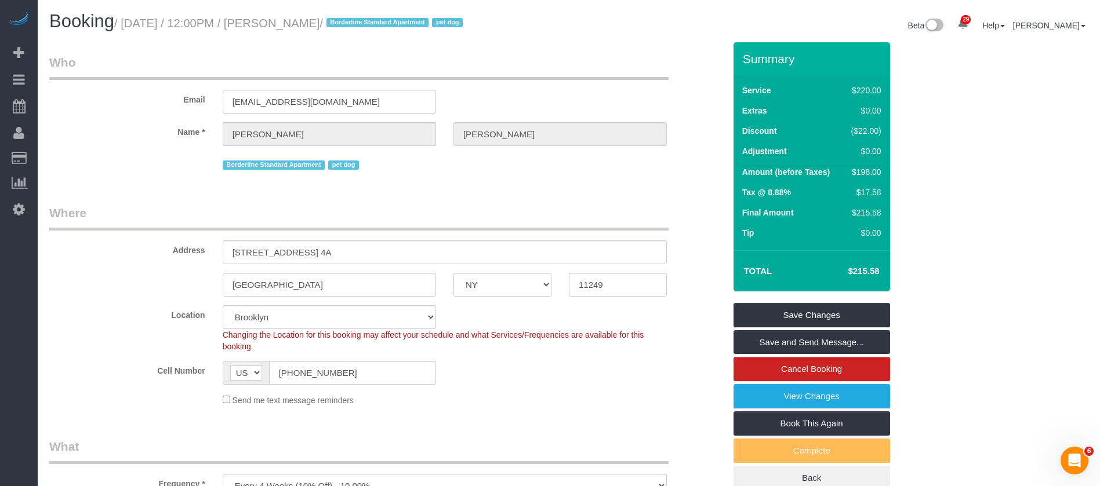
drag, startPoint x: 125, startPoint y: 20, endPoint x: 381, endPoint y: 46, distance: 257.6
click at [394, 21] on small "/ [DATE] / 12:00PM / [PERSON_NAME] / Borderline Standard Apartment pet dog" at bounding box center [290, 23] width 352 height 13
copy small "[DATE] / 12:00PM / [PERSON_NAME]"
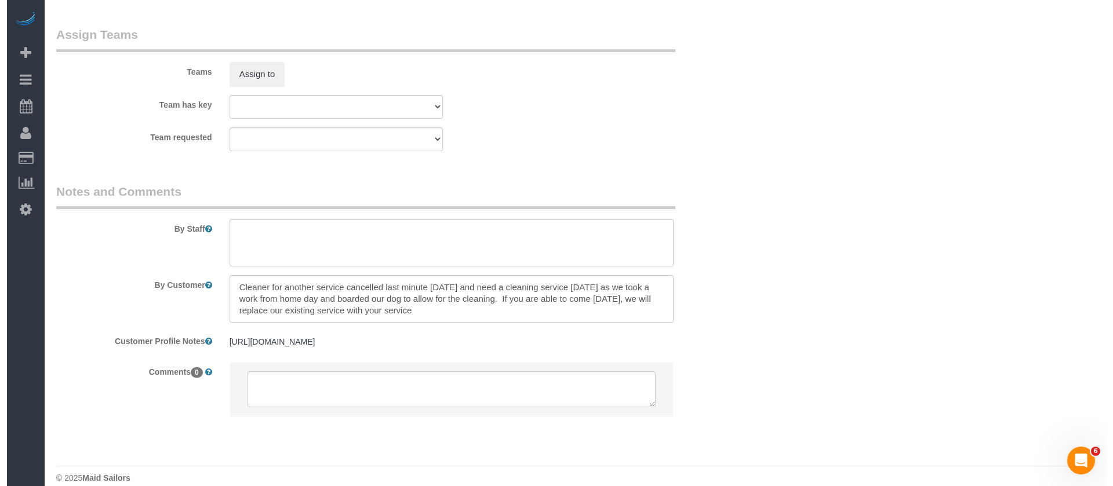
scroll to position [1545, 0]
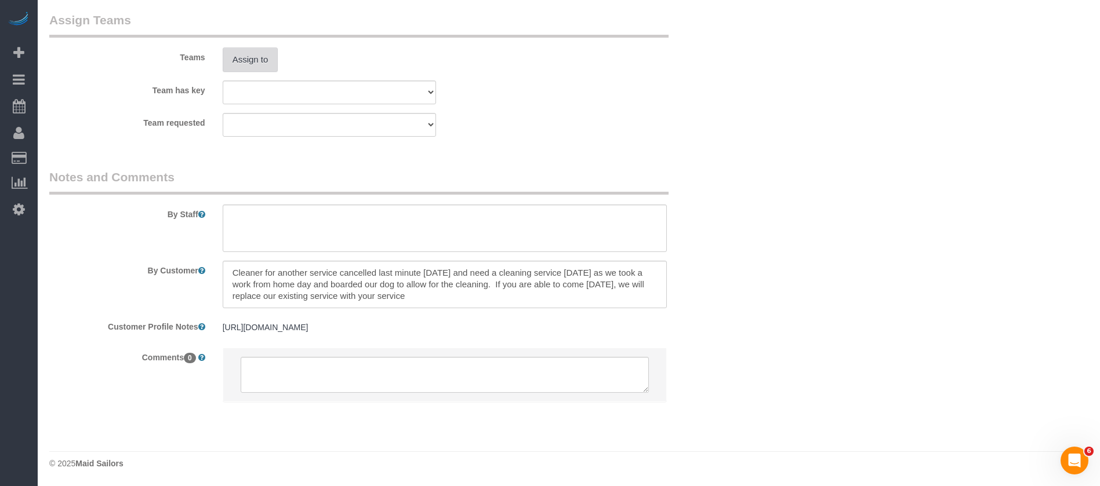
click at [228, 59] on button "Assign to" at bounding box center [251, 60] width 56 height 24
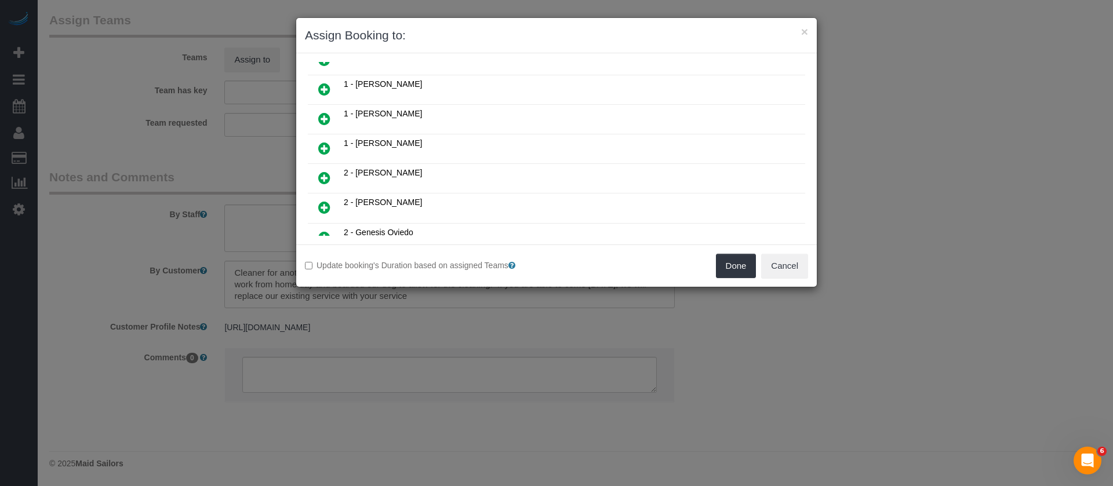
scroll to position [435, 0]
click at [321, 209] on icon at bounding box center [324, 209] width 12 height 14
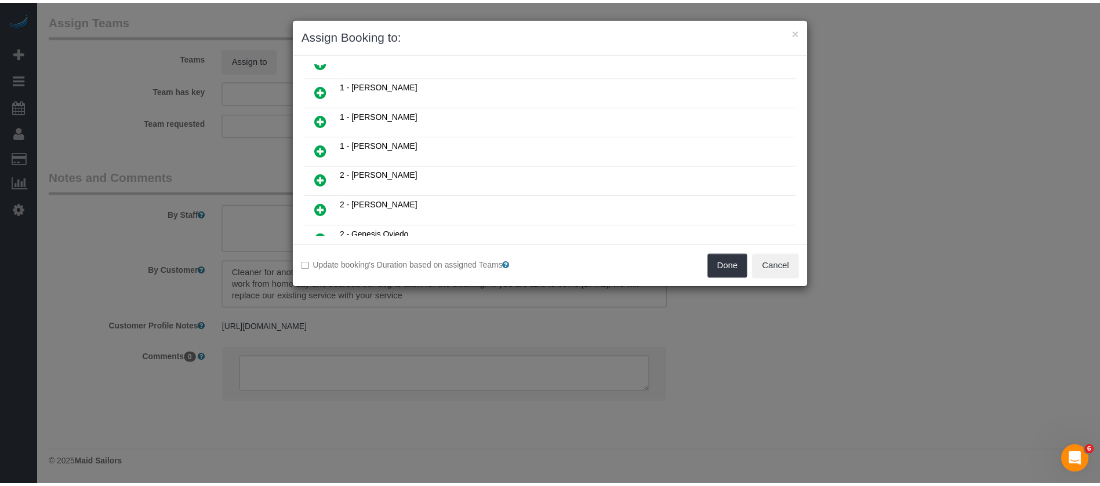
scroll to position [463, 0]
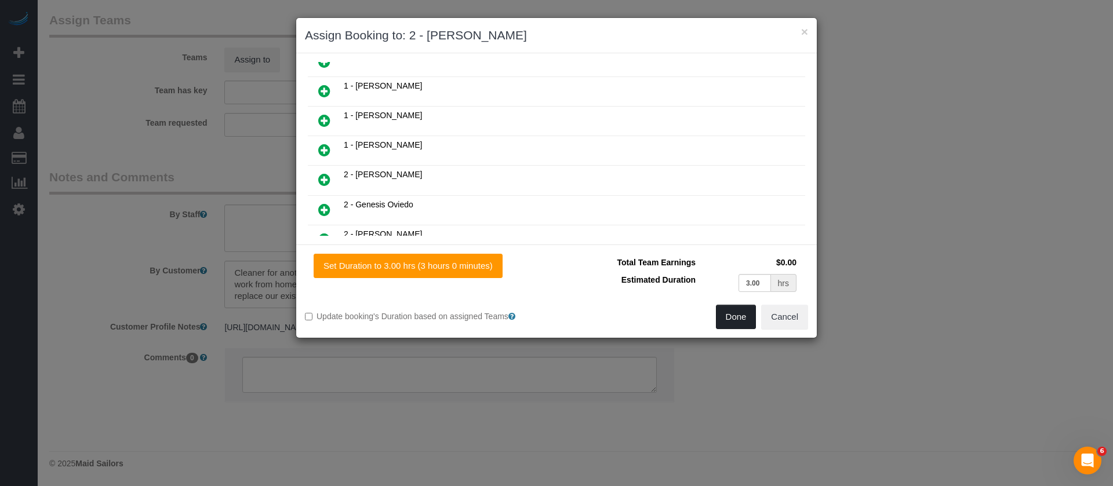
drag, startPoint x: 737, startPoint y: 315, endPoint x: 723, endPoint y: 281, distance: 36.9
click at [737, 315] on button "Done" at bounding box center [736, 317] width 41 height 24
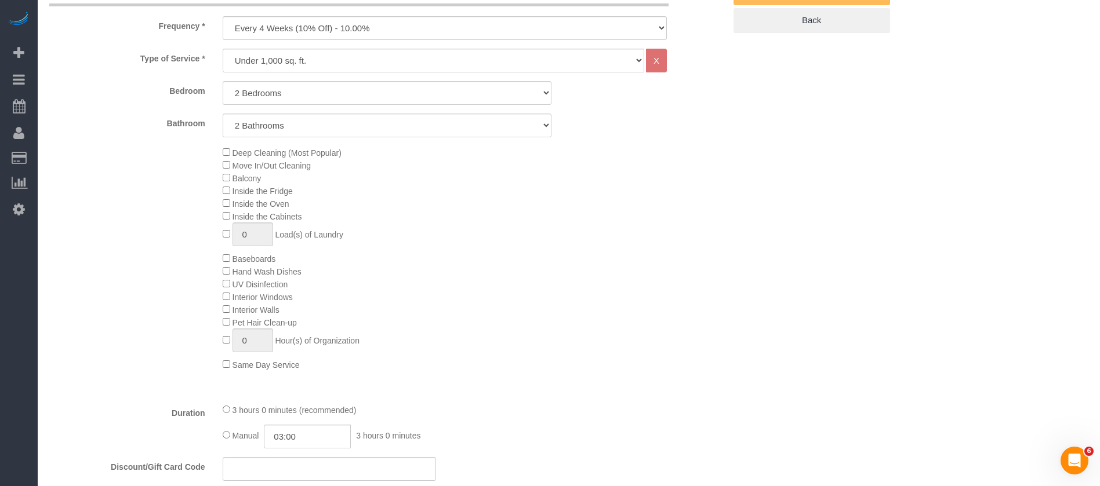
scroll to position [241, 0]
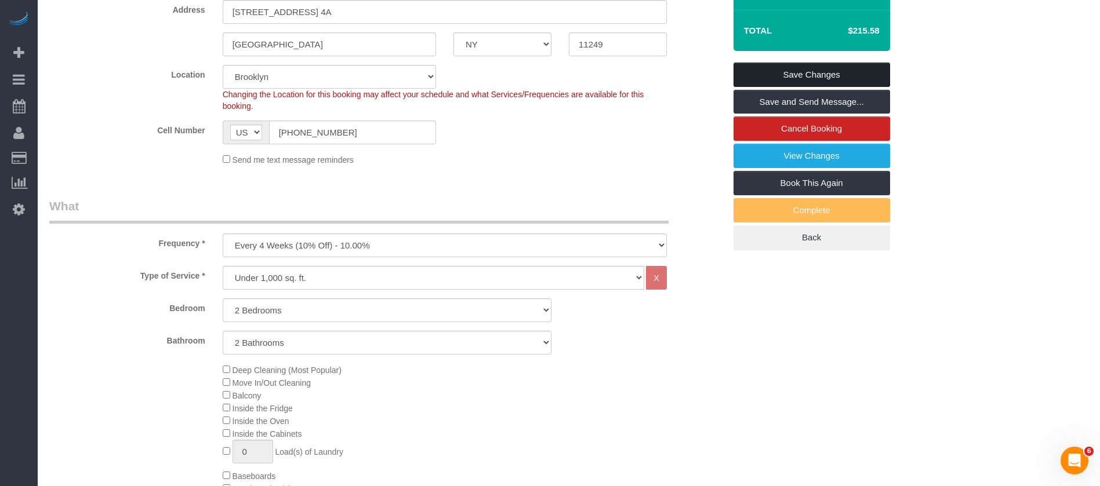
click at [828, 71] on link "Save Changes" at bounding box center [811, 75] width 157 height 24
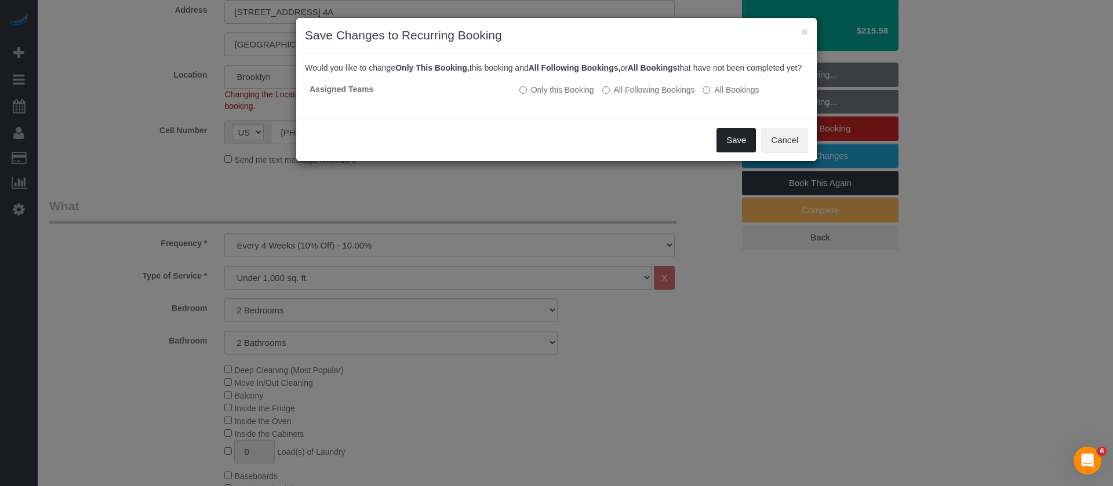
click at [735, 151] on button "Save" at bounding box center [736, 140] width 39 height 24
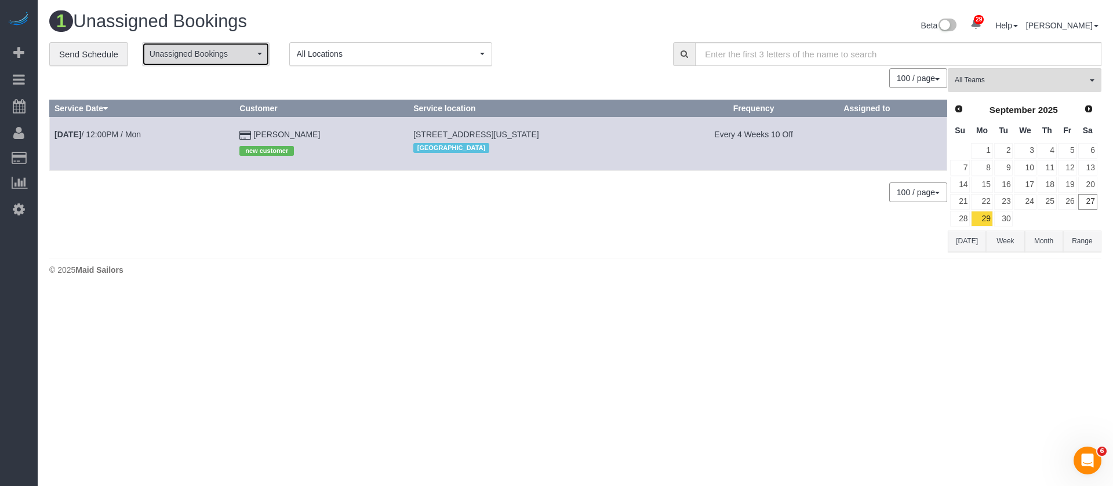
click at [261, 50] on button "Unassigned Bookings" at bounding box center [206, 54] width 128 height 24
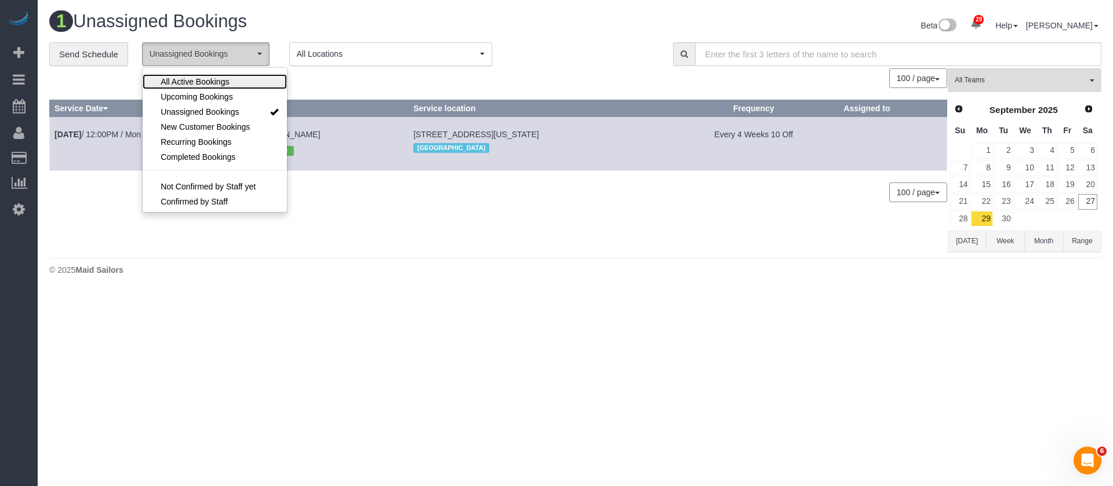
drag, startPoint x: 234, startPoint y: 75, endPoint x: 250, endPoint y: 49, distance: 30.7
click at [234, 72] on ul "All Active Bookings Upcoming Bookings Unassigned Bookings New Customer Bookings…" at bounding box center [215, 140] width 144 height 139
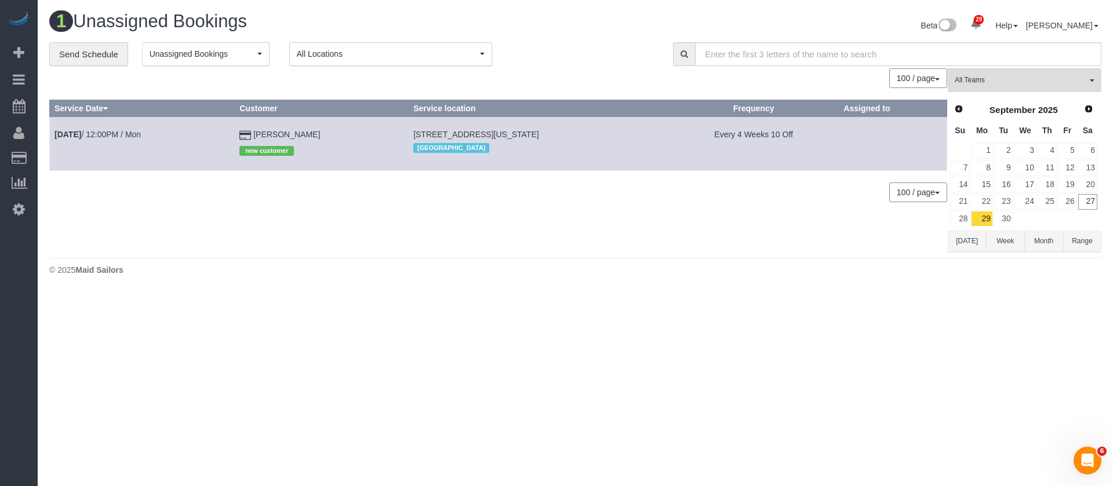
click at [285, 10] on div "1 Unassigned Bookings Beta 29 Your Notifications You have 0 alerts × You have 5…" at bounding box center [575, 146] width 1075 height 293
drag, startPoint x: 223, startPoint y: 50, endPoint x: 216, endPoint y: 70, distance: 20.9
click at [223, 49] on span "Unassigned Bookings" at bounding box center [202, 54] width 105 height 12
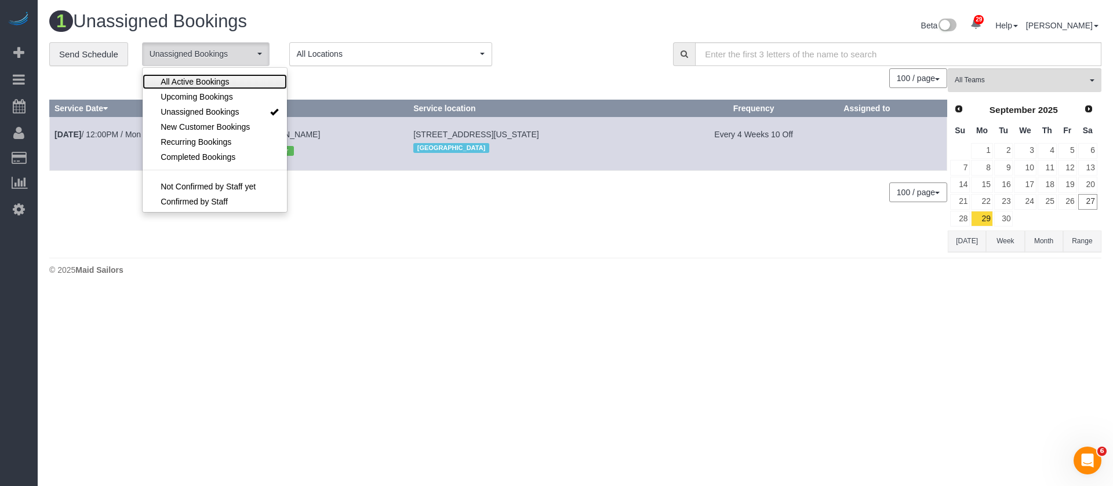
drag, startPoint x: 199, startPoint y: 81, endPoint x: 308, endPoint y: 76, distance: 109.1
click at [200, 81] on span "All Active Bookings" at bounding box center [195, 82] width 68 height 12
select select "***"
drag, startPoint x: 341, startPoint y: 23, endPoint x: 325, endPoint y: 17, distance: 16.7
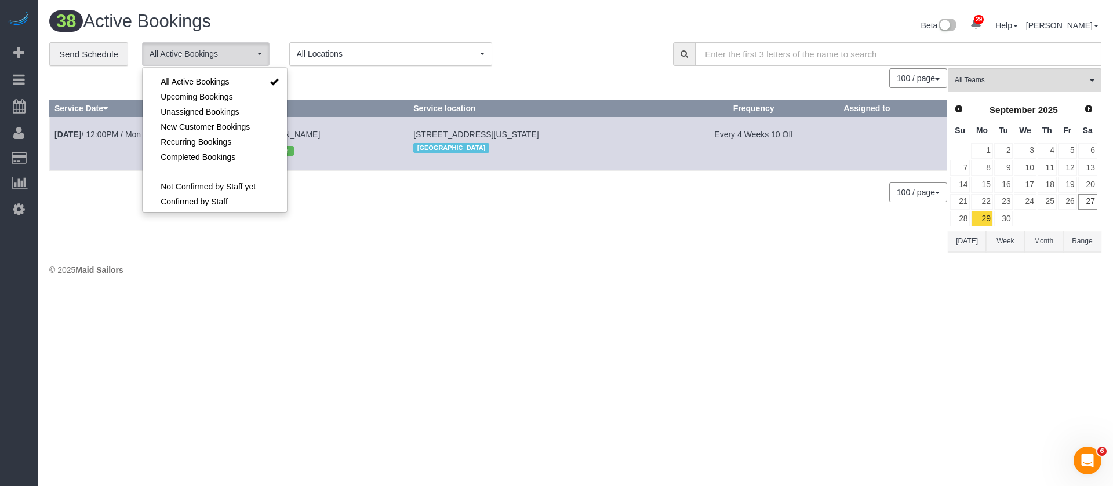
click at [341, 21] on h1 "38 Active Bookings" at bounding box center [308, 22] width 518 height 20
